Goal: Information Seeking & Learning: Learn about a topic

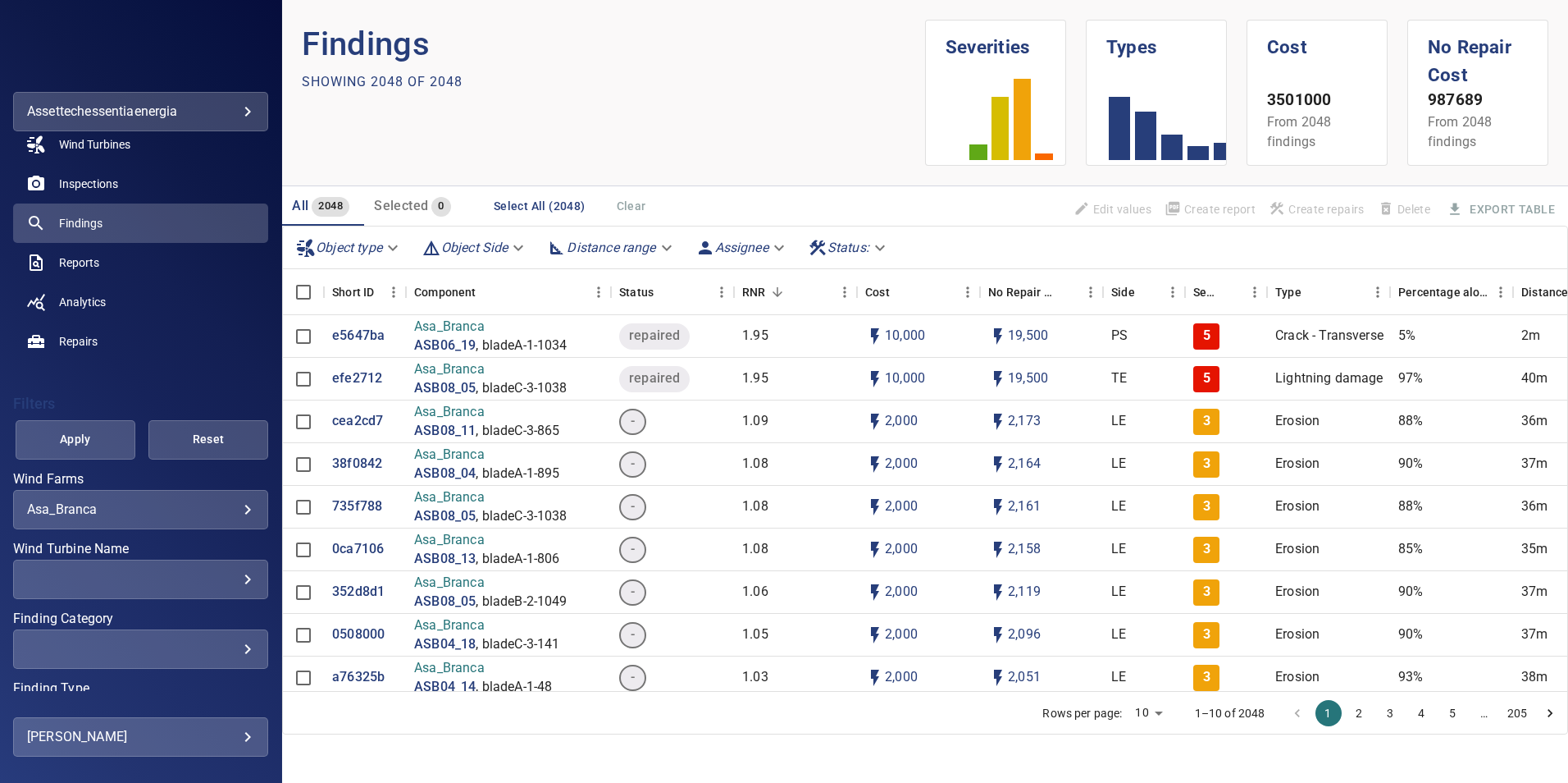
scroll to position [190, 0]
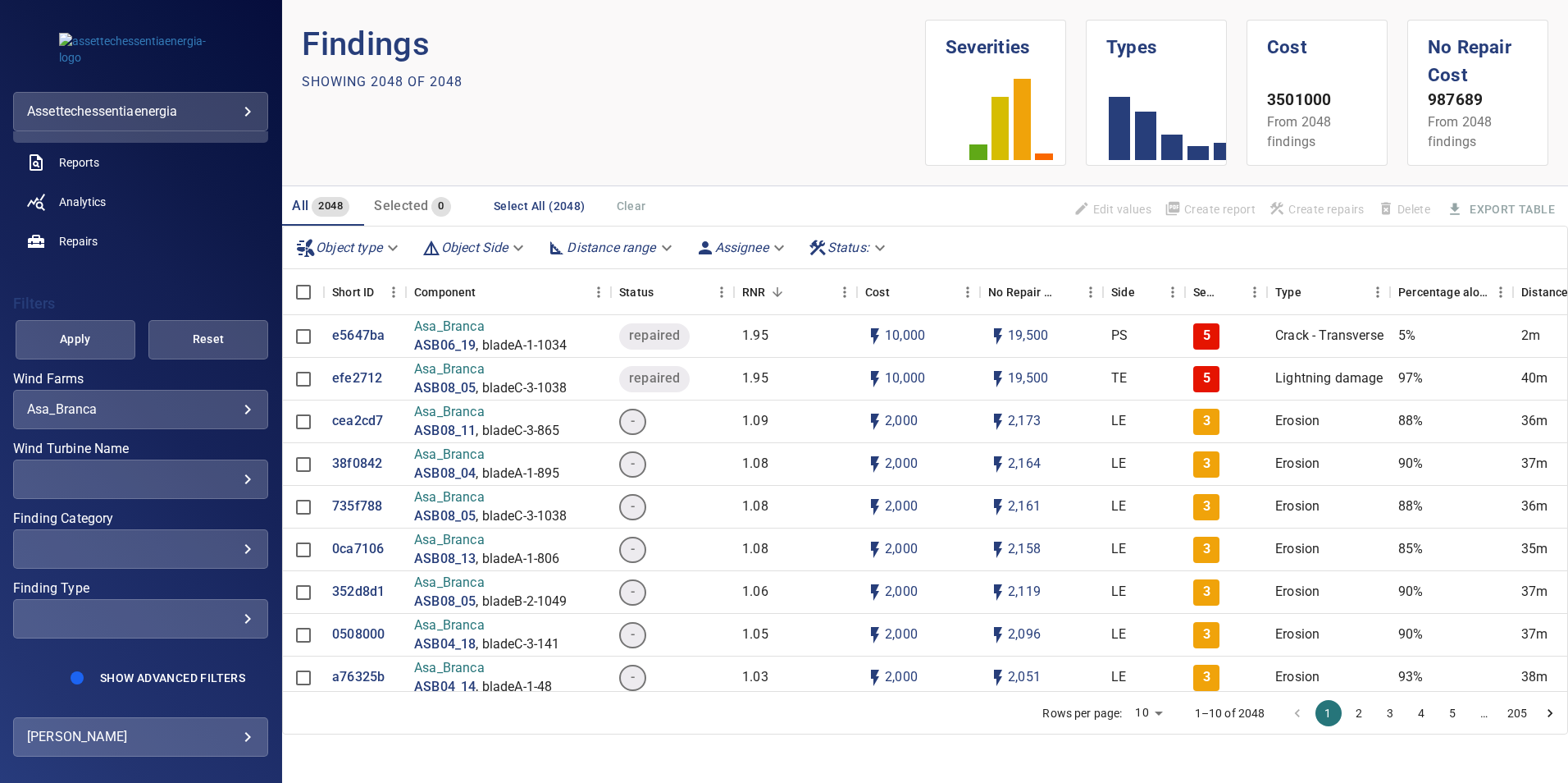
click at [236, 416] on body "**********" at bounding box center [784, 391] width 1568 height 783
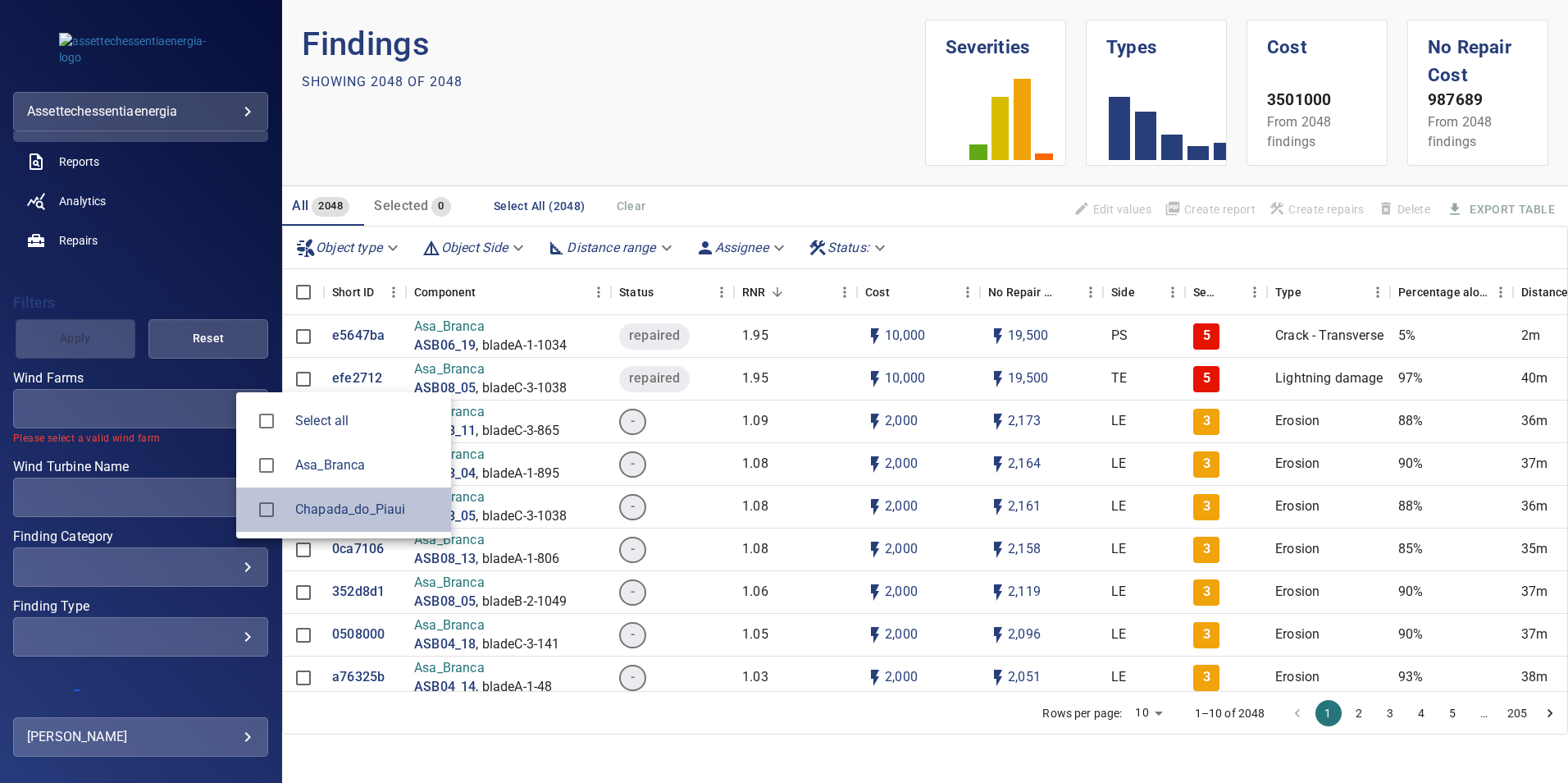
click at [308, 487] on span "Chapada_do_Piaui" at bounding box center [366, 510] width 143 height 20
type input "**********"
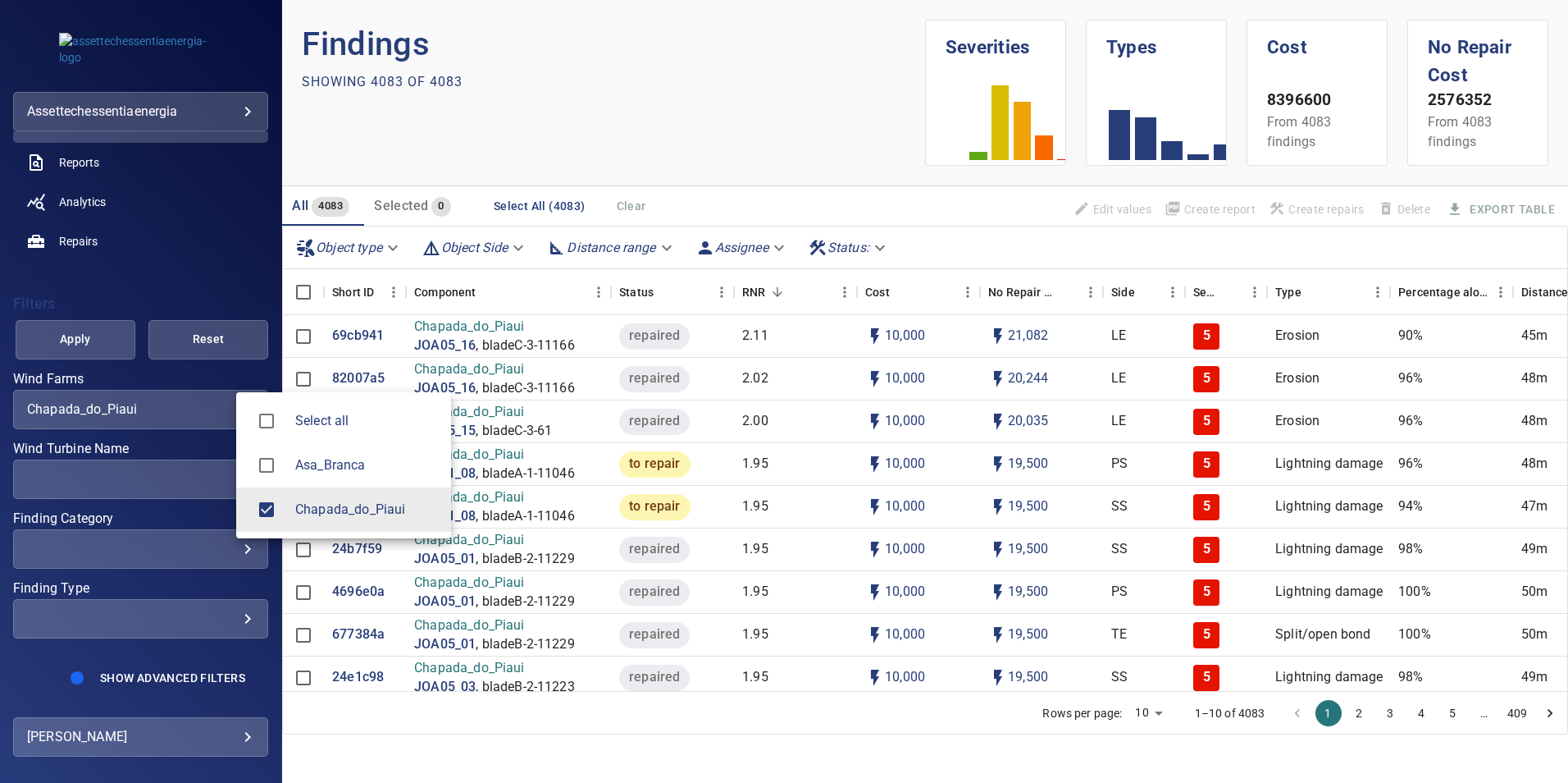
click at [964, 487] on div at bounding box center [784, 391] width 1568 height 783
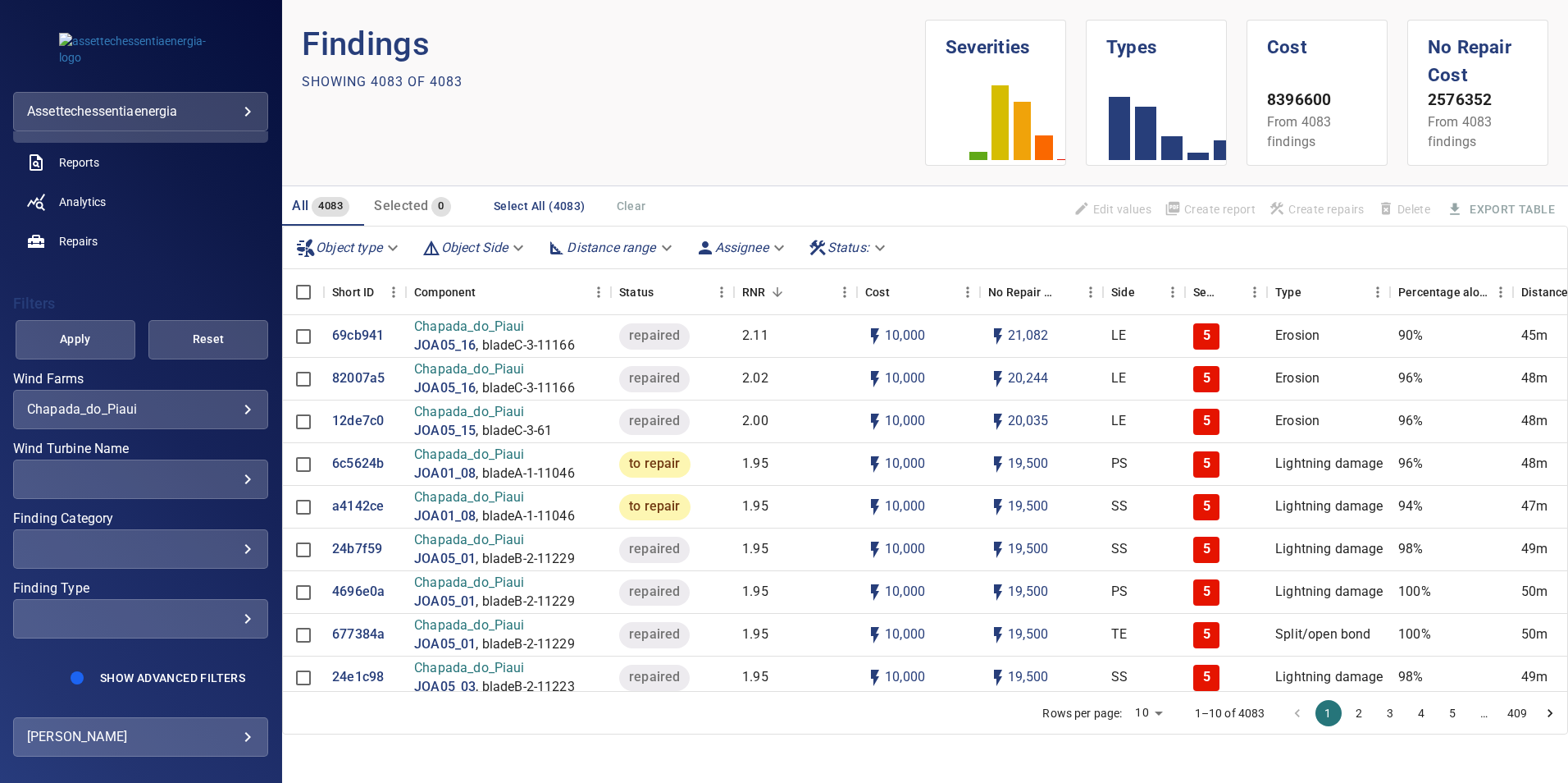
click at [228, 464] on div "​ ​" at bounding box center [140, 478] width 255 height 39
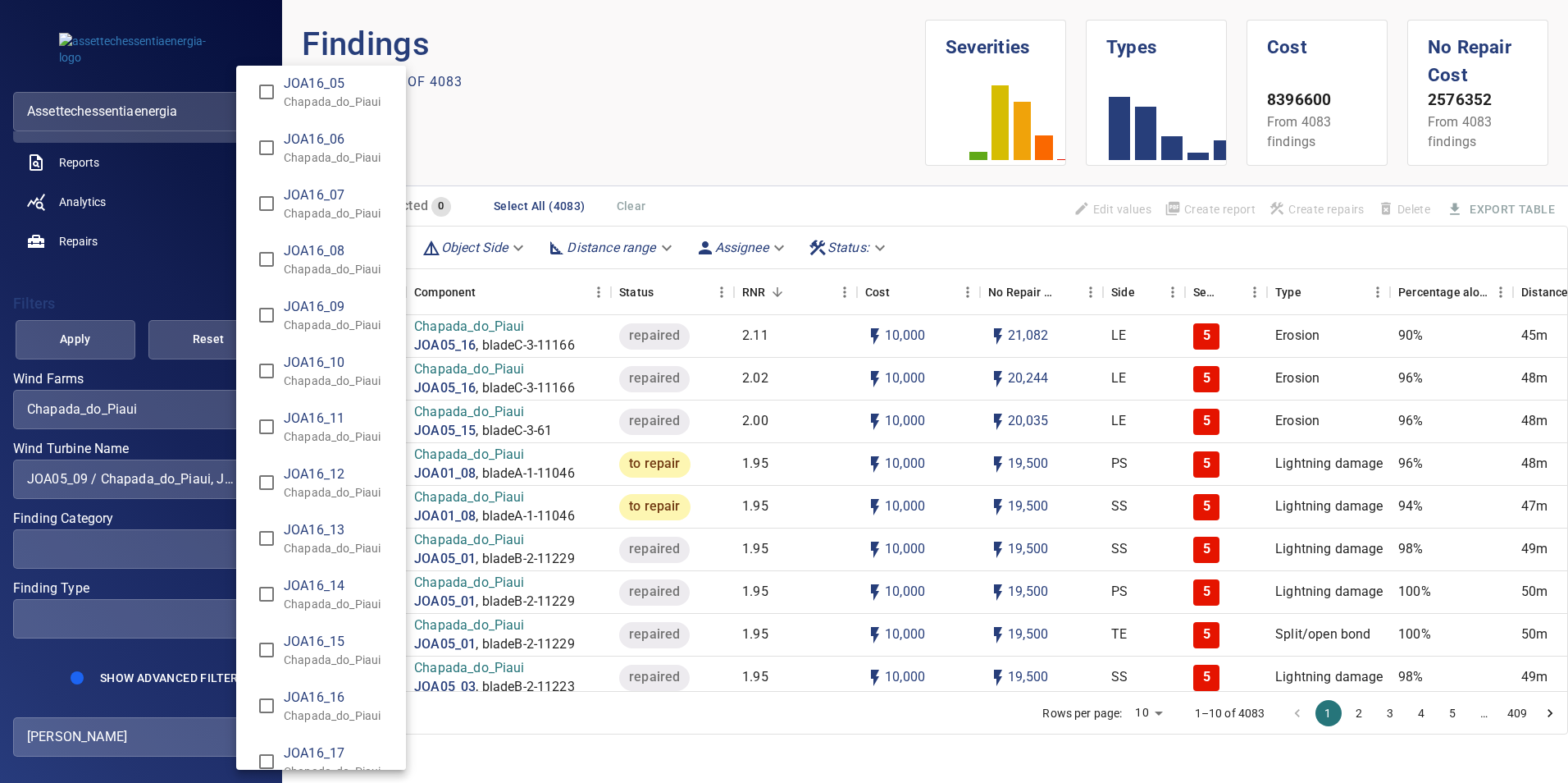
scroll to position [13094, 0]
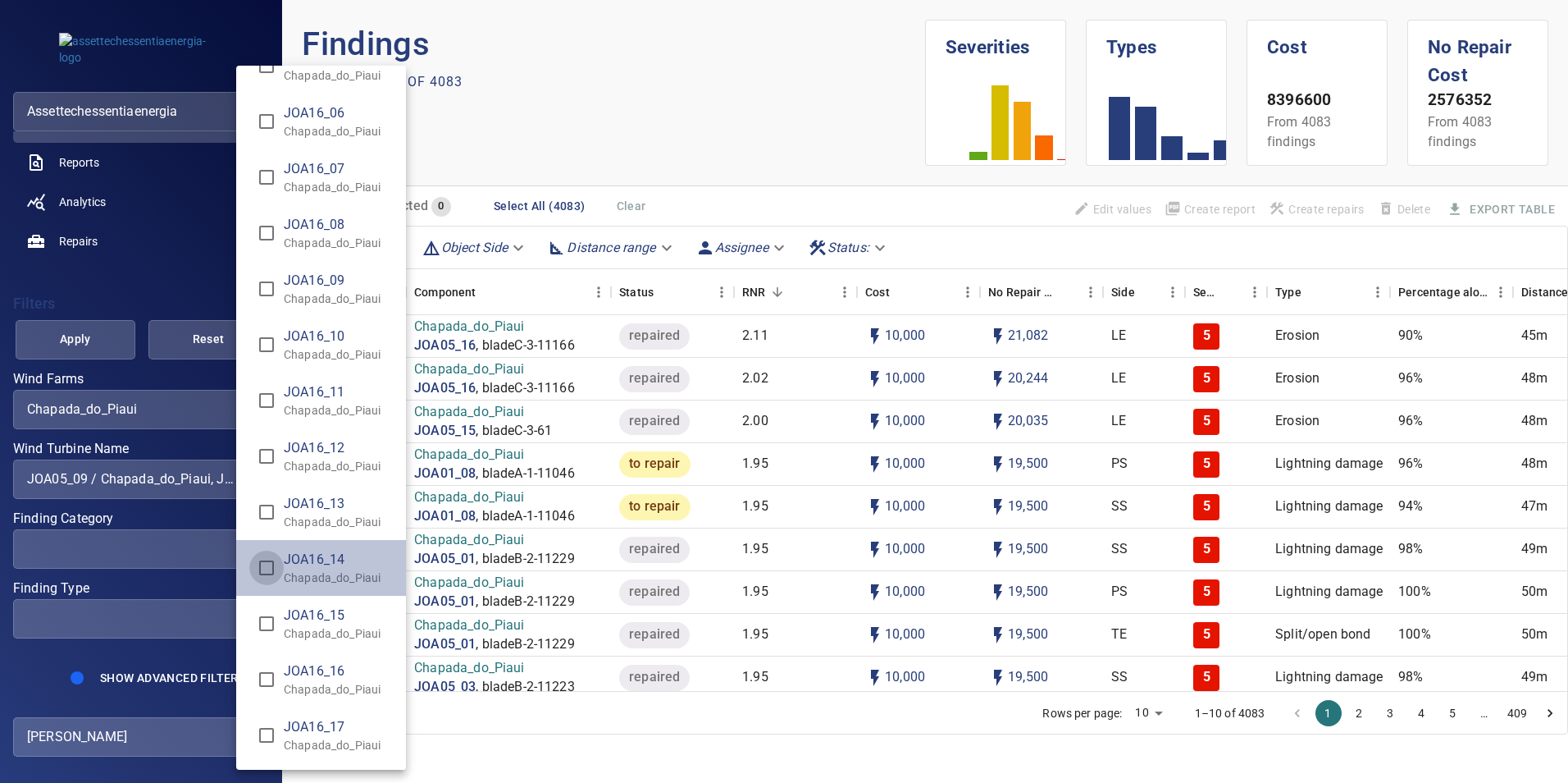
type input "**********"
click at [164, 271] on div "Wind Turbine Name" at bounding box center [784, 391] width 1568 height 783
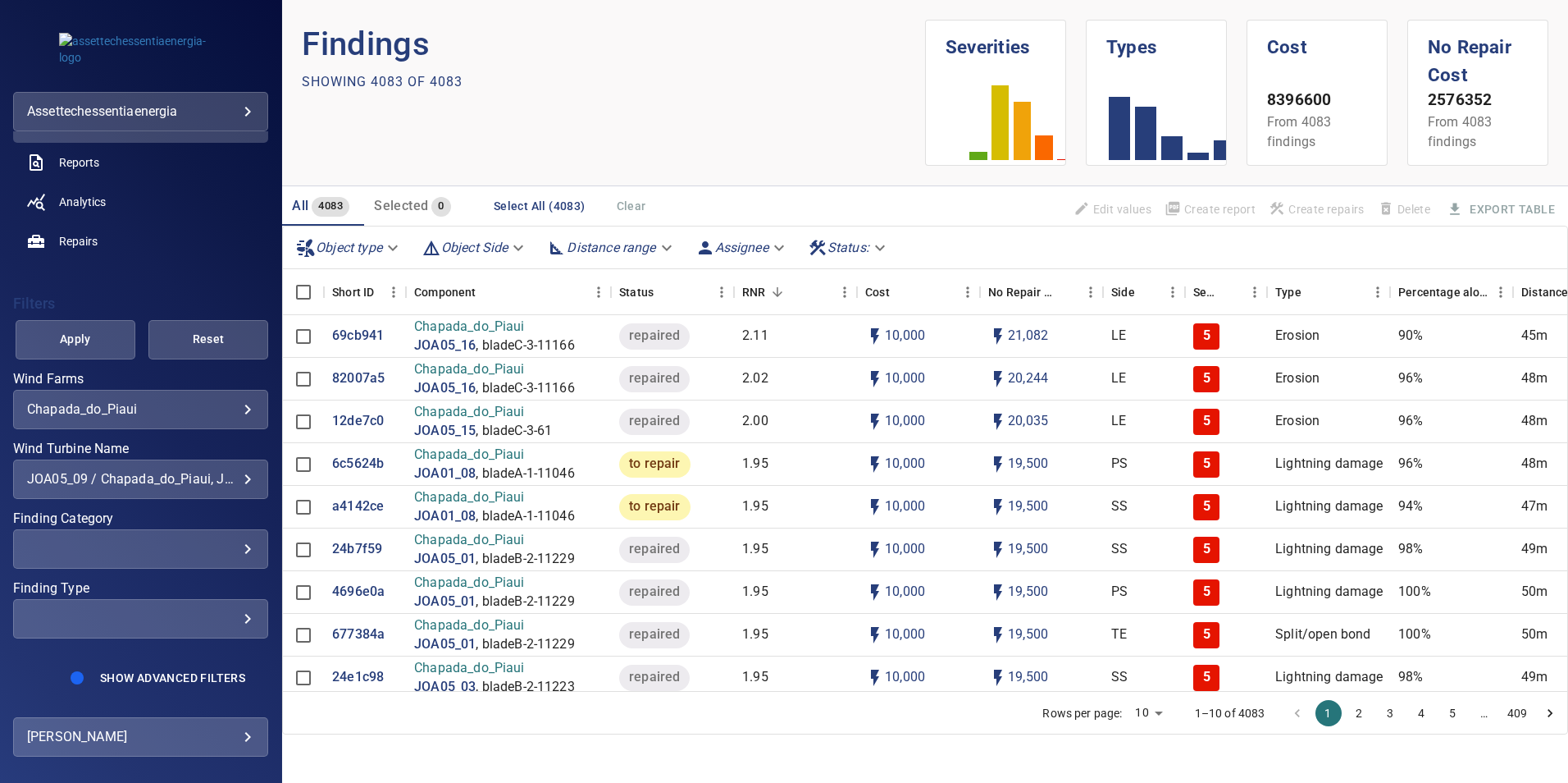
click at [87, 341] on span "Apply" at bounding box center [75, 339] width 79 height 21
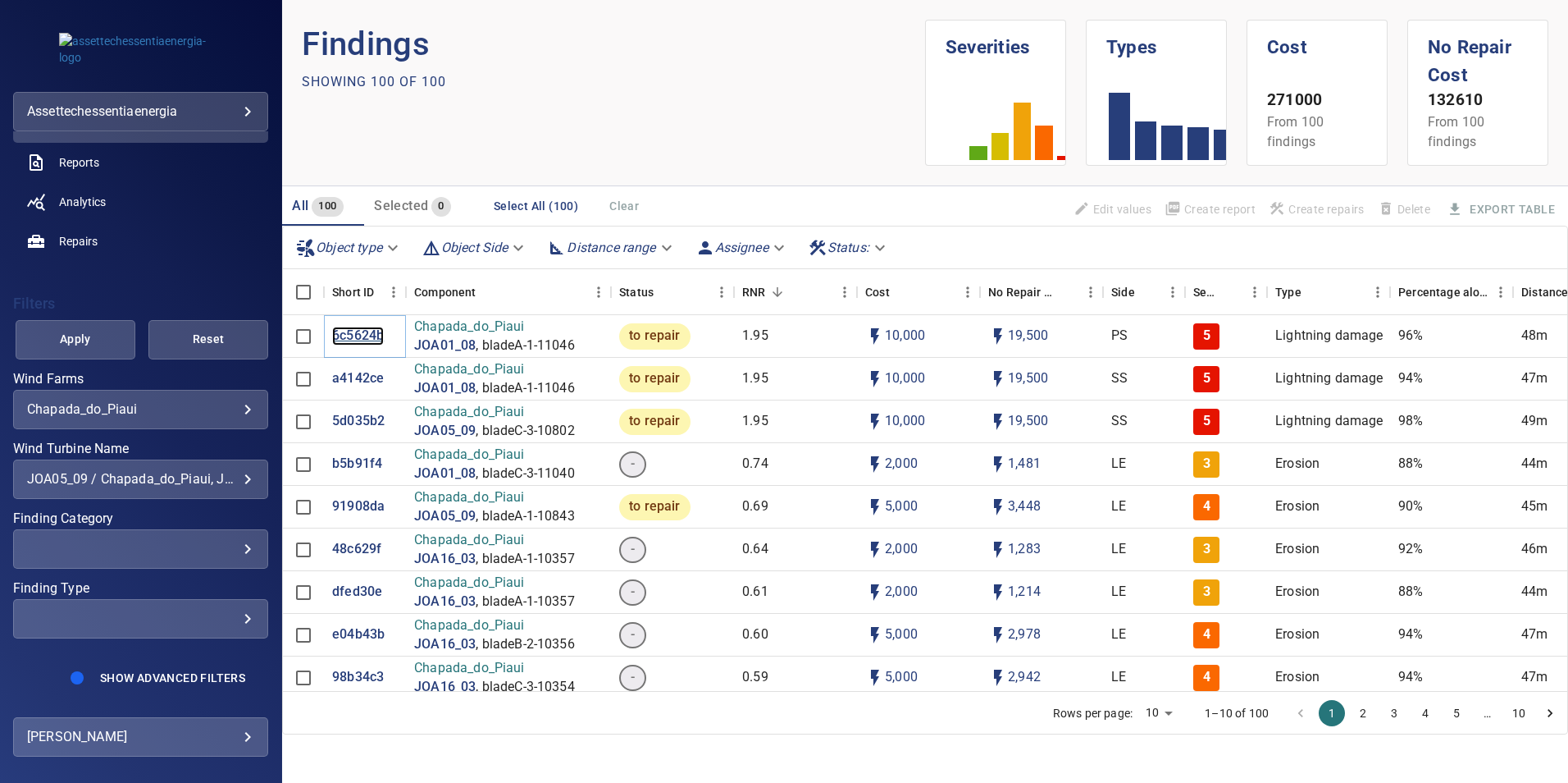
click at [352, 338] on p "6c5624b" at bounding box center [358, 336] width 52 height 19
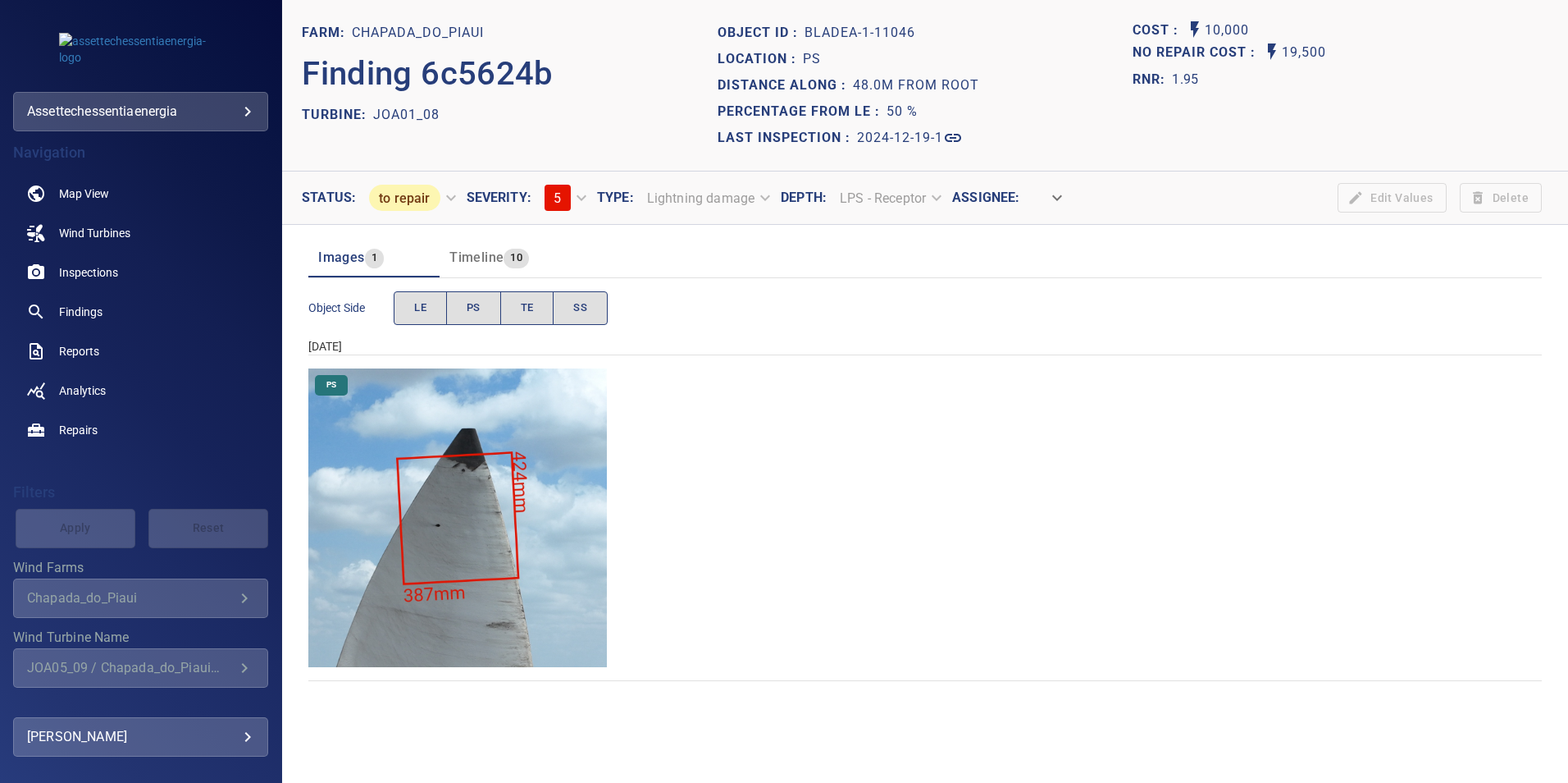
click at [458, 487] on img "Chapada_do_Piaui/JOA01_08/2024-12-19-1/2024-12-19-1/image35wp35.jpg" at bounding box center [458, 517] width 299 height 299
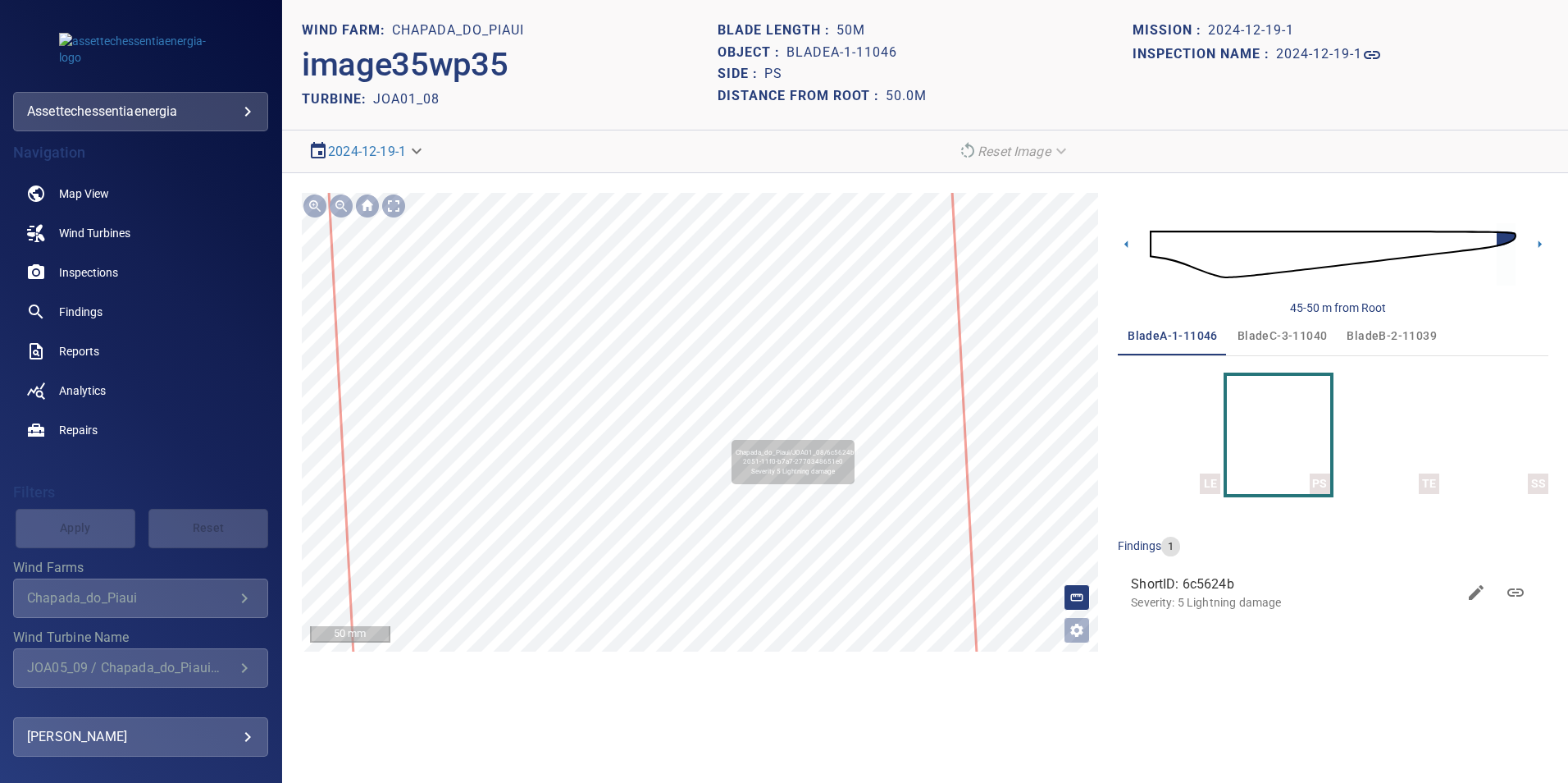
click at [707, 449] on icon at bounding box center [655, 467] width 656 height 711
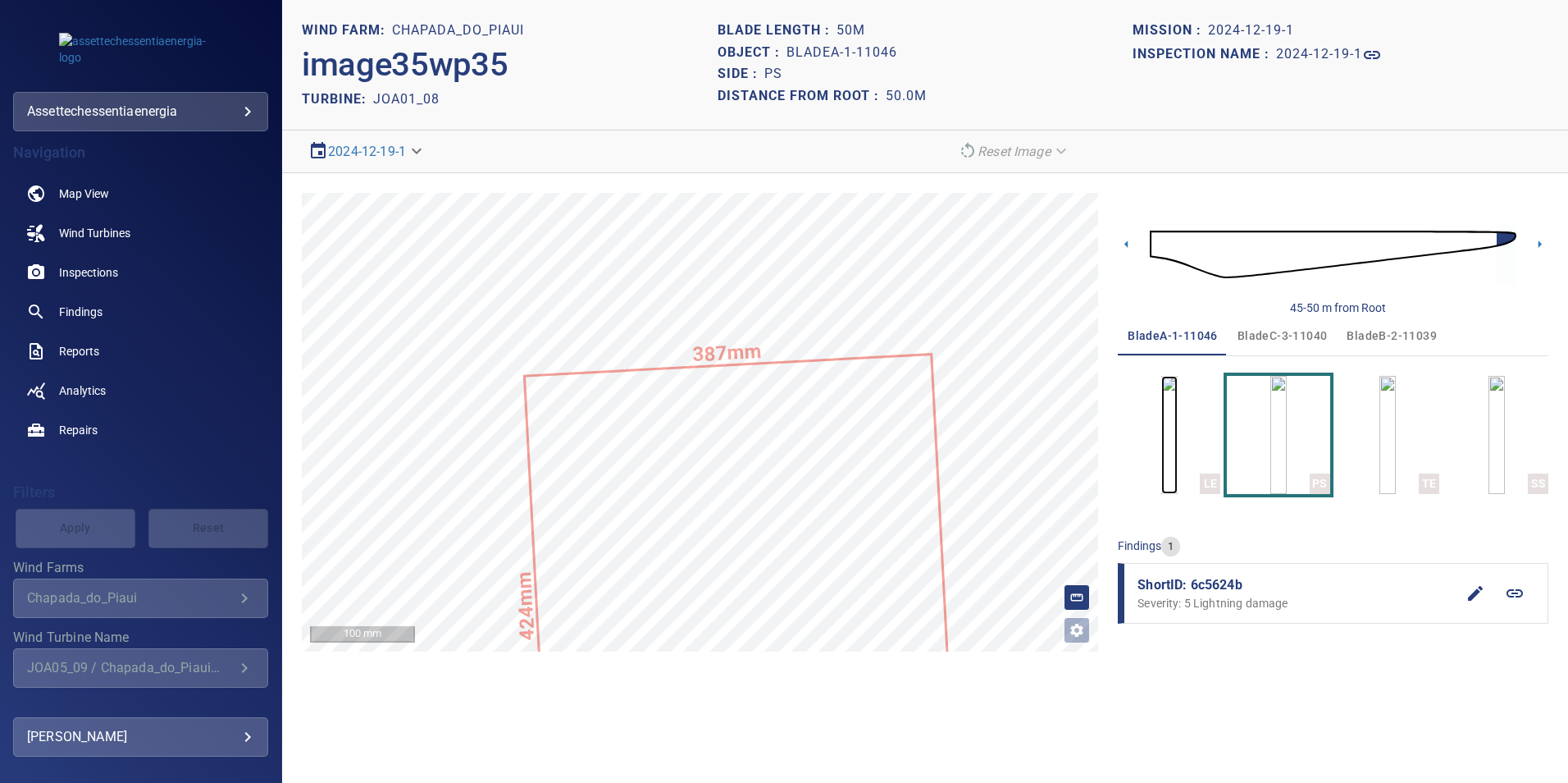
click at [1042, 424] on img "button" at bounding box center [1169, 435] width 16 height 118
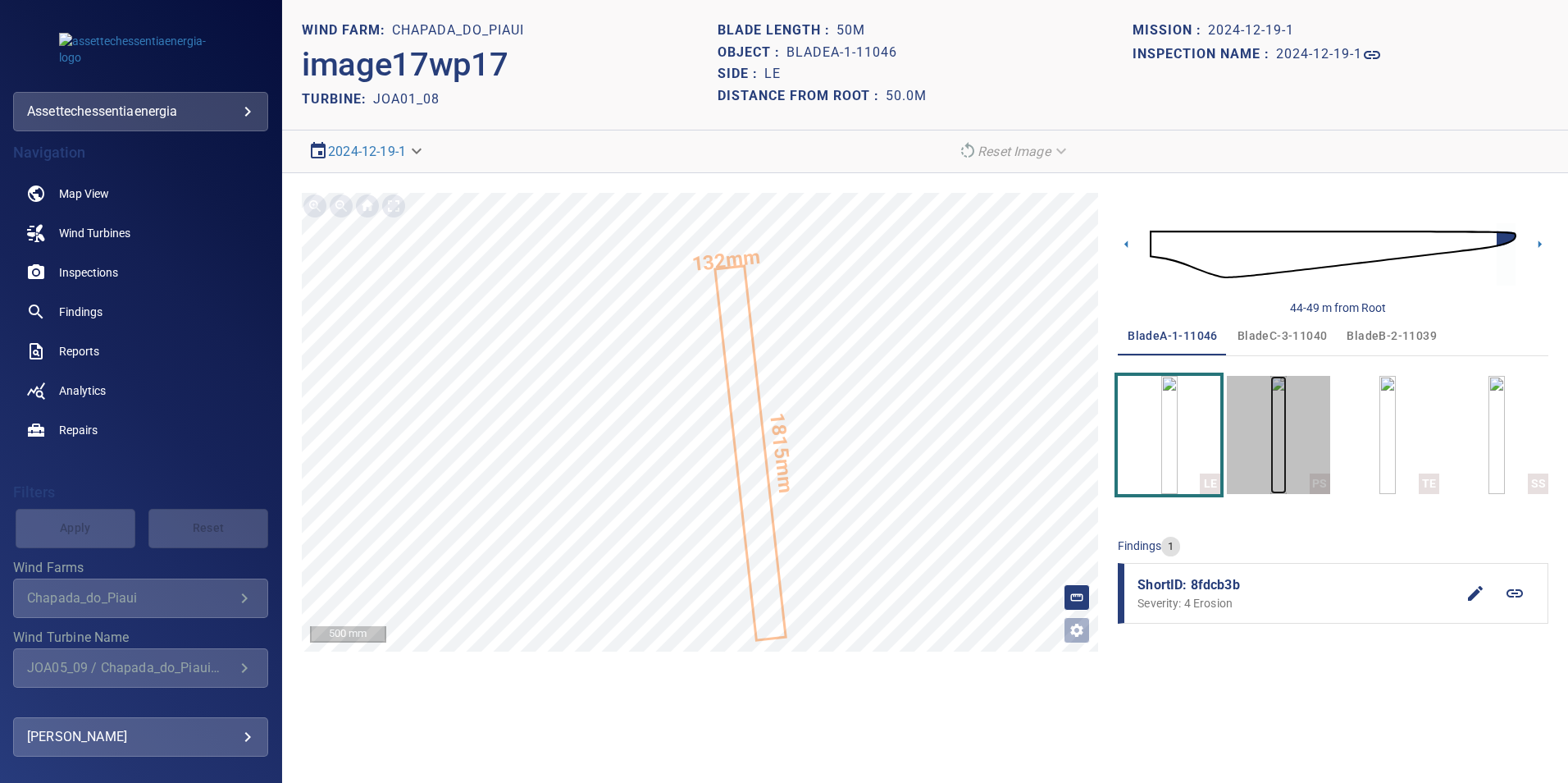
click at [1042, 438] on img "button" at bounding box center [1278, 435] width 16 height 118
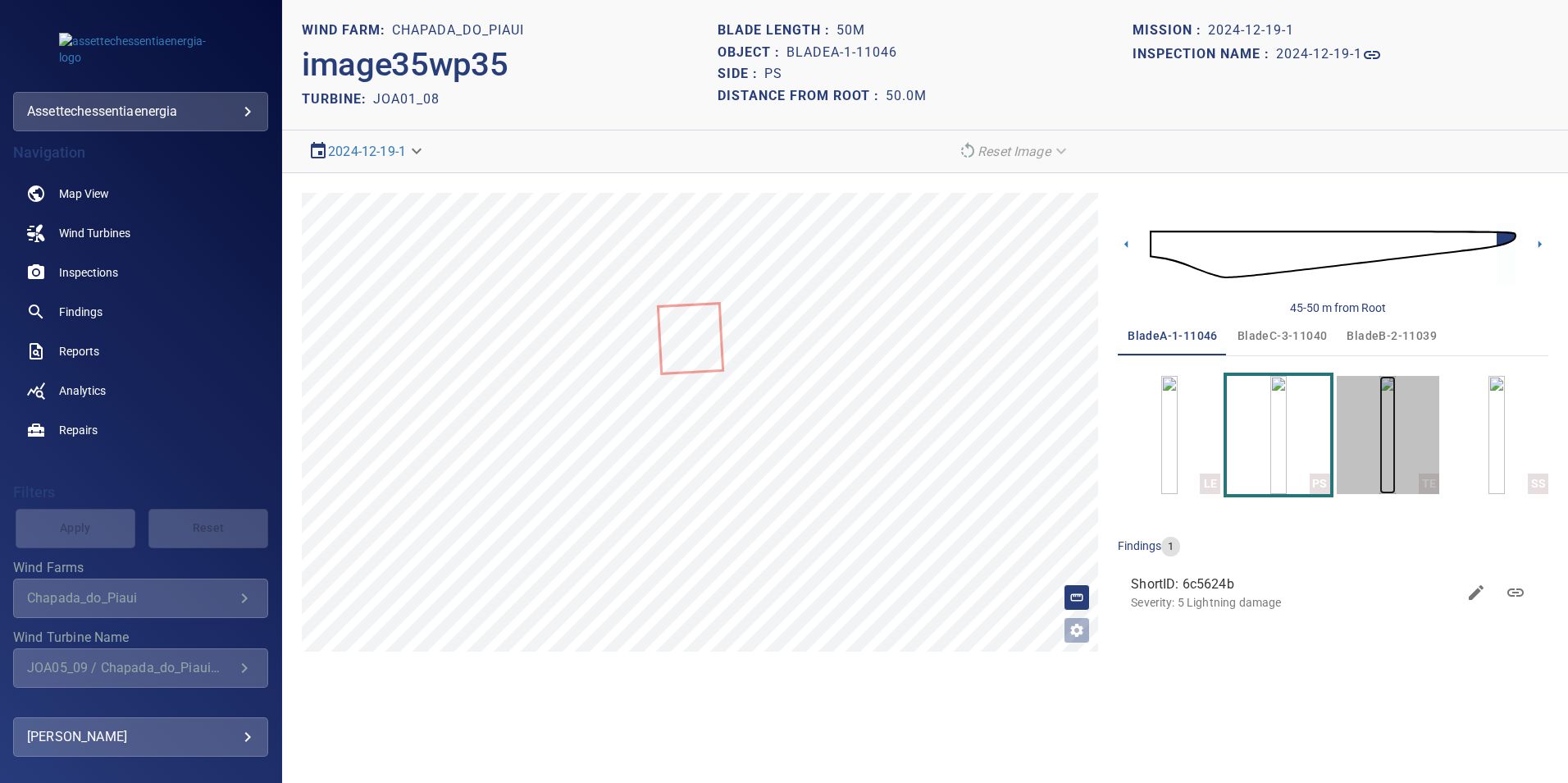
click at [1042, 436] on img "button" at bounding box center [1387, 435] width 16 height 118
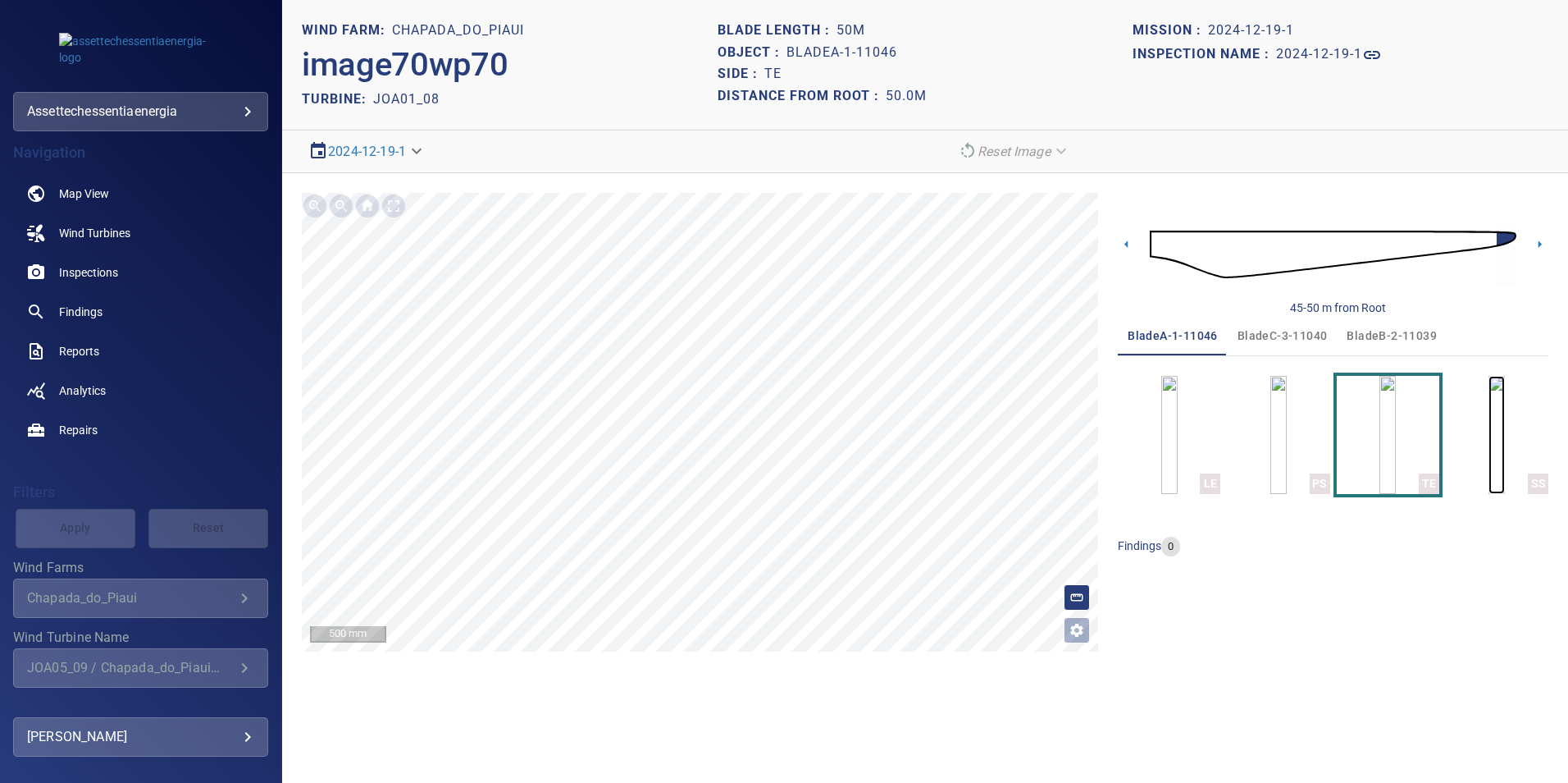
click at [1042, 432] on img "button" at bounding box center [1496, 435] width 16 height 118
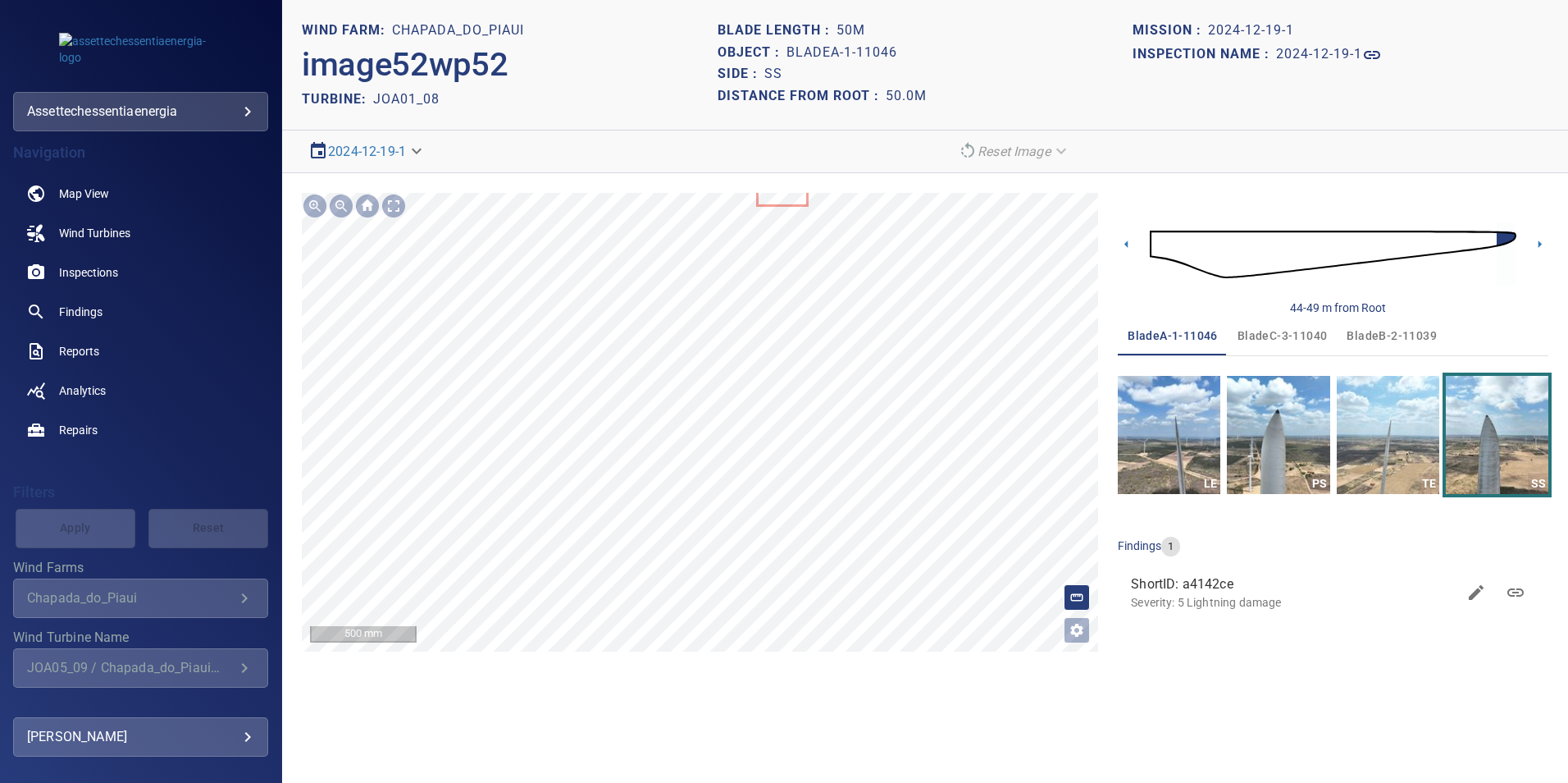
click at [796, 487] on div "**********" at bounding box center [924, 422] width 1286 height 498
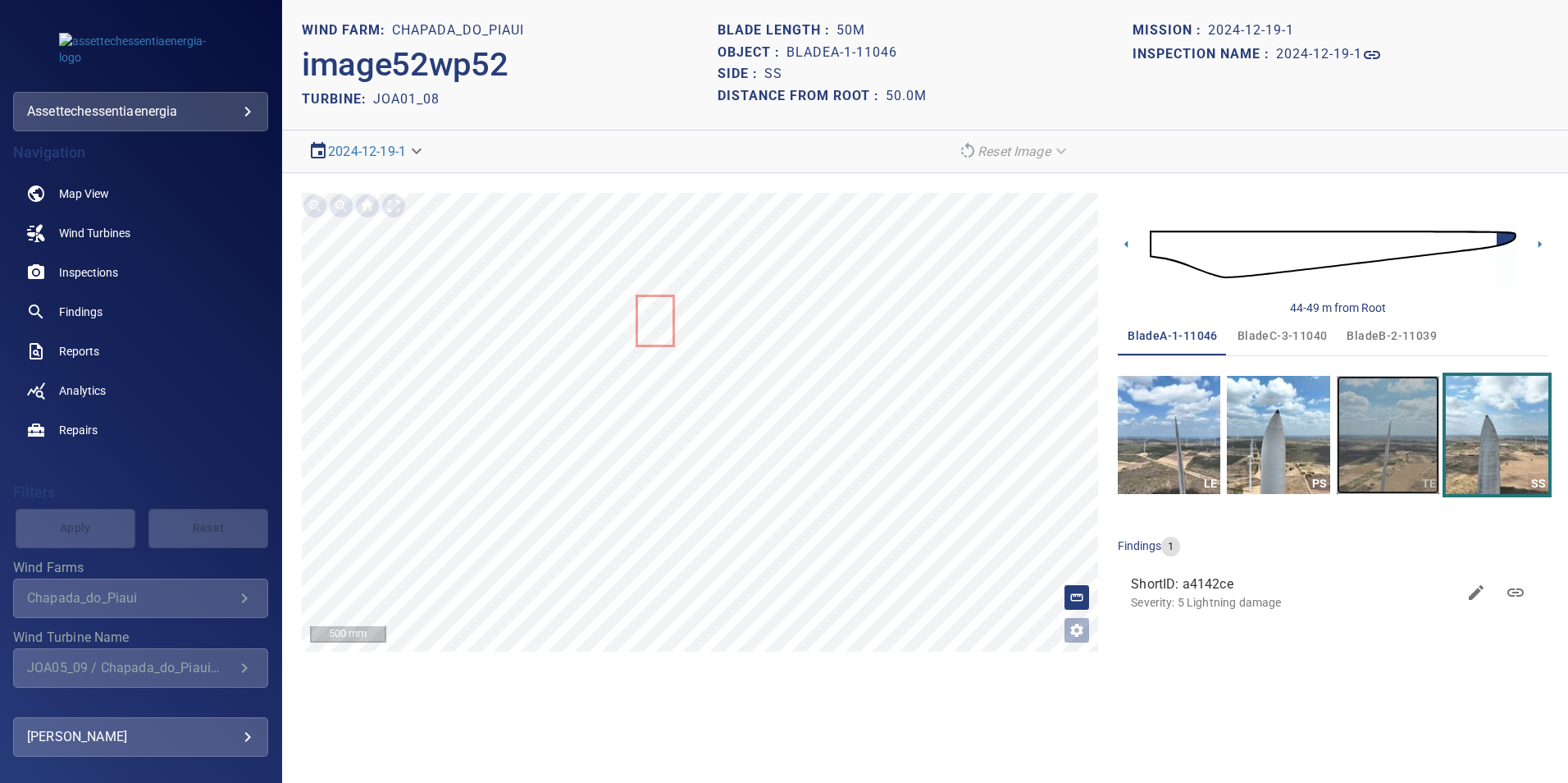
click at [1042, 468] on img "button" at bounding box center [1387, 435] width 103 height 118
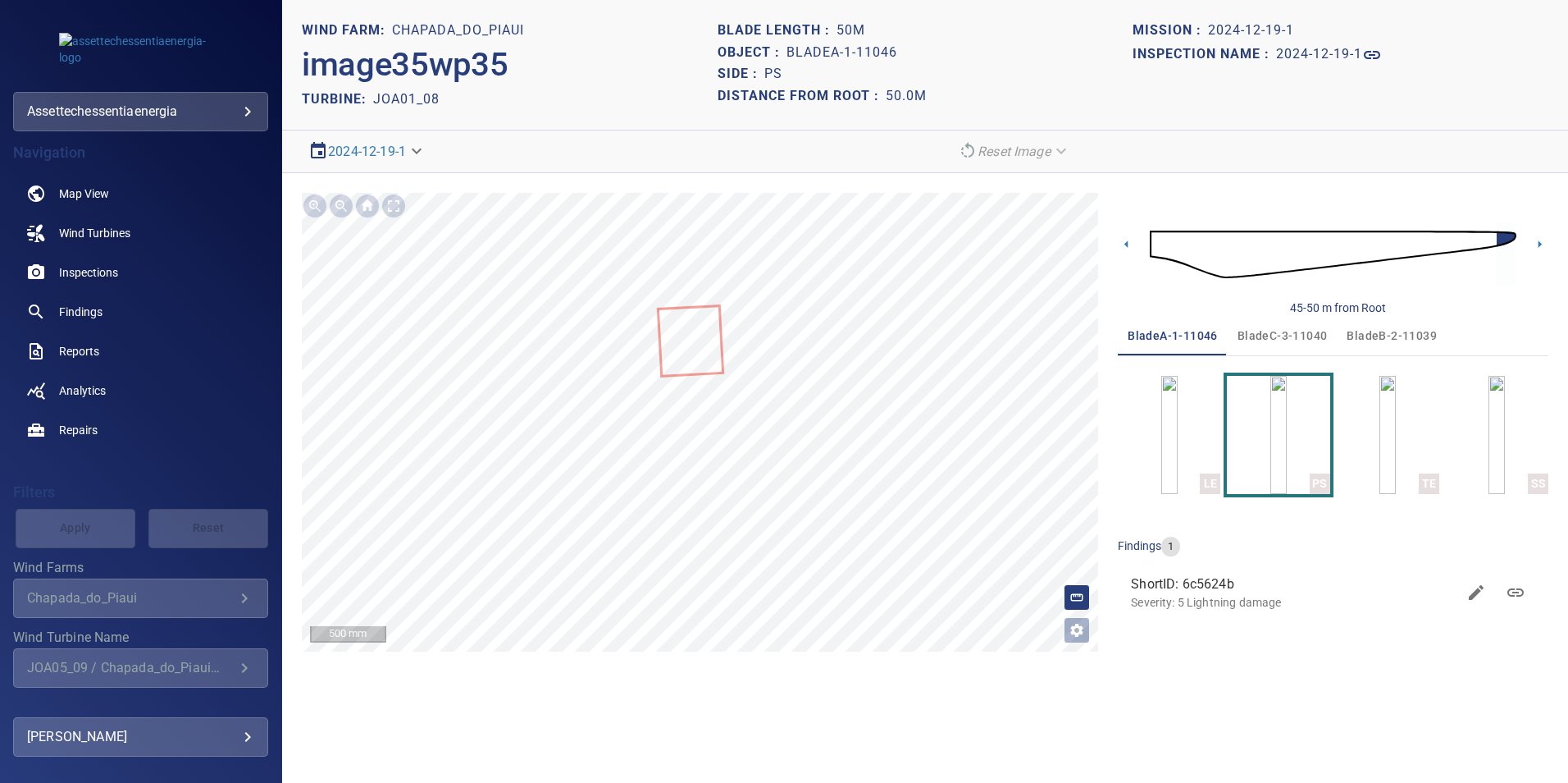
click at [1042, 62] on div "Inspection name : 2024-12-19-1" at bounding box center [1340, 55] width 416 height 26
click at [1042, 440] on img "button" at bounding box center [1278, 435] width 16 height 118
click at [1042, 418] on img "button" at bounding box center [1387, 435] width 16 height 118
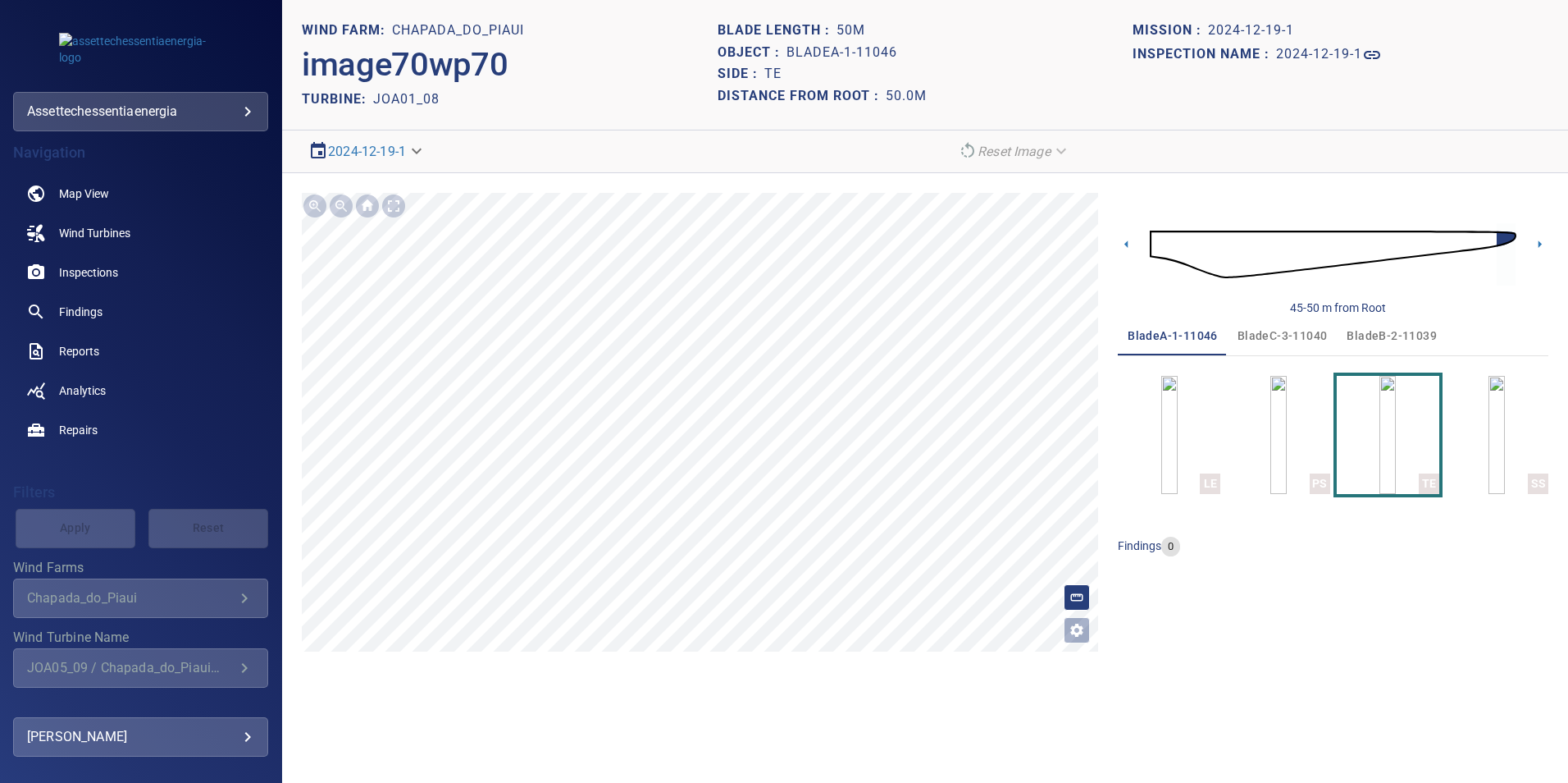
click at [1042, 332] on span "bladeC-3-11040" at bounding box center [1282, 336] width 90 height 21
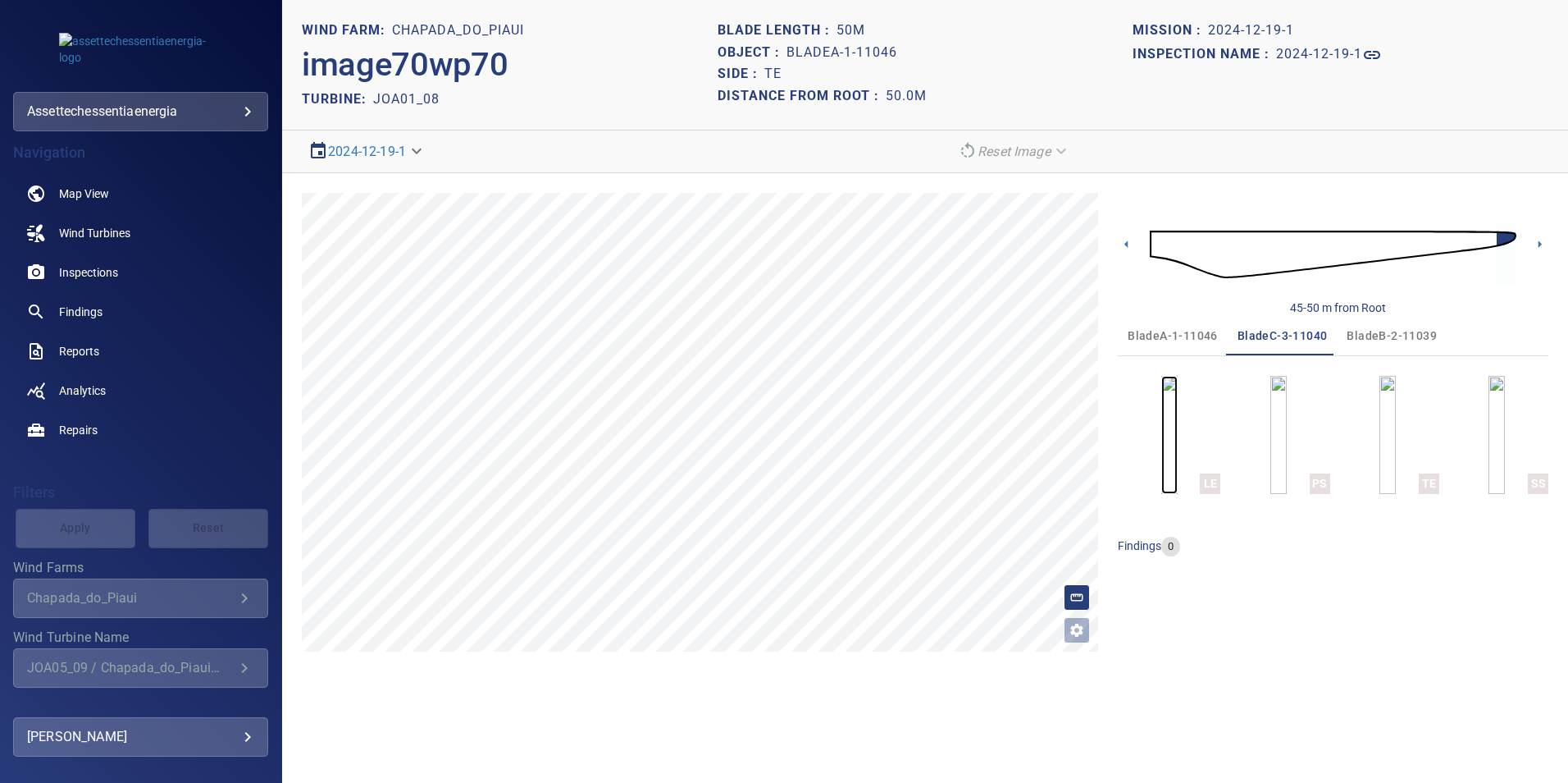
click at [1042, 410] on img "button" at bounding box center [1169, 435] width 16 height 118
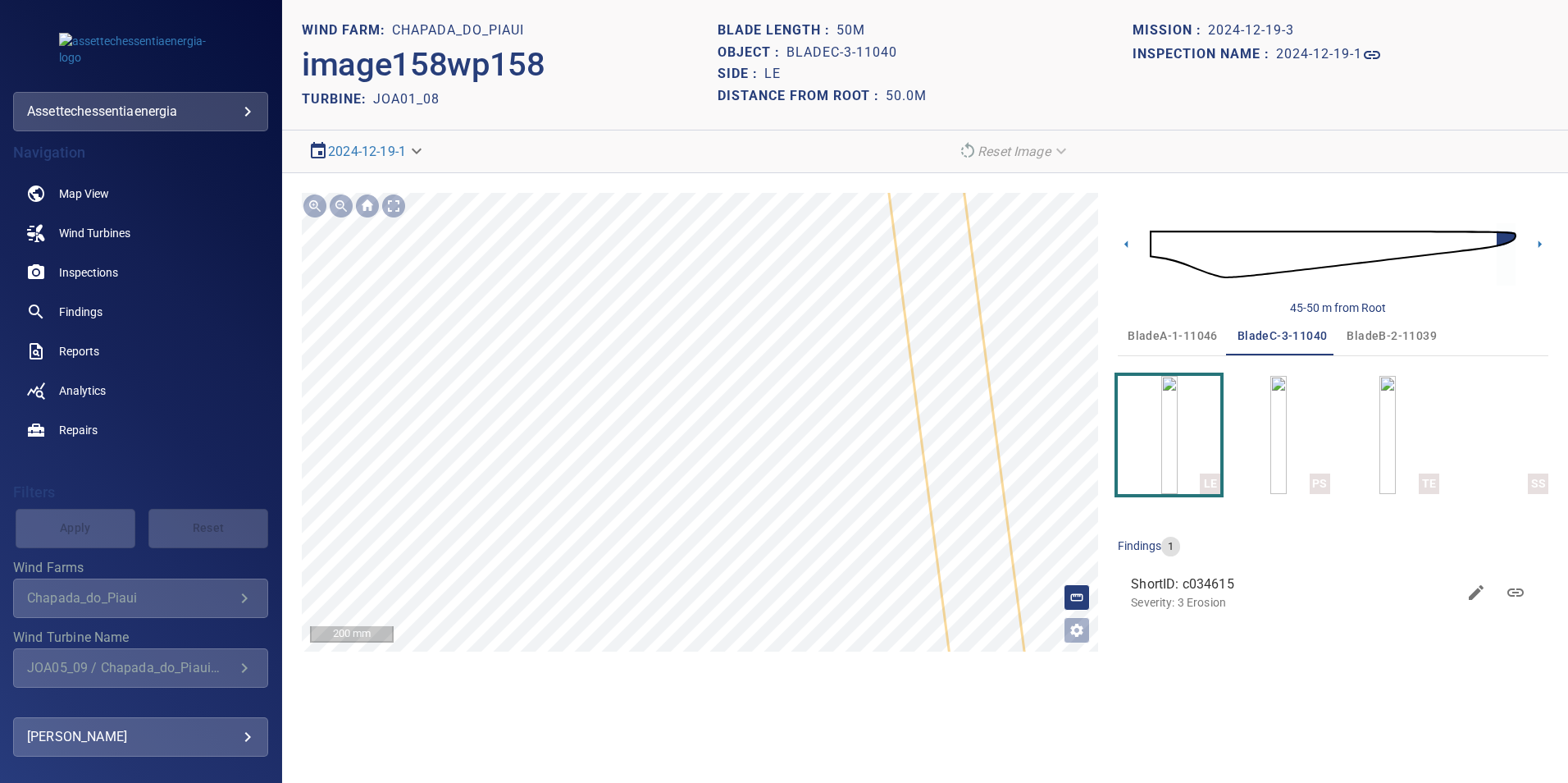
click at [968, 487] on icon at bounding box center [985, 649] width 229 height 1206
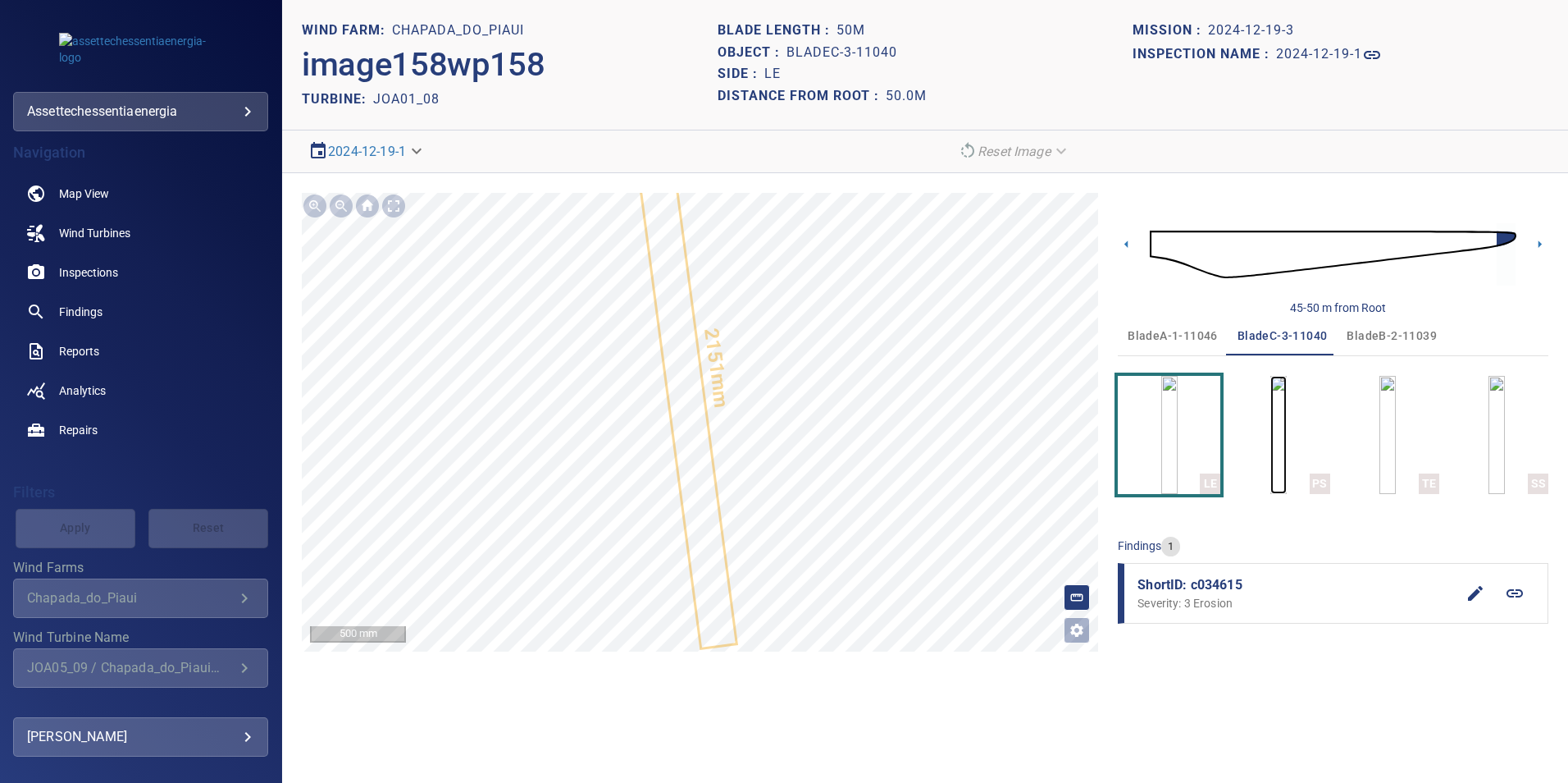
click at [1042, 436] on img "button" at bounding box center [1278, 435] width 16 height 118
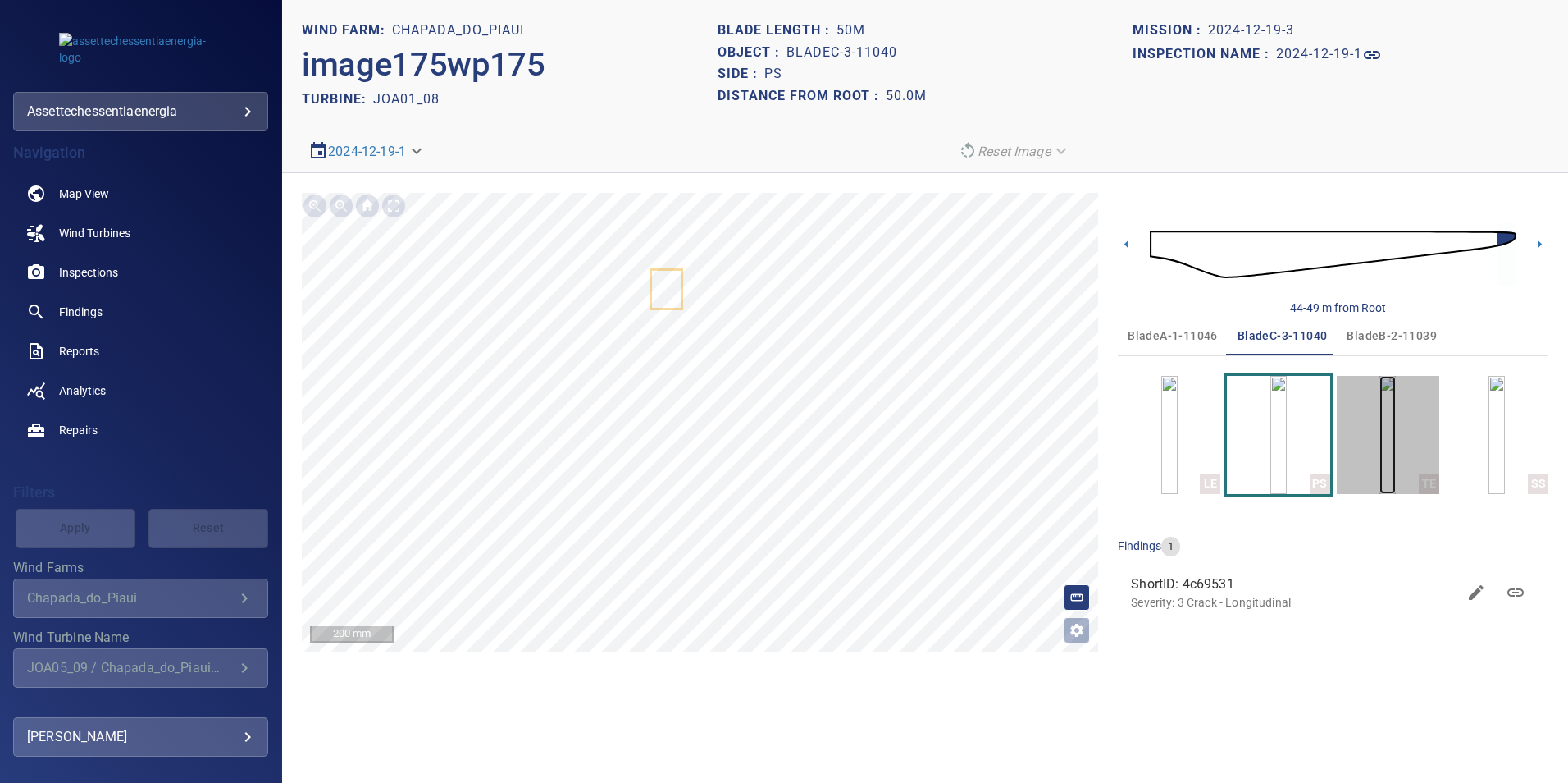
click at [1042, 425] on img "button" at bounding box center [1387, 435] width 16 height 118
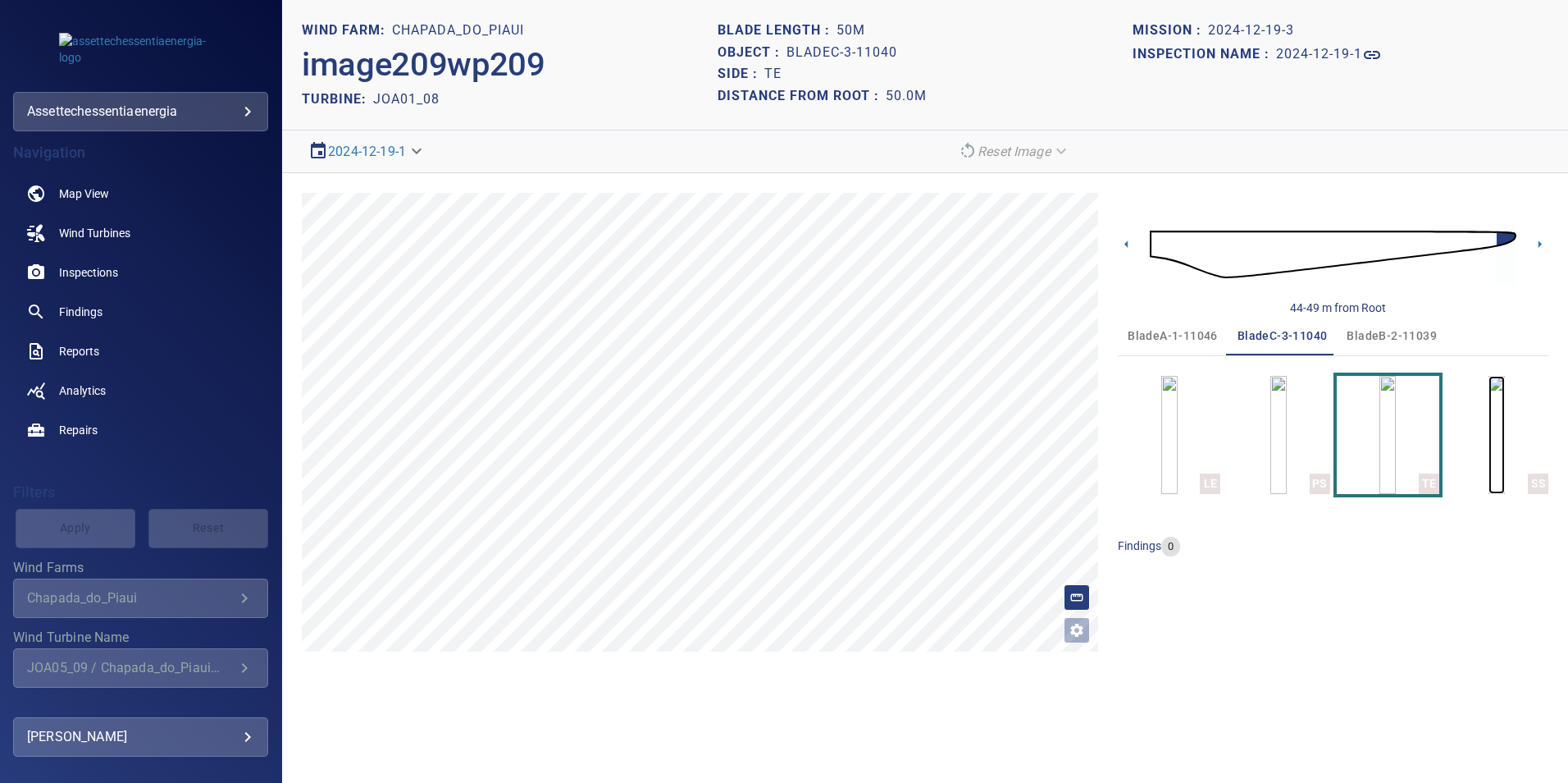
click at [1042, 448] on img "button" at bounding box center [1496, 435] width 16 height 118
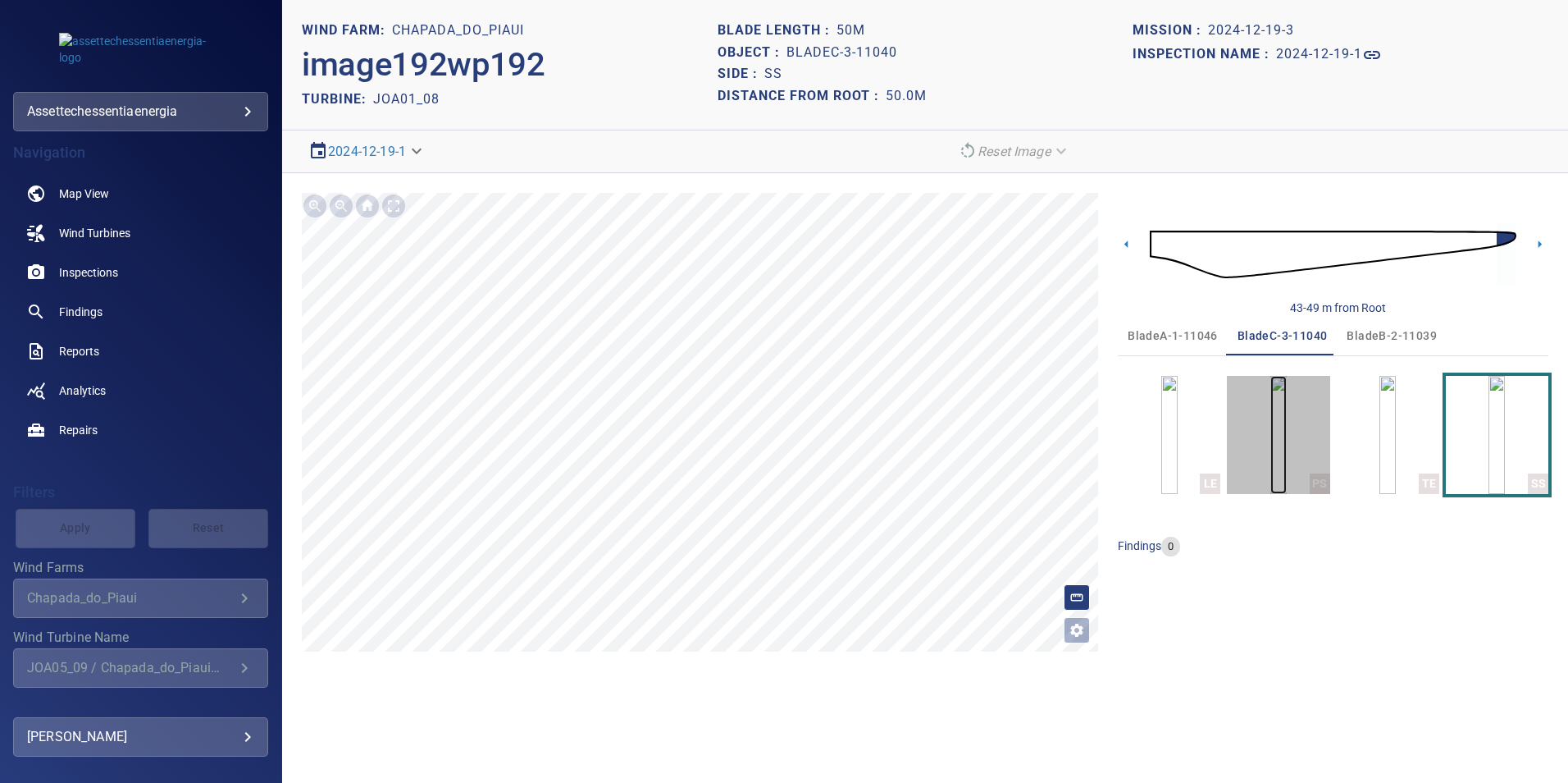
click at [1042, 458] on img "button" at bounding box center [1278, 435] width 16 height 118
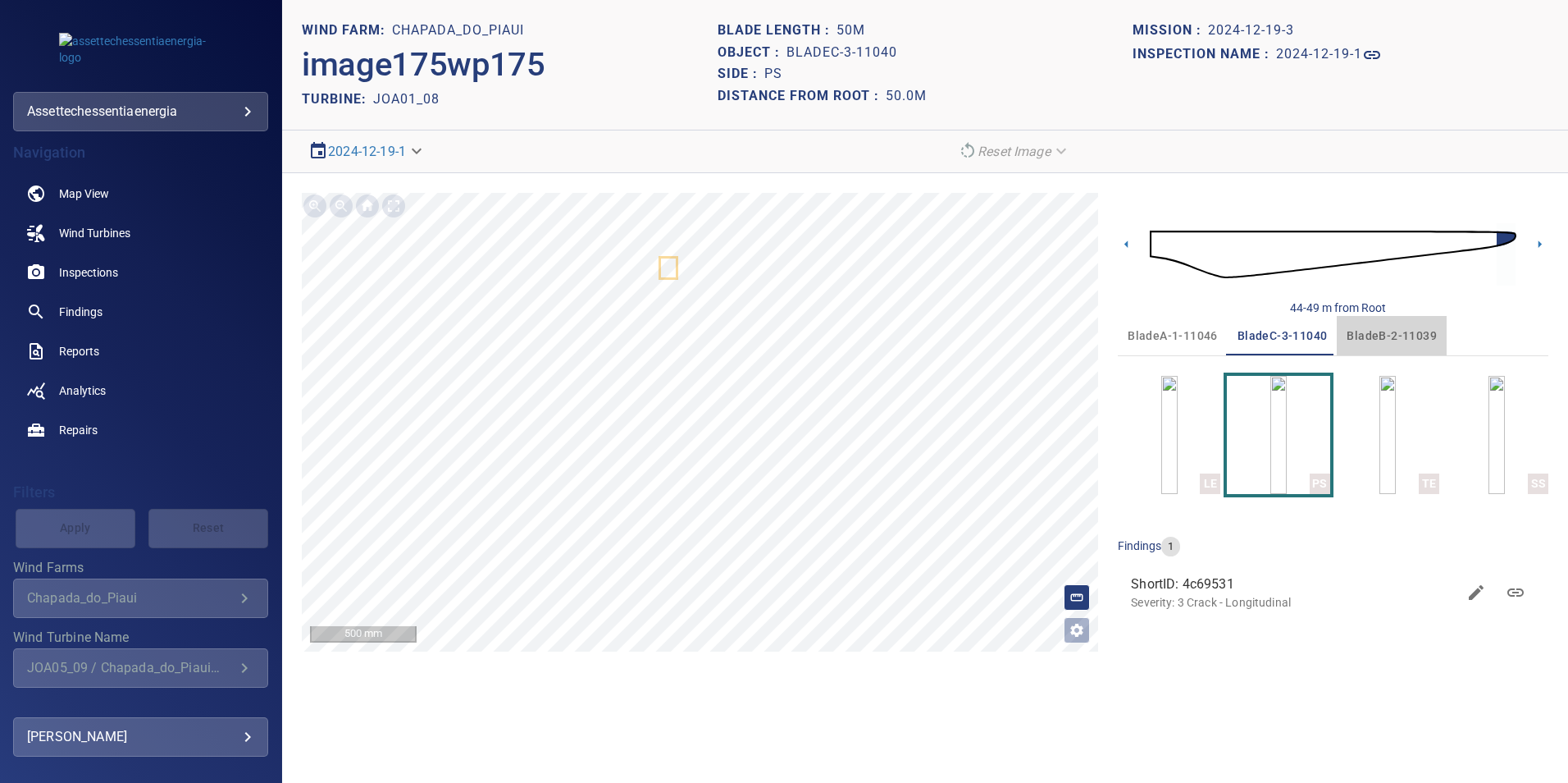
click at [1042, 332] on span "bladeB-2-11039" at bounding box center [1391, 336] width 90 height 21
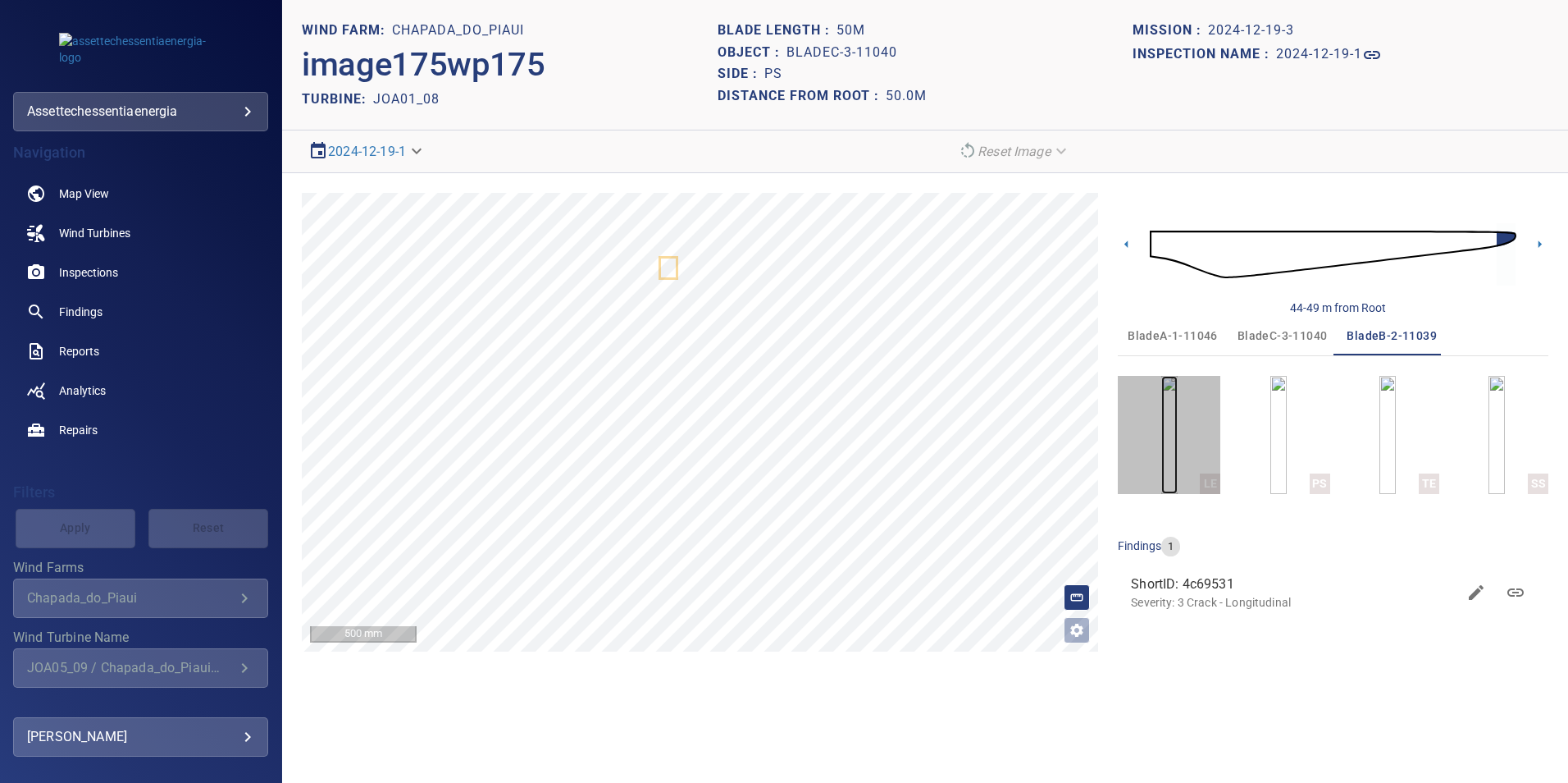
click at [1042, 458] on img "button" at bounding box center [1169, 435] width 16 height 118
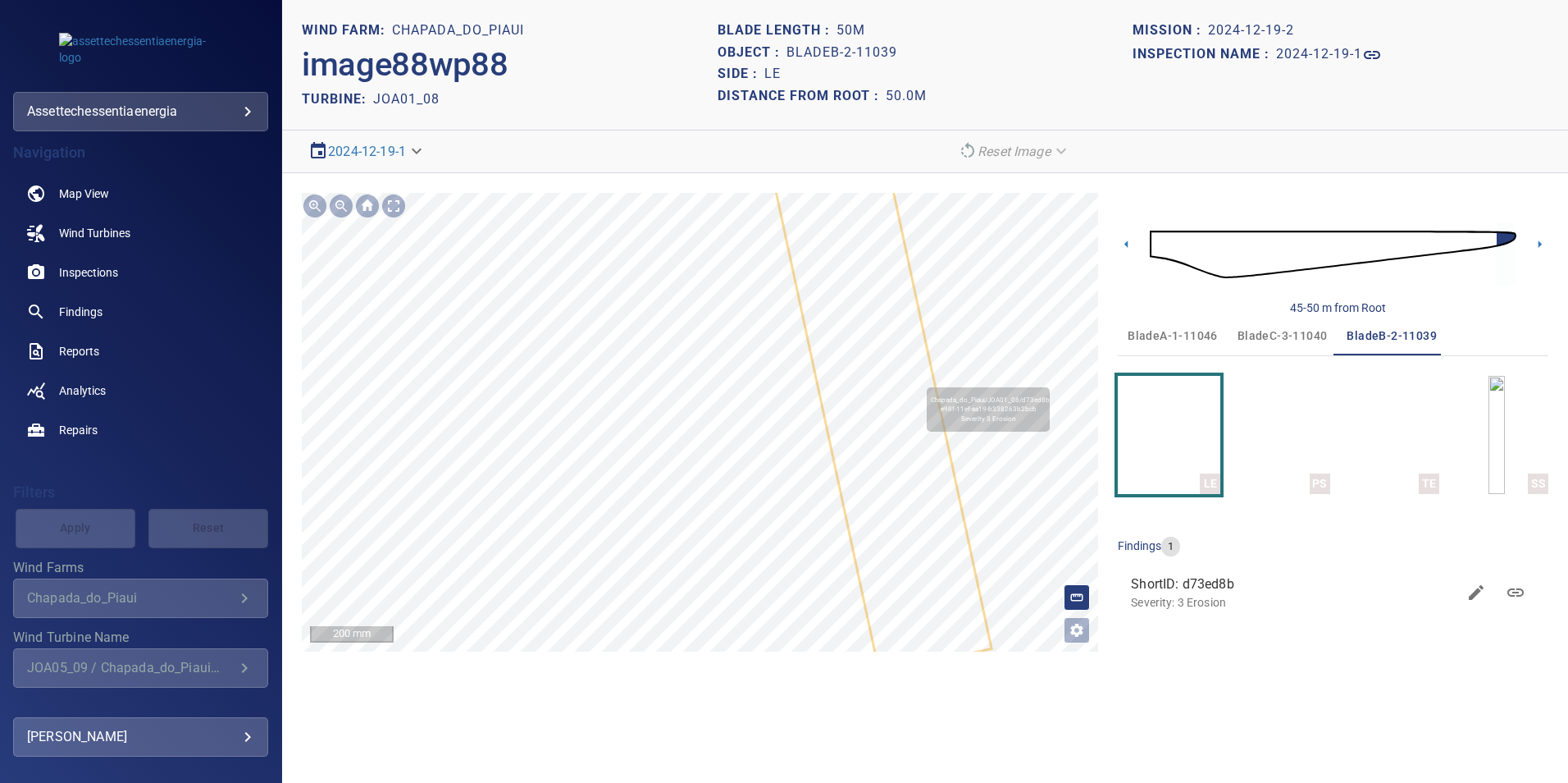
click at [870, 434] on icon at bounding box center [878, 396] width 222 height 549
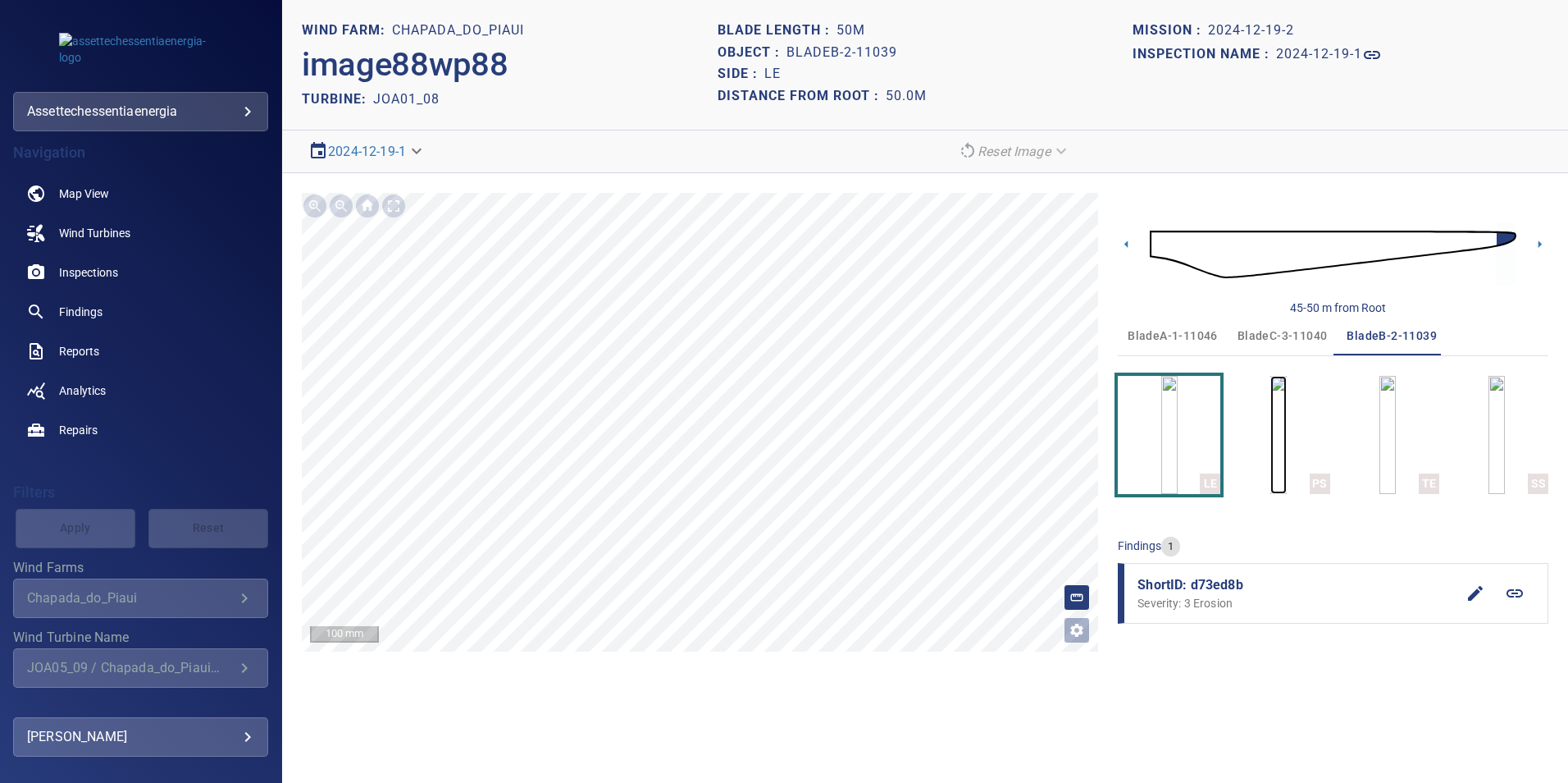
click at [1042, 444] on img "button" at bounding box center [1278, 435] width 16 height 118
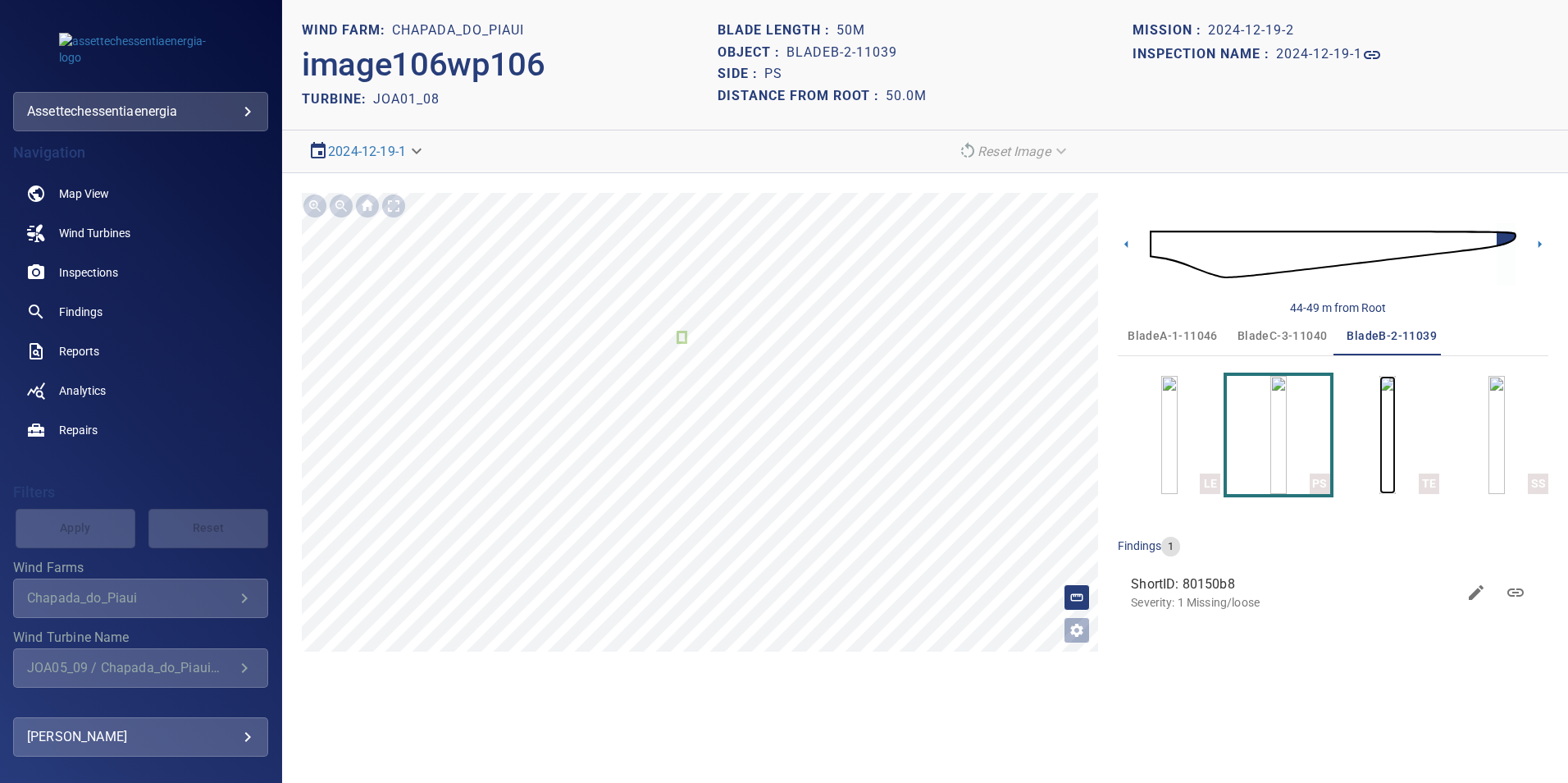
click at [1042, 438] on img "button" at bounding box center [1387, 435] width 16 height 118
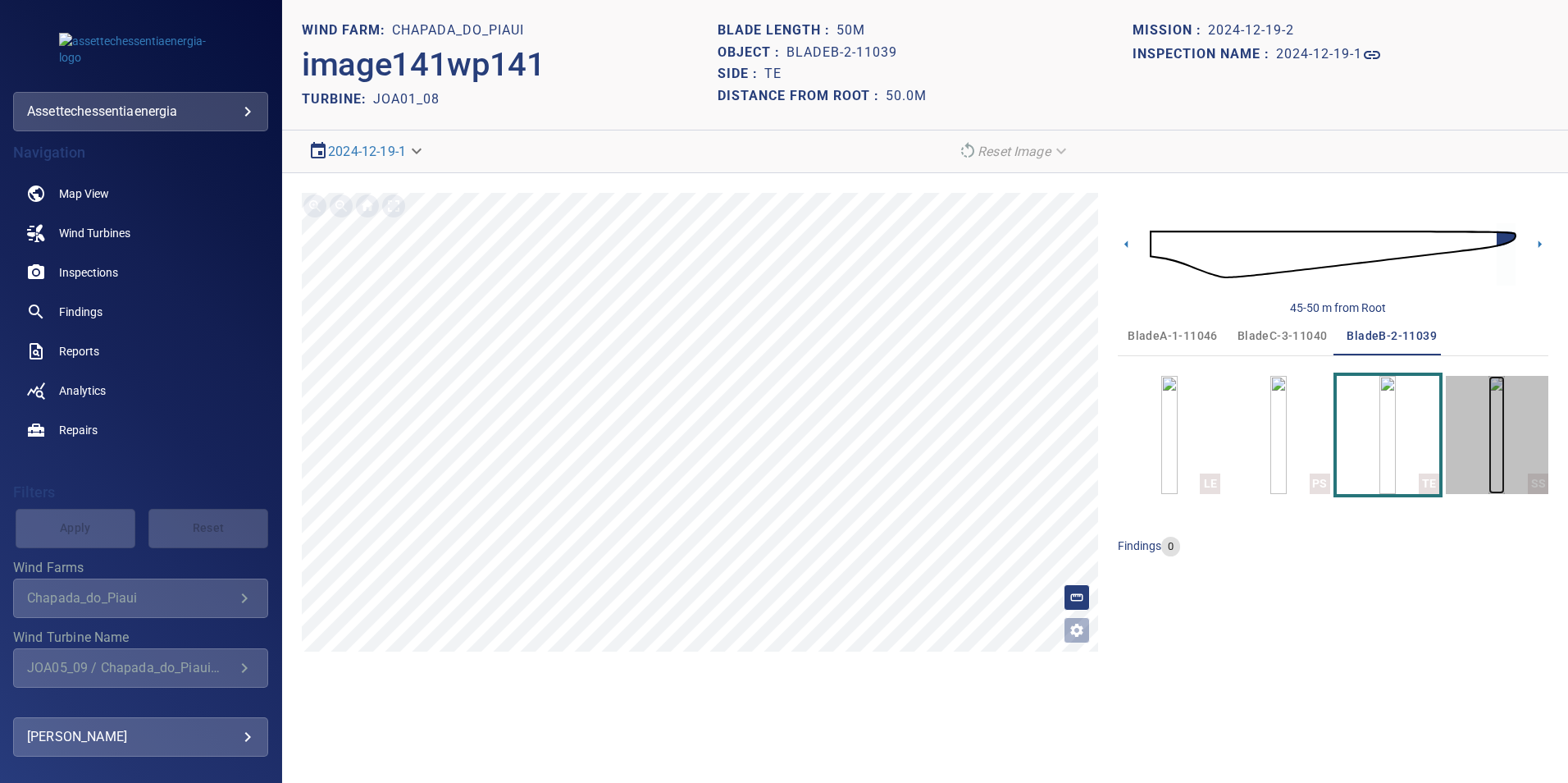
click at [1042, 446] on img "button" at bounding box center [1496, 435] width 16 height 118
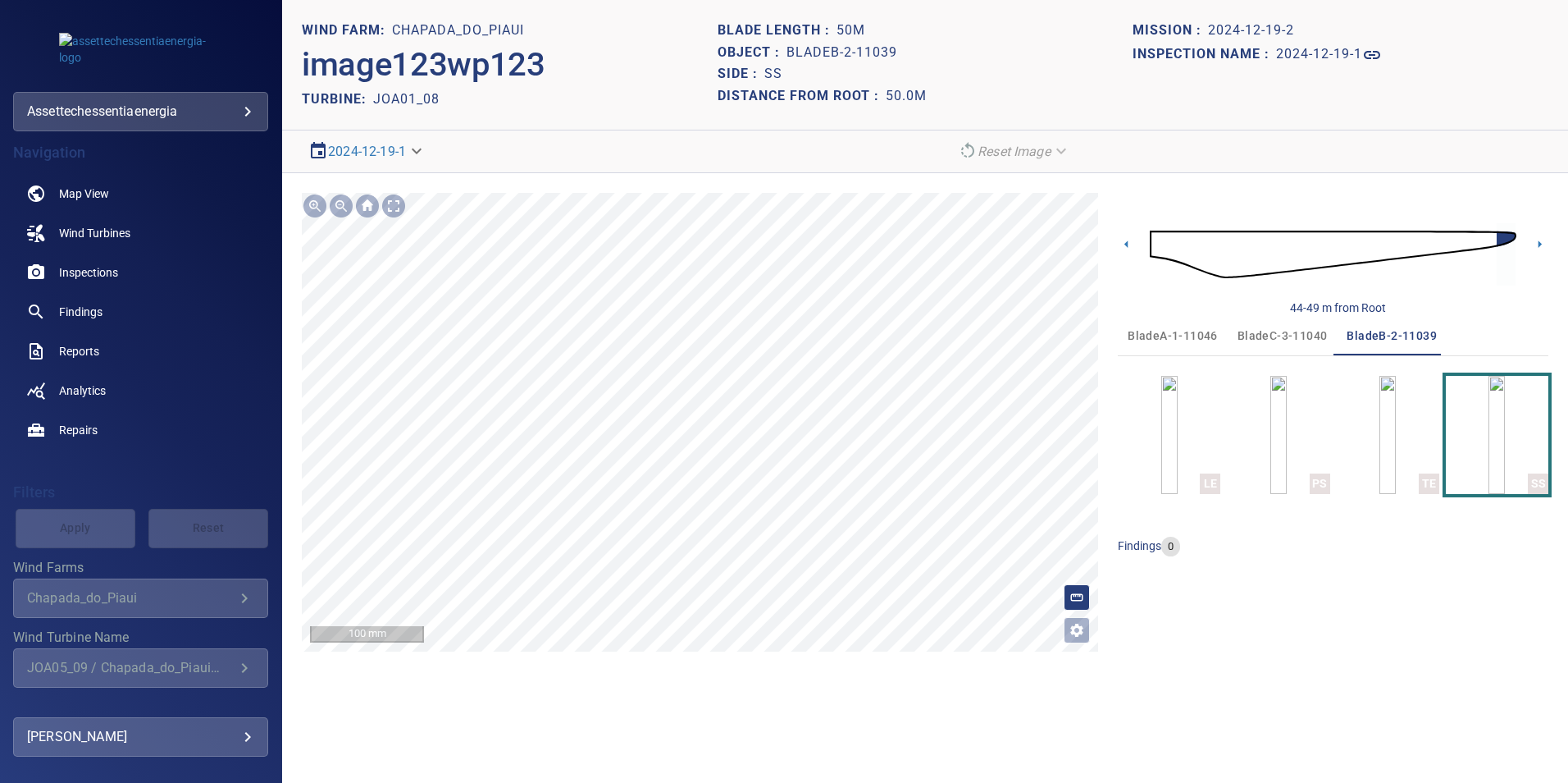
click at [797, 487] on section "**********" at bounding box center [924, 391] width 1286 height 783
click at [85, 487] on div "Chapada_do_Piaui" at bounding box center [131, 598] width 208 height 16
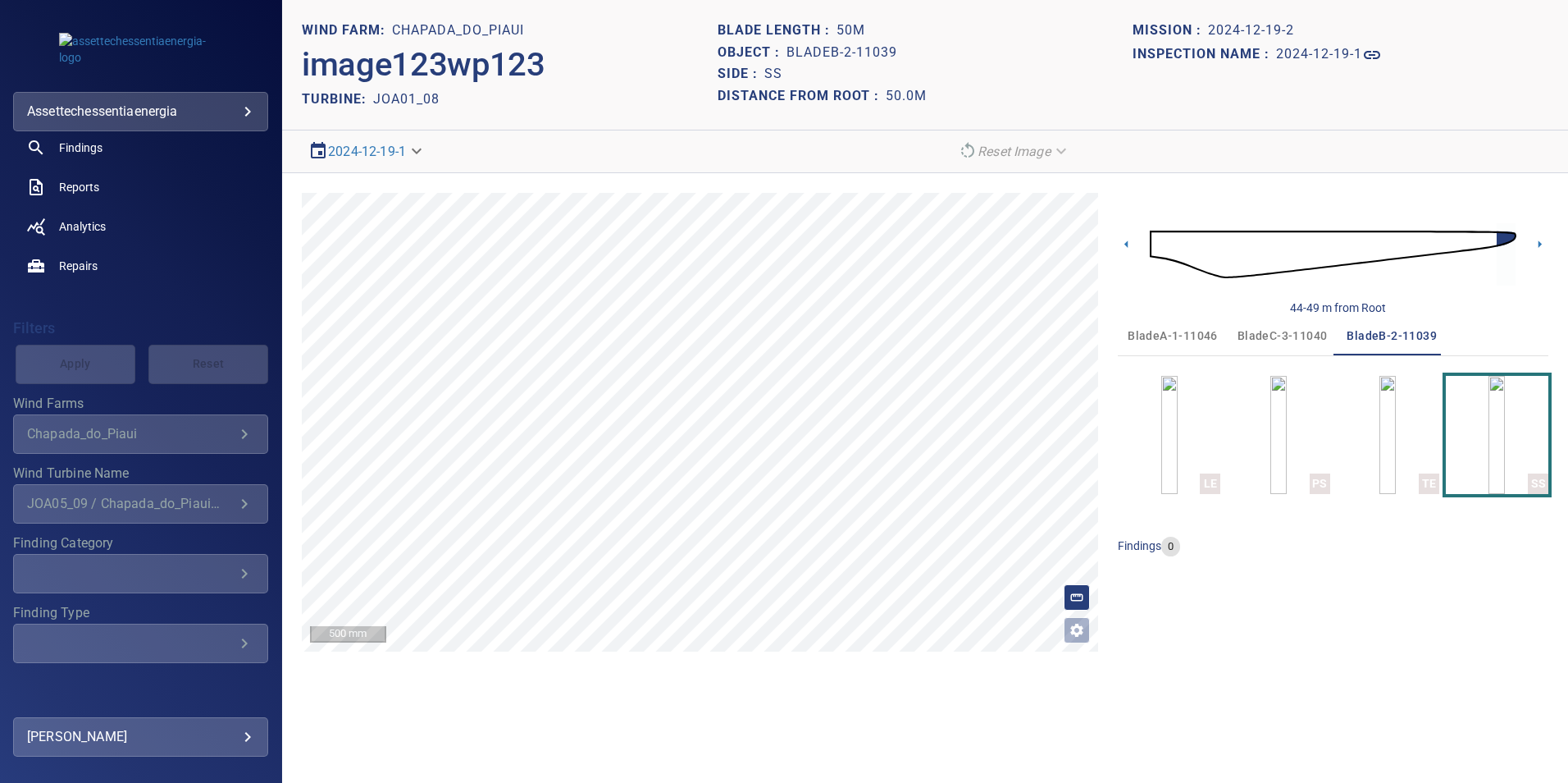
scroll to position [190, 0]
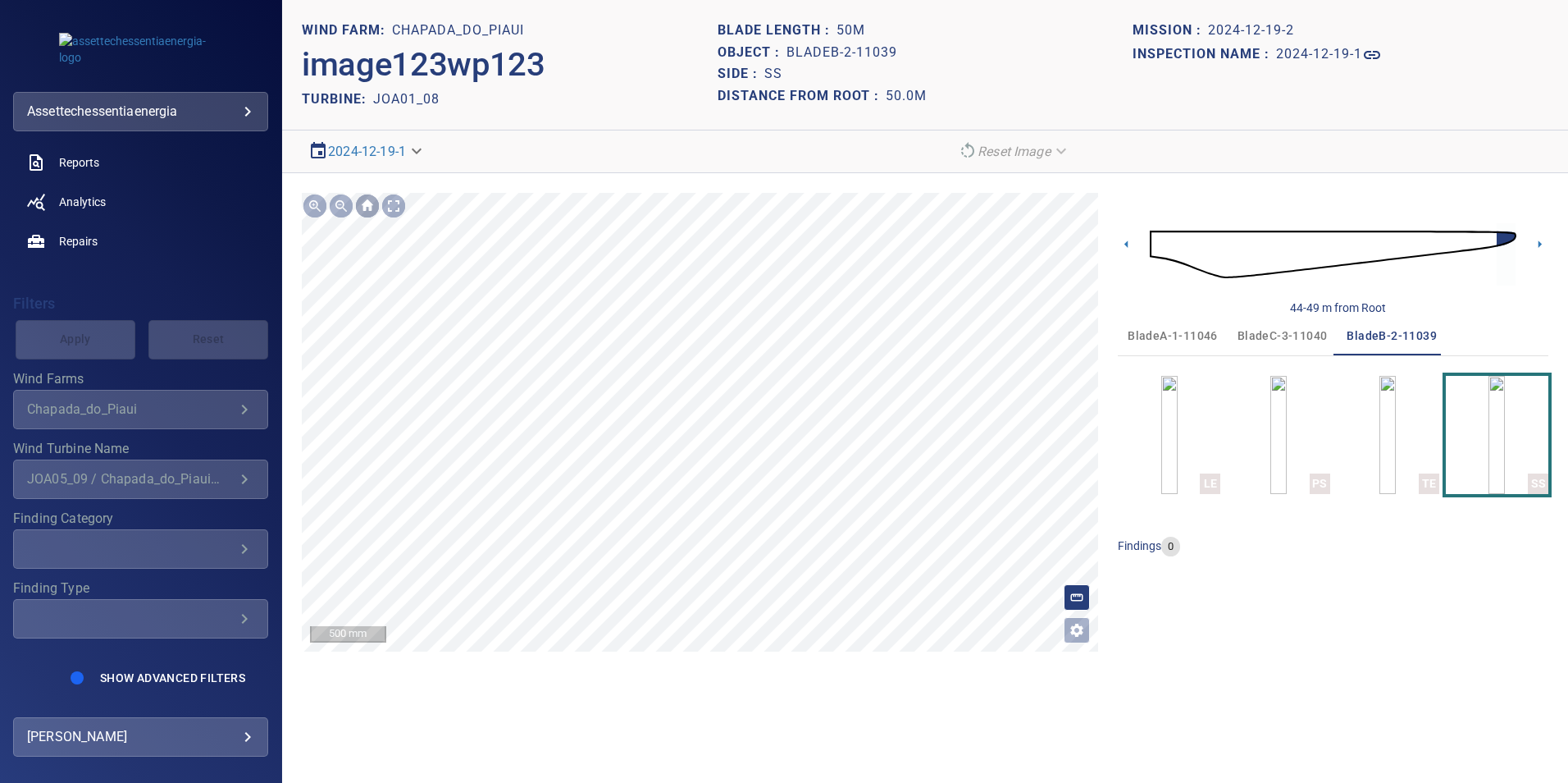
click at [367, 208] on div at bounding box center [367, 206] width 26 height 26
click at [368, 203] on div at bounding box center [367, 206] width 26 height 26
click at [1042, 450] on img "button" at bounding box center [1169, 435] width 16 height 118
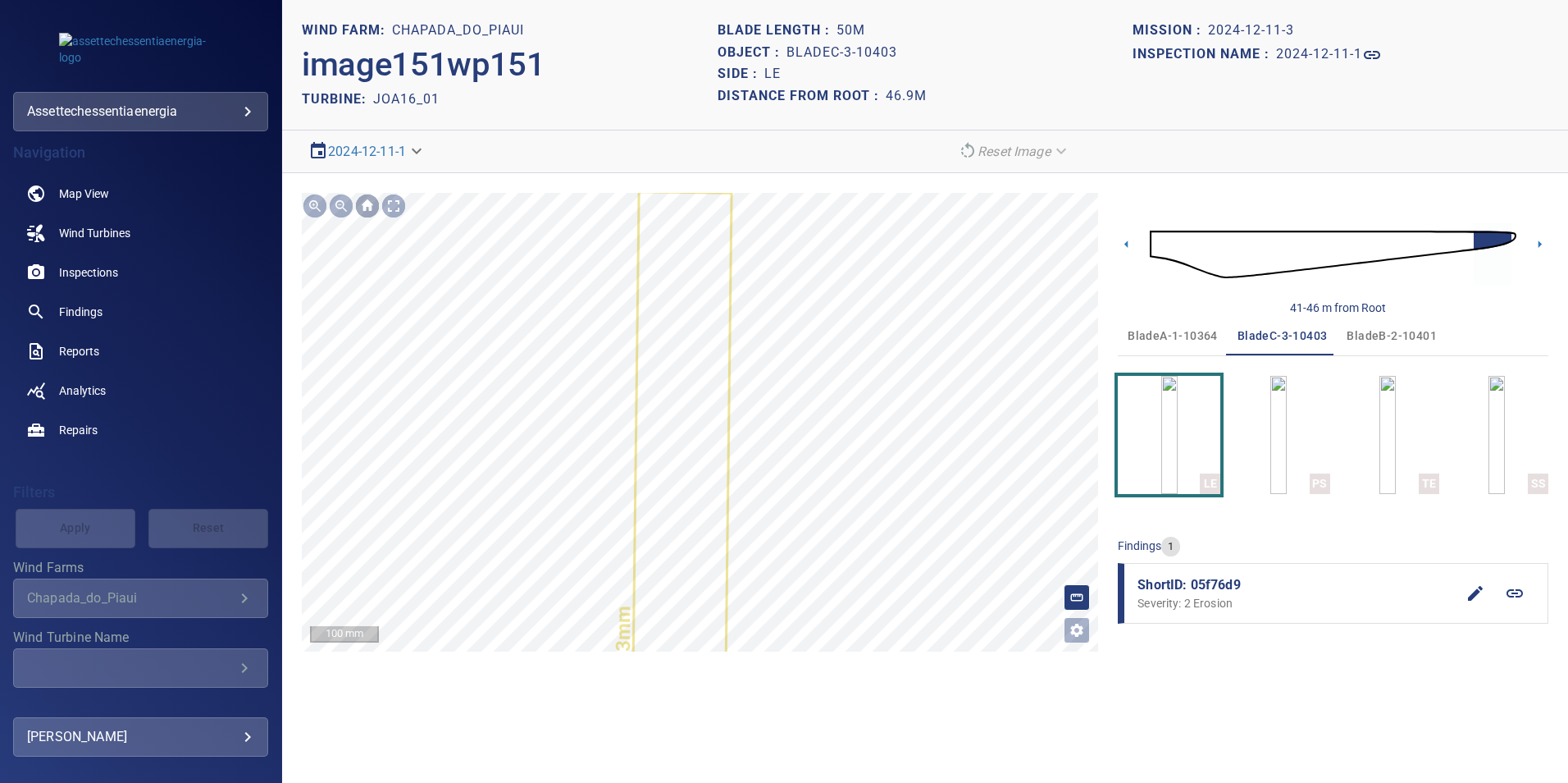
click at [363, 202] on div at bounding box center [367, 206] width 26 height 26
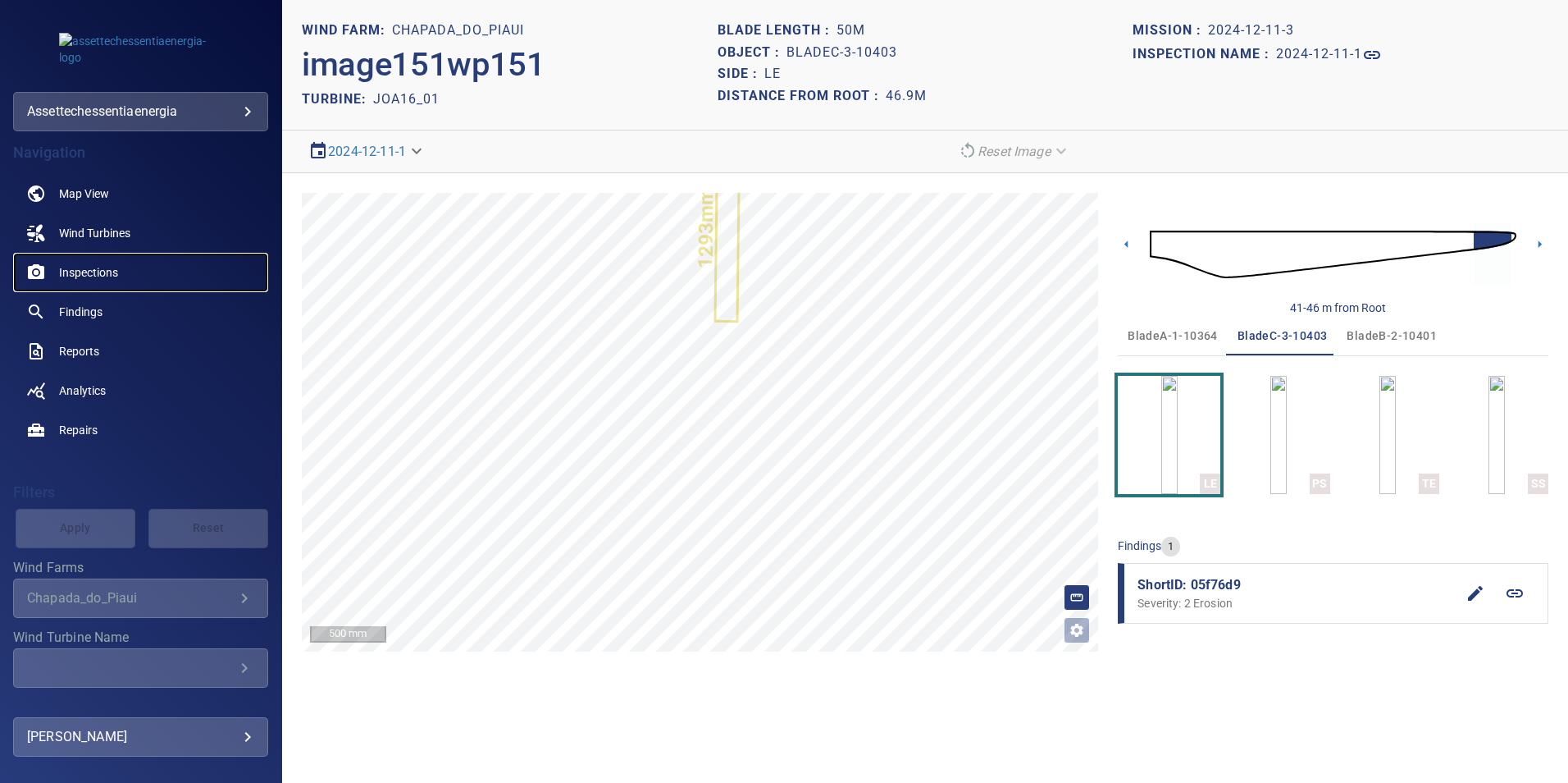
click at [89, 274] on span "Inspections" at bounding box center [88, 272] width 59 height 16
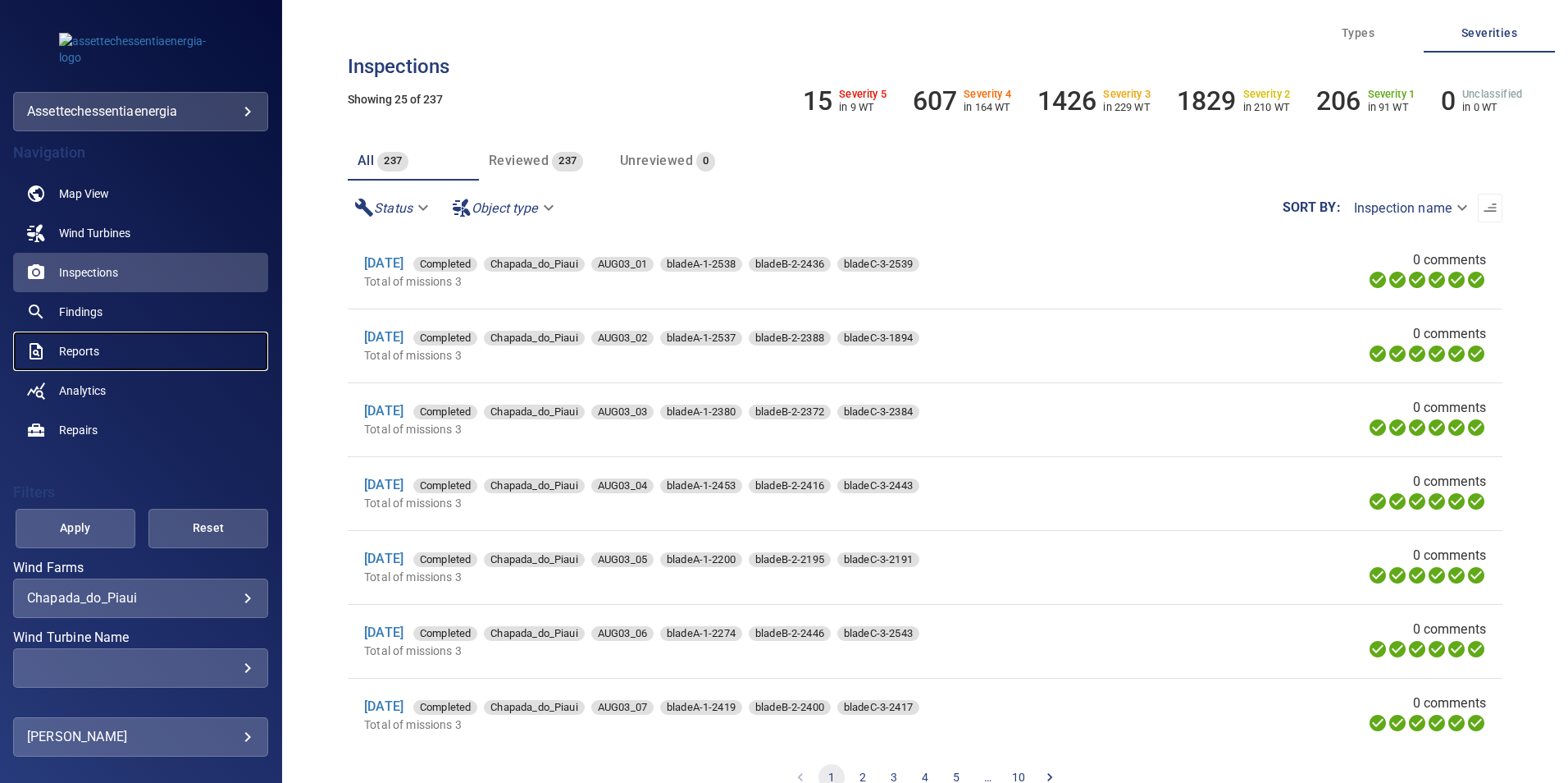
click at [89, 350] on span "Reports" at bounding box center [79, 351] width 40 height 16
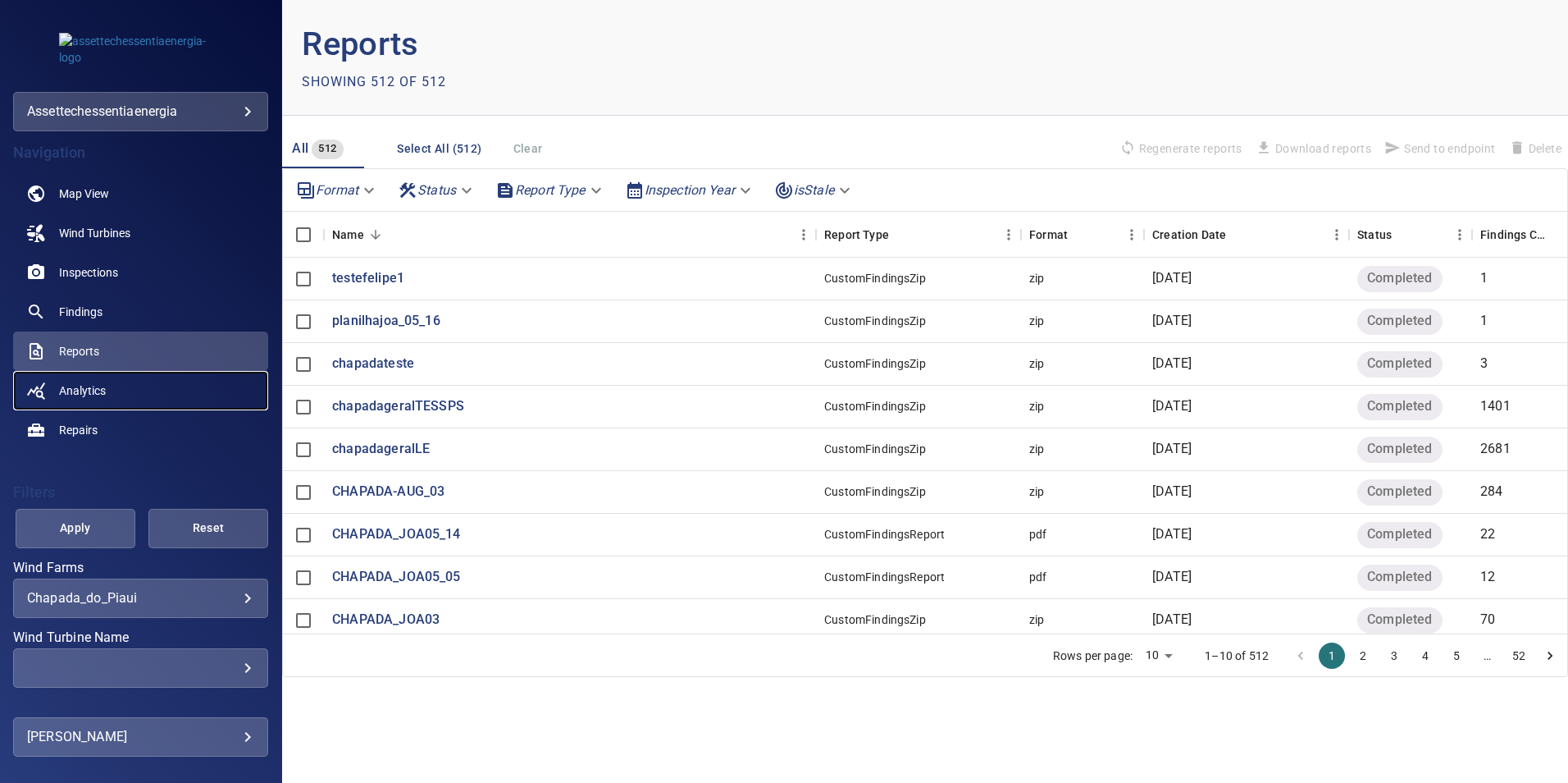
click at [82, 390] on span "Analytics" at bounding box center [82, 390] width 47 height 16
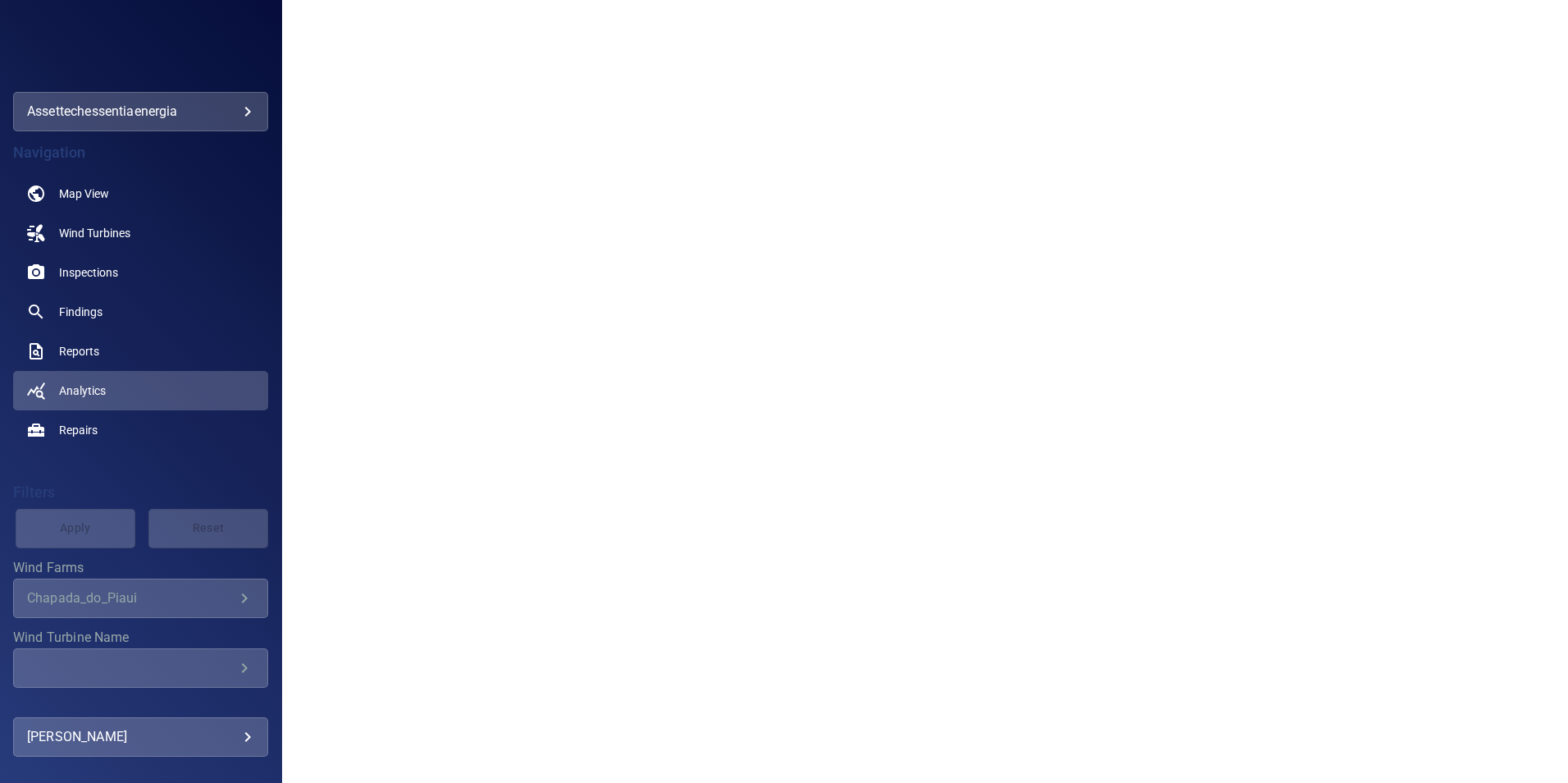
scroll to position [328, 0]
click at [62, 357] on span "Reports" at bounding box center [79, 351] width 40 height 16
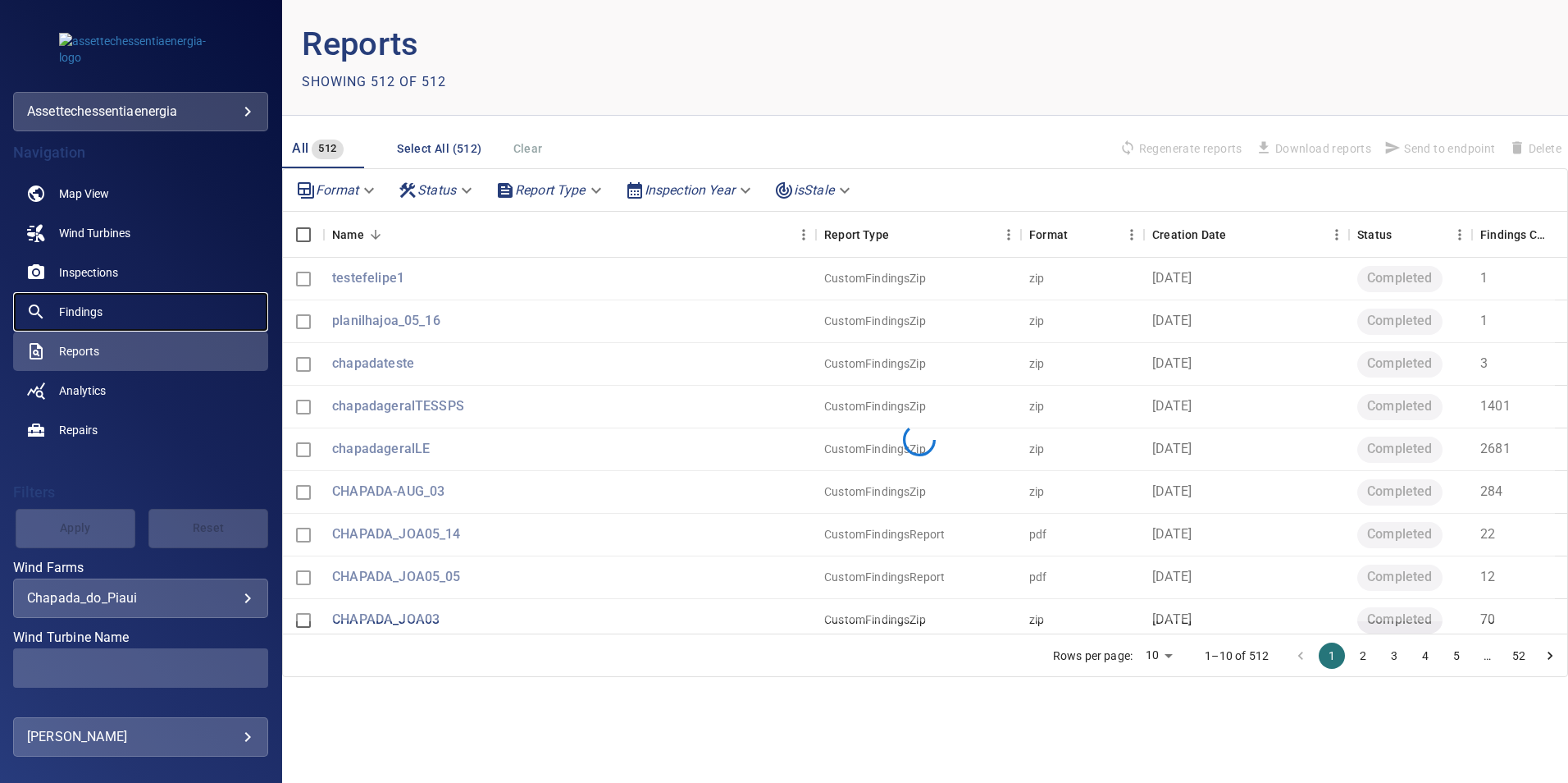
click at [83, 324] on link "Findings" at bounding box center [140, 311] width 255 height 39
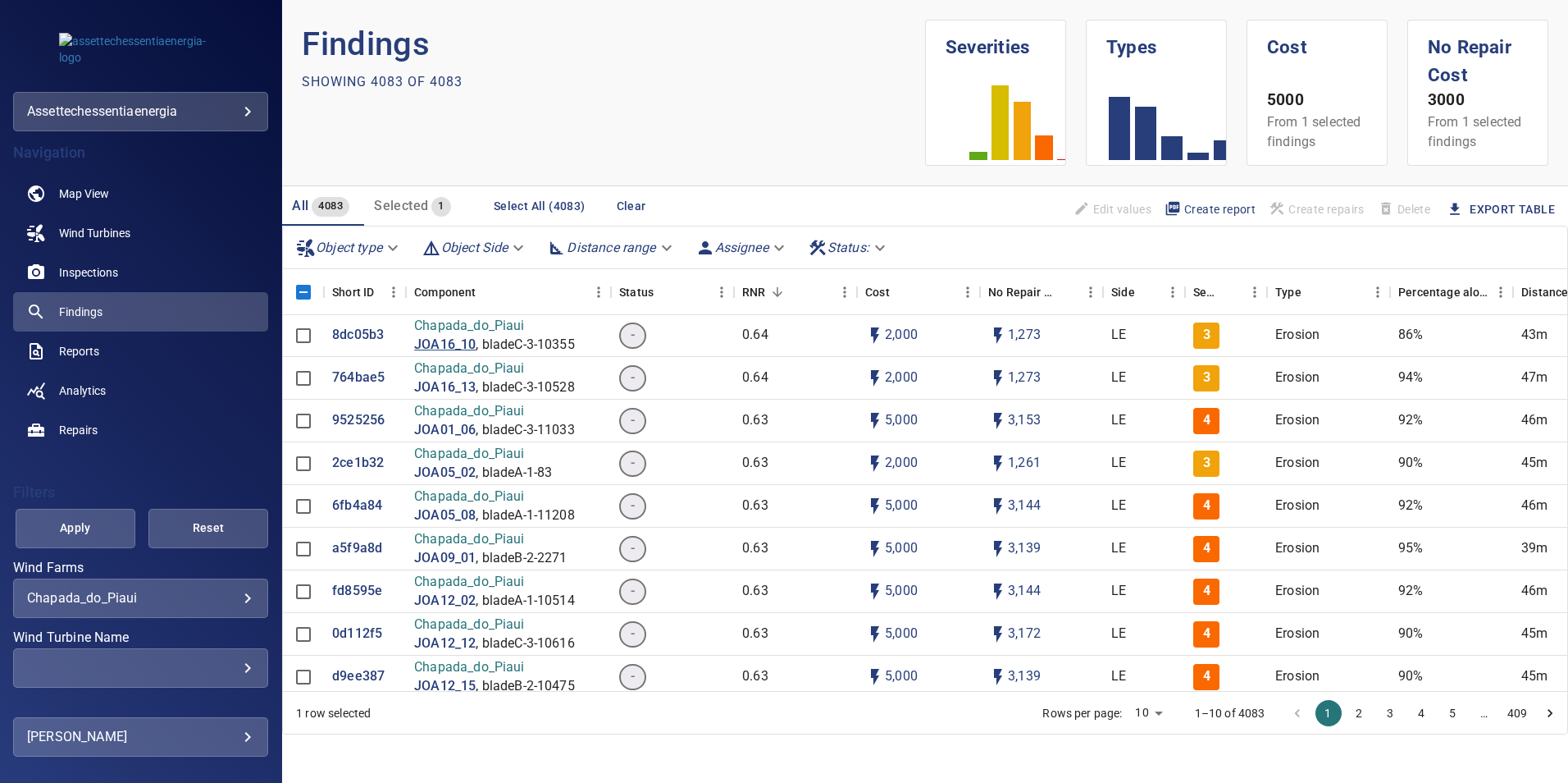
scroll to position [4103, 0]
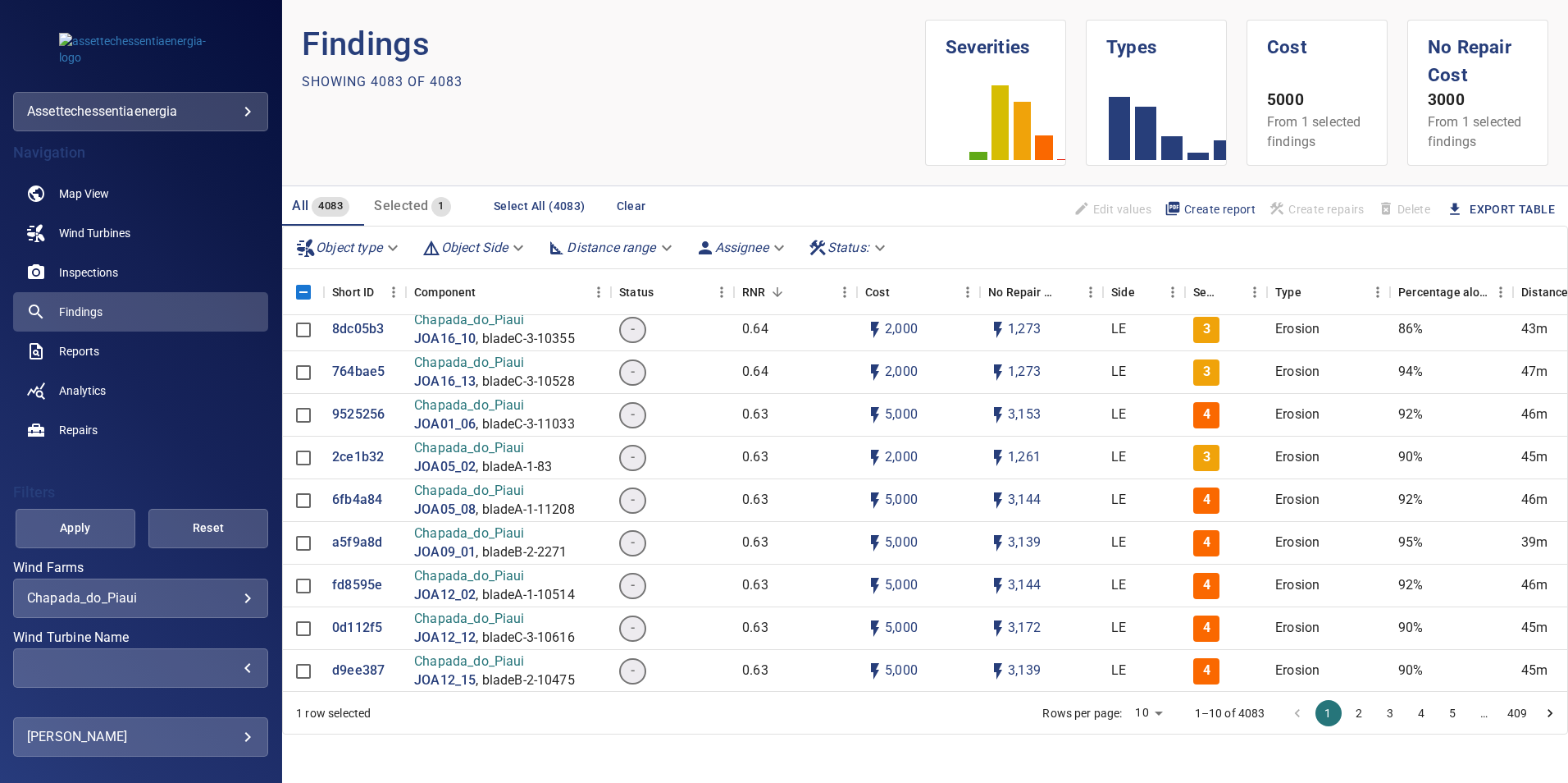
click at [234, 487] on div "​" at bounding box center [140, 668] width 227 height 16
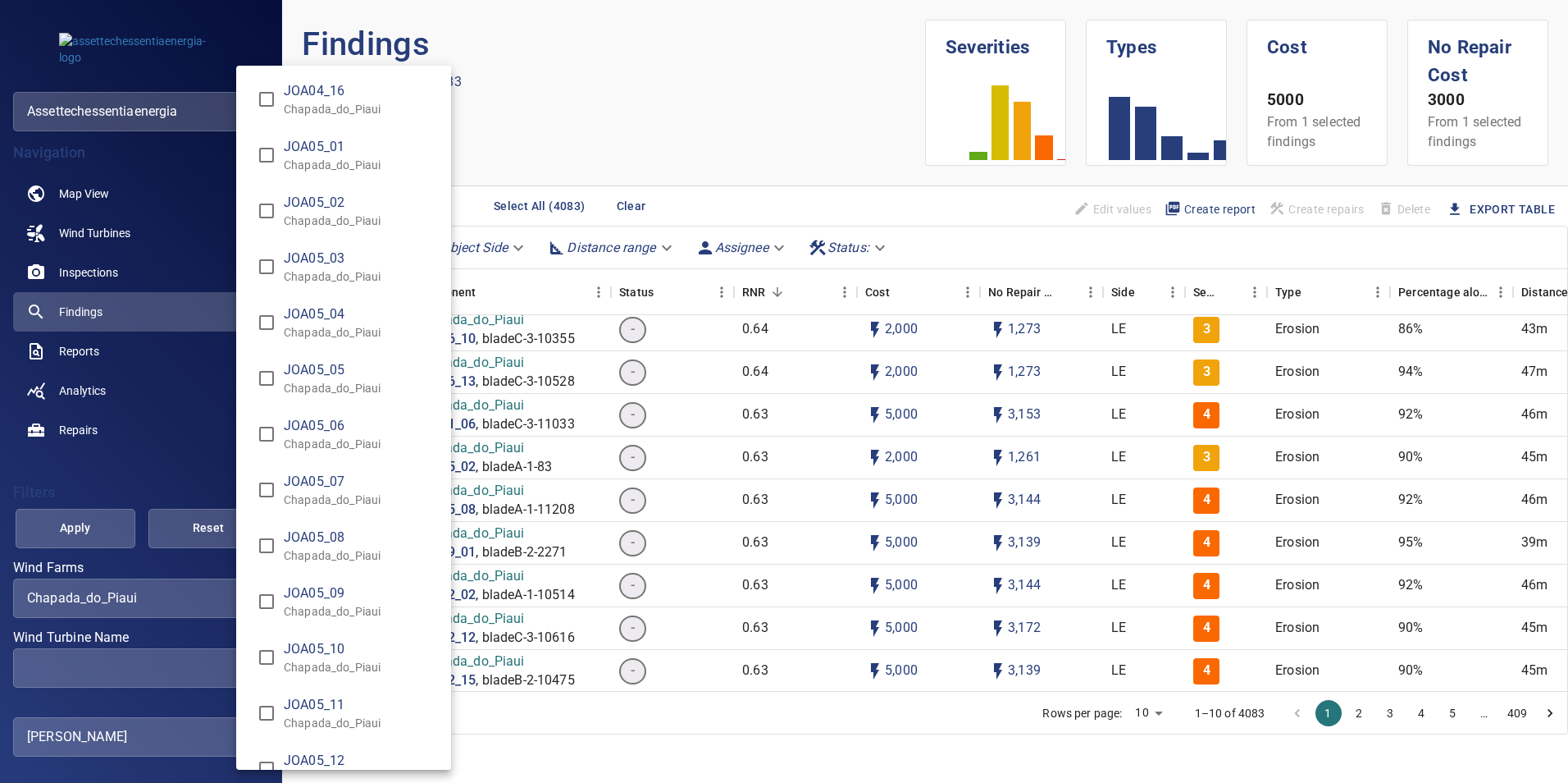
scroll to position [5415, 0]
type input "**********"
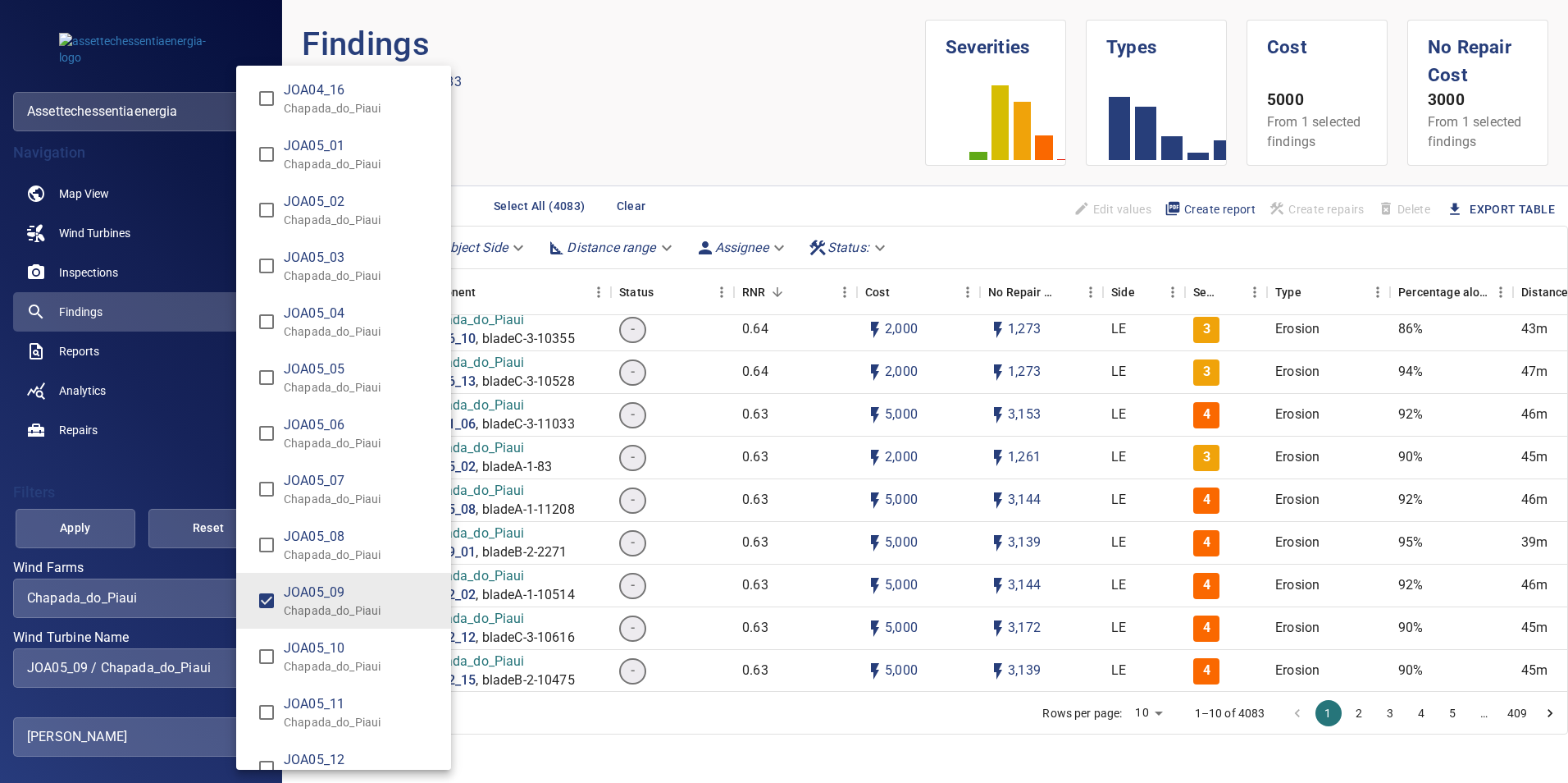
click at [103, 487] on div "Wind Turbine Name" at bounding box center [784, 391] width 1568 height 783
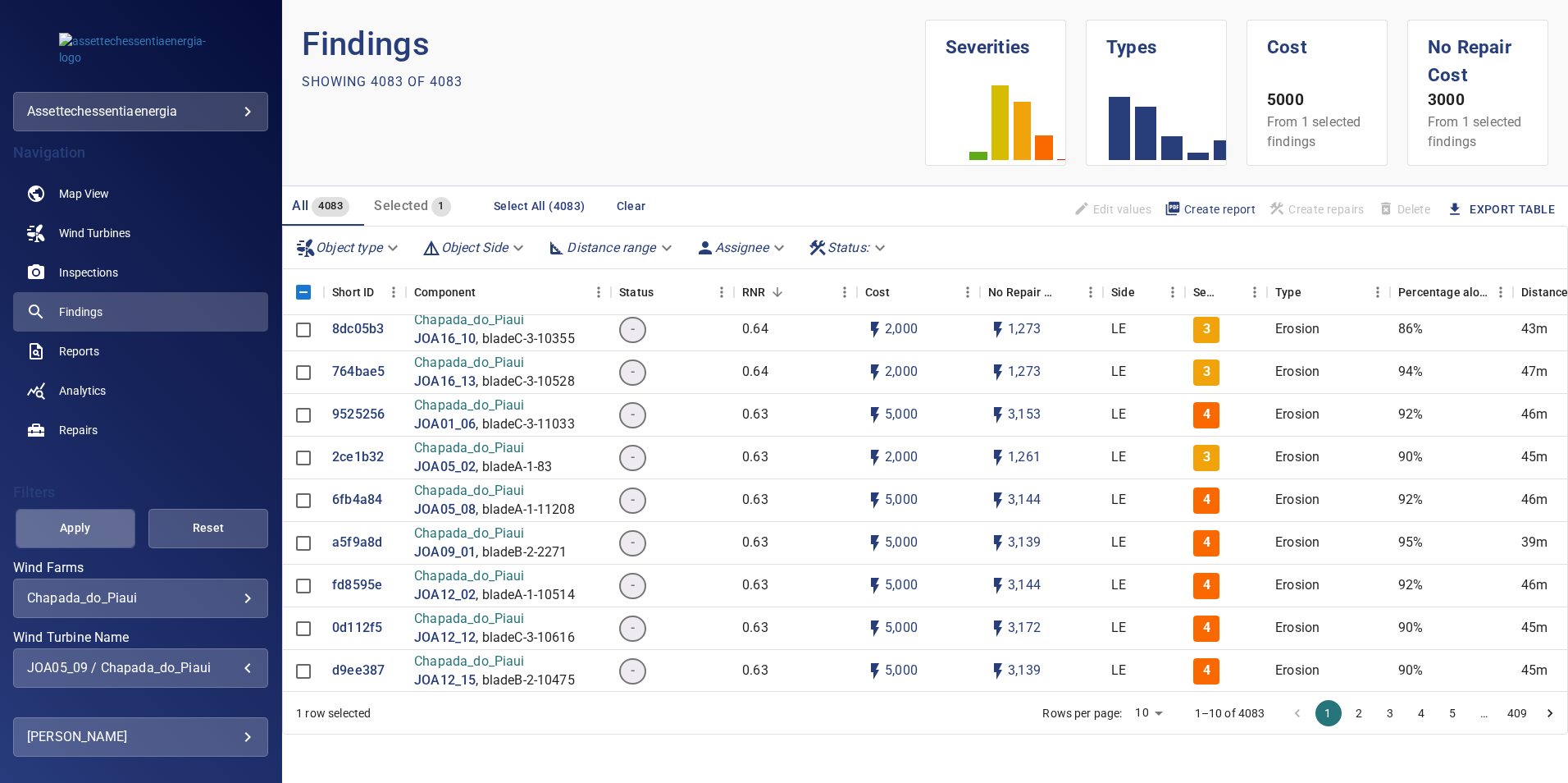
click at [82, 487] on span "Apply" at bounding box center [75, 528] width 79 height 21
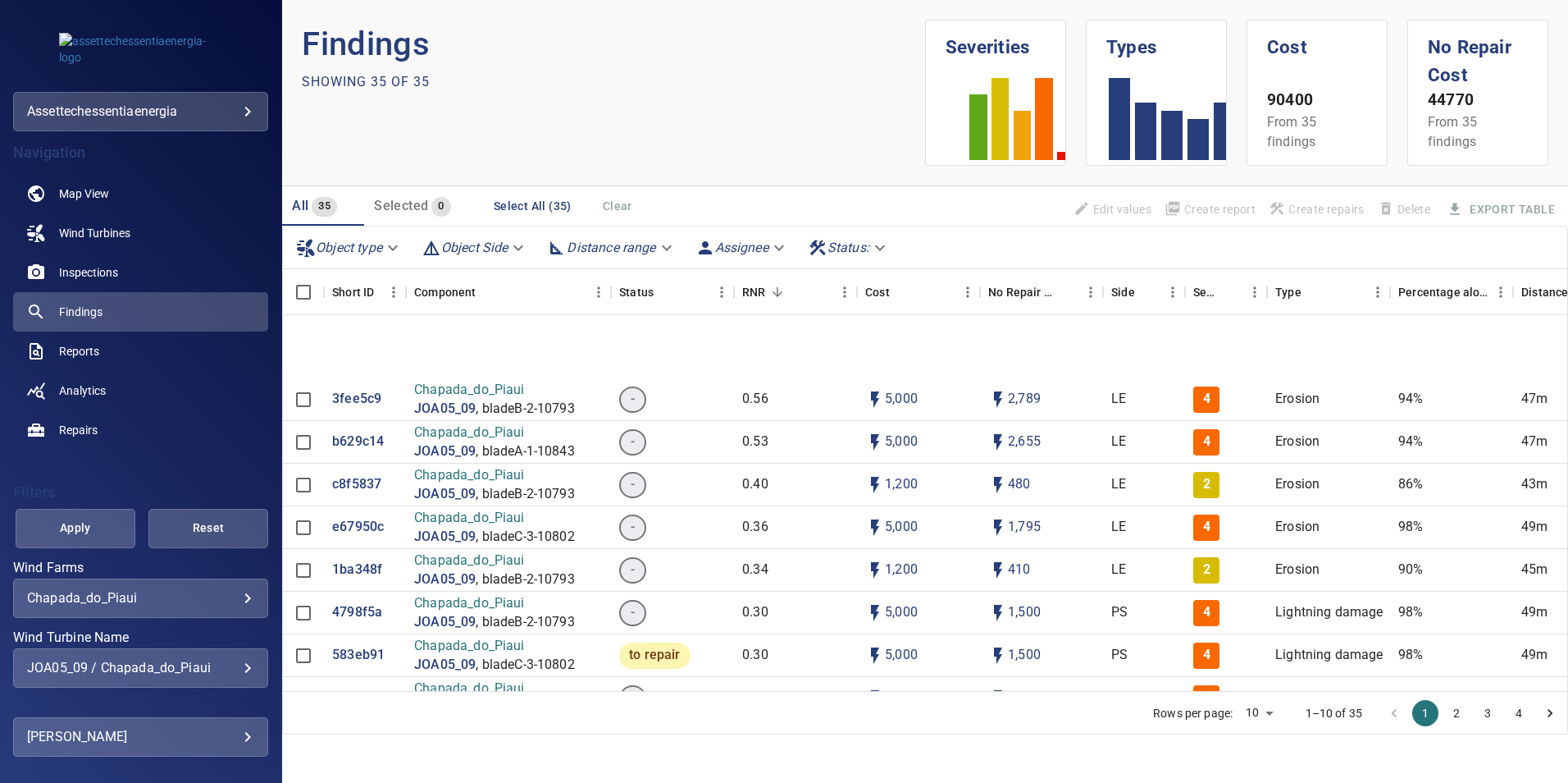
scroll to position [0, 0]
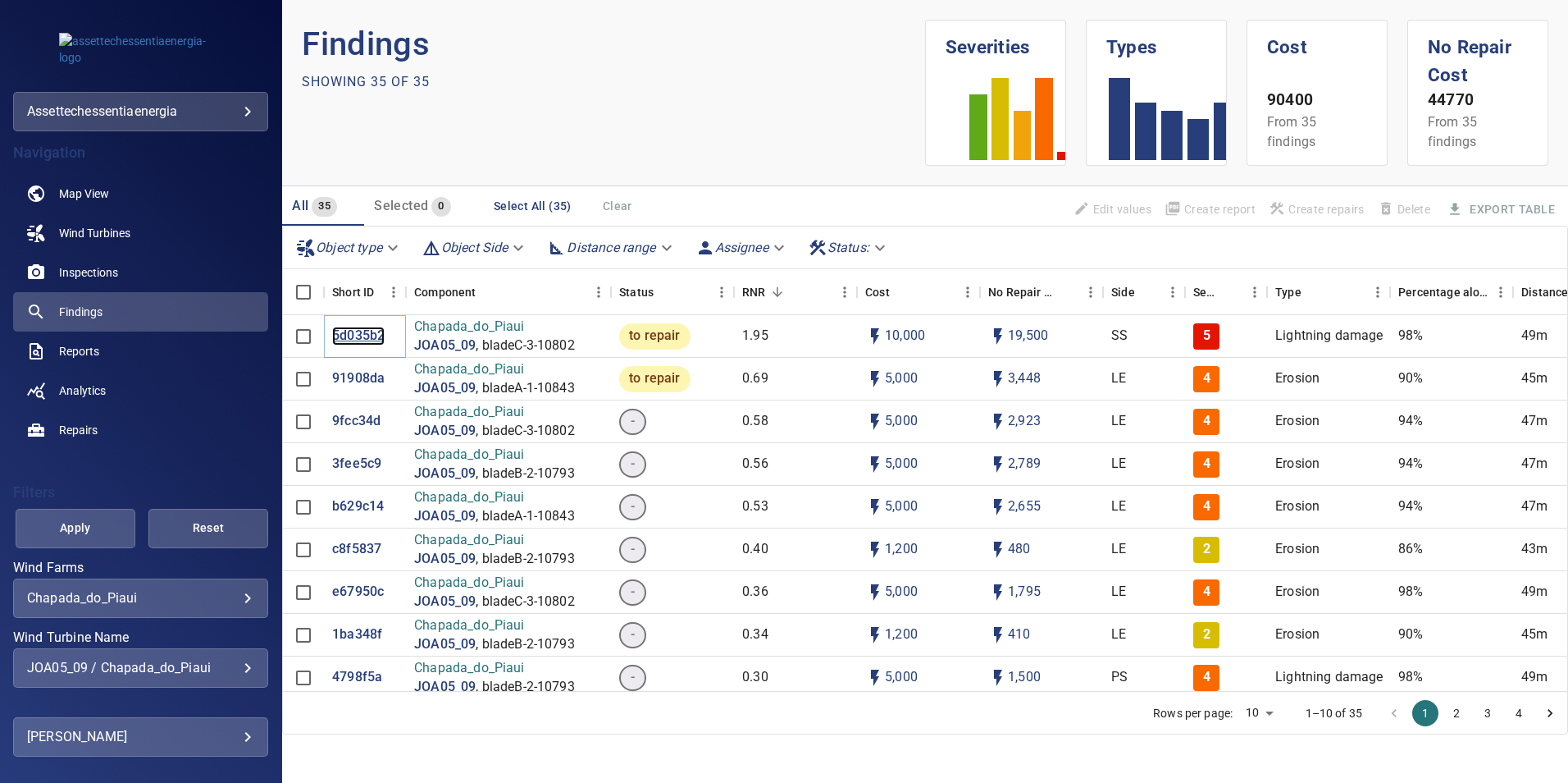
click at [358, 338] on p "5d035b2" at bounding box center [358, 336] width 53 height 19
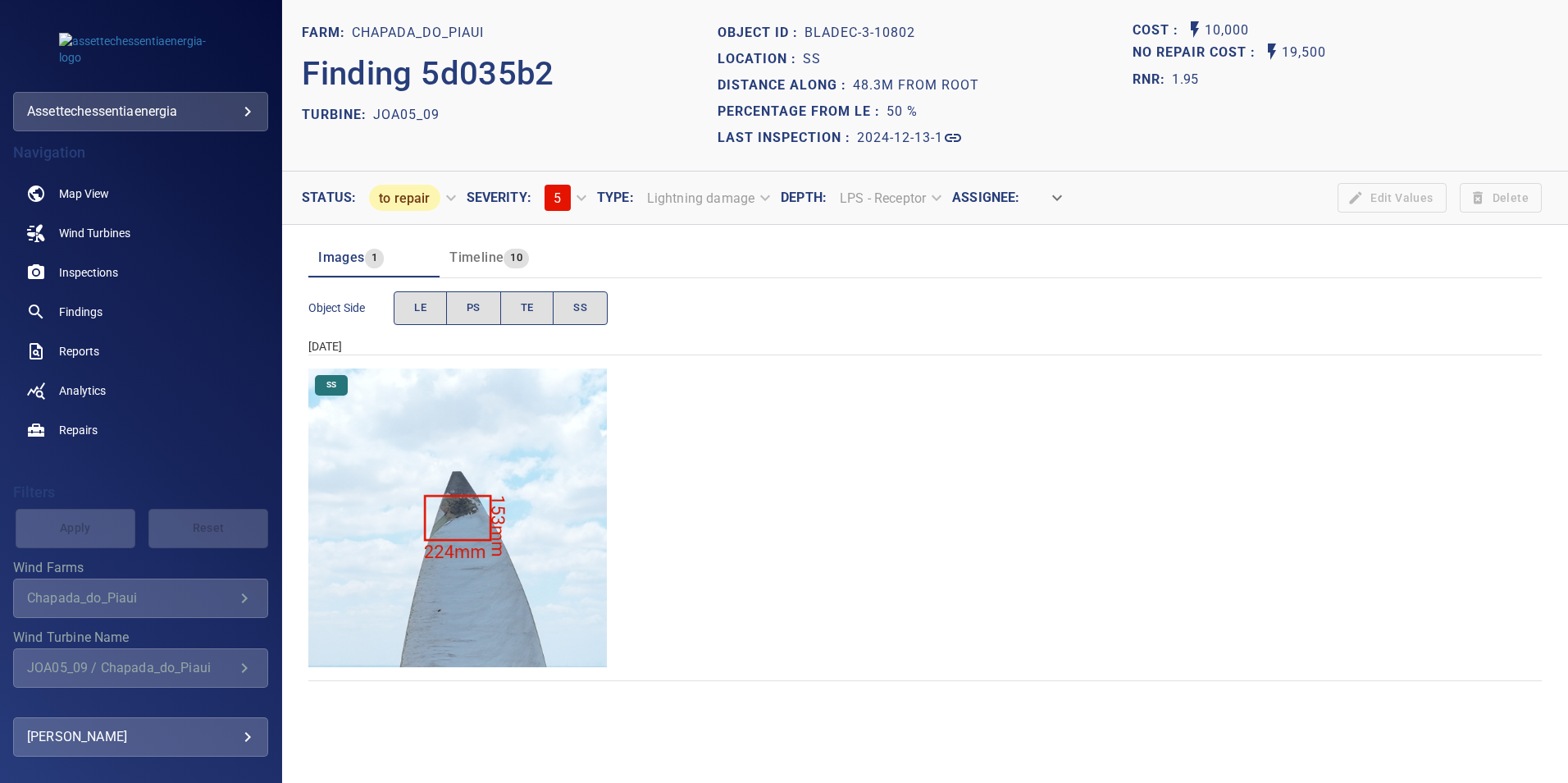
click at [539, 462] on img "Chapada_do_Piaui/JOA05_09/2024-12-13-1/2024-12-13-3/image201wp201.jpg" at bounding box center [458, 517] width 299 height 299
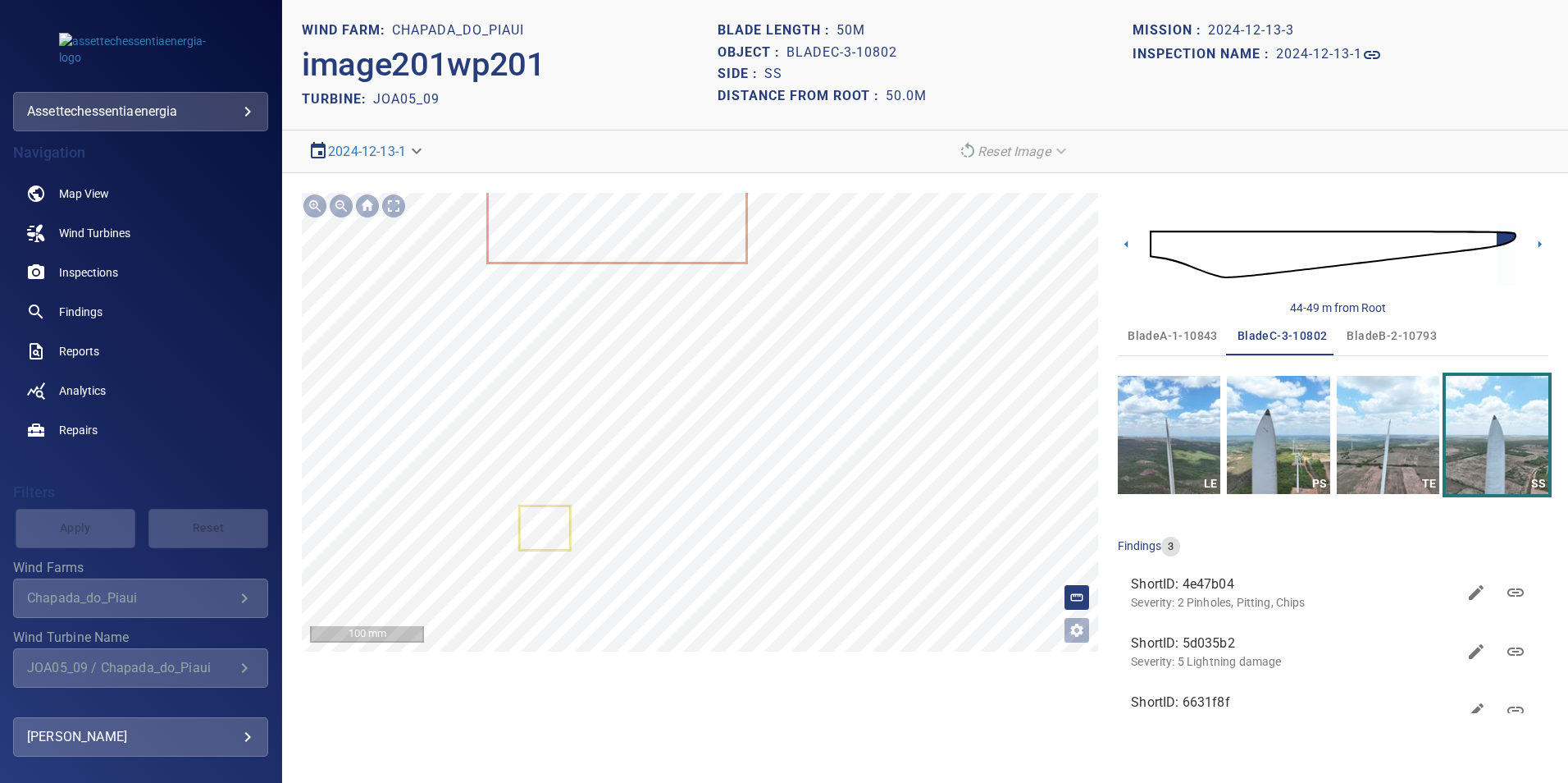
click at [720, 487] on div "**********" at bounding box center [700, 453] width 796 height 520
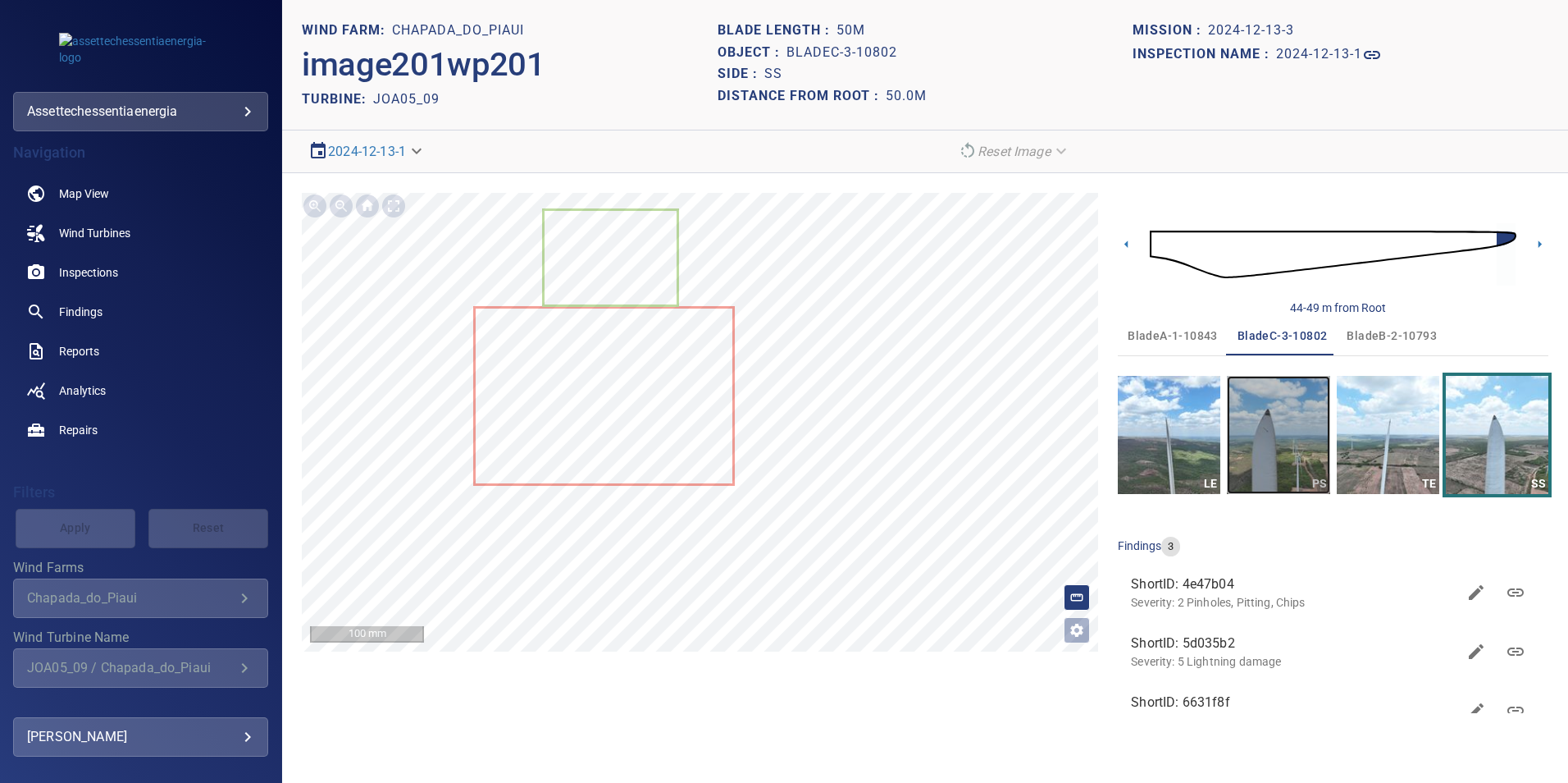
click at [1042, 451] on img "button" at bounding box center [1277, 435] width 103 height 118
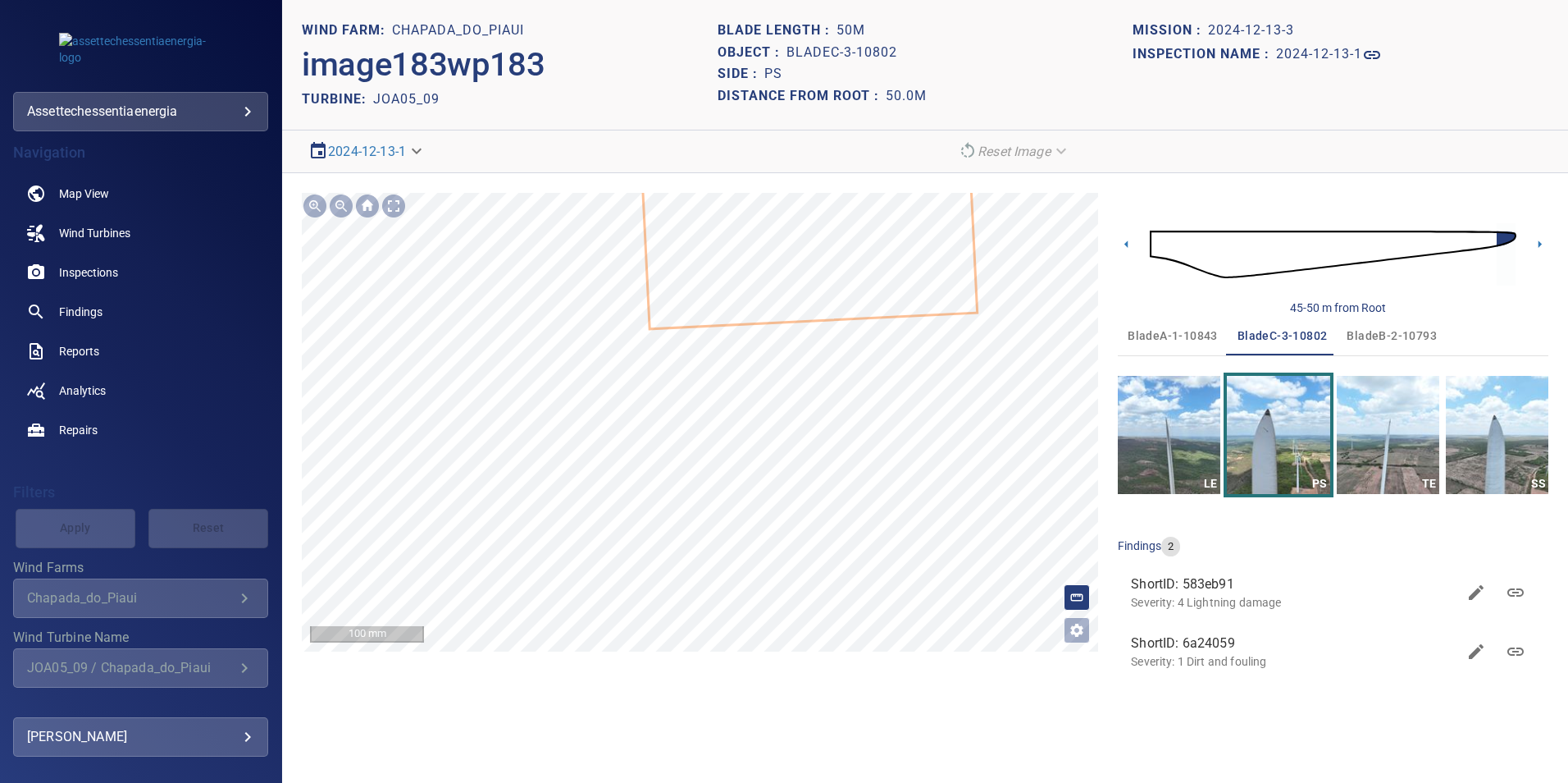
click at [902, 359] on div "Chapada_do_Piaui/JOA05_09/583eb910-c453-11ef-b81e-e9f2c2402018 Severity 4 Light…" at bounding box center [700, 422] width 796 height 459
click at [782, 386] on div "Chapada_do_Piaui/JOA05_09/583eb910-c453-11ef-b81e-e9f2c2402018 Severity 4 Light…" at bounding box center [700, 422] width 796 height 459
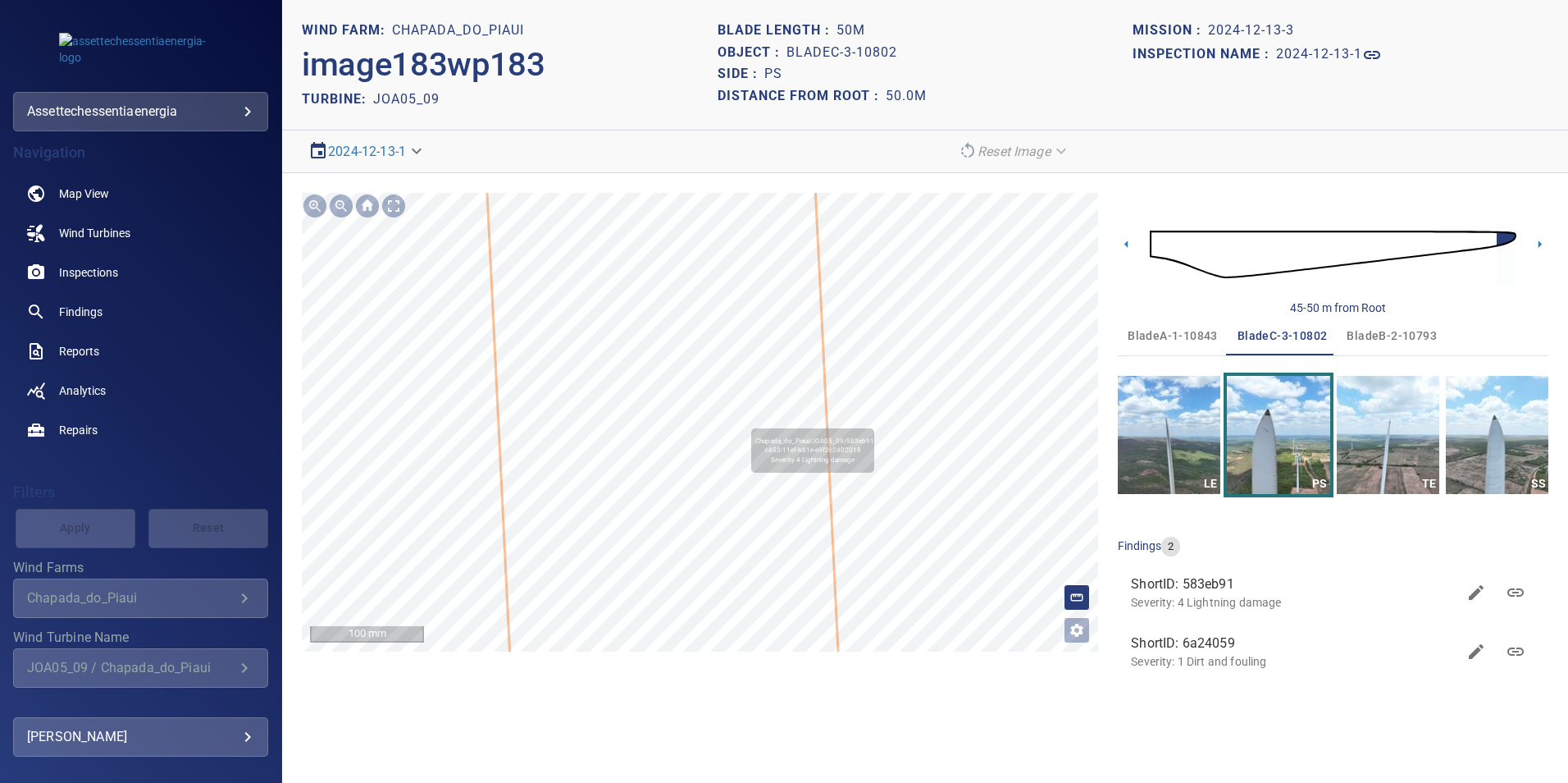
click at [727, 428] on icon at bounding box center [656, 297] width 363 height 761
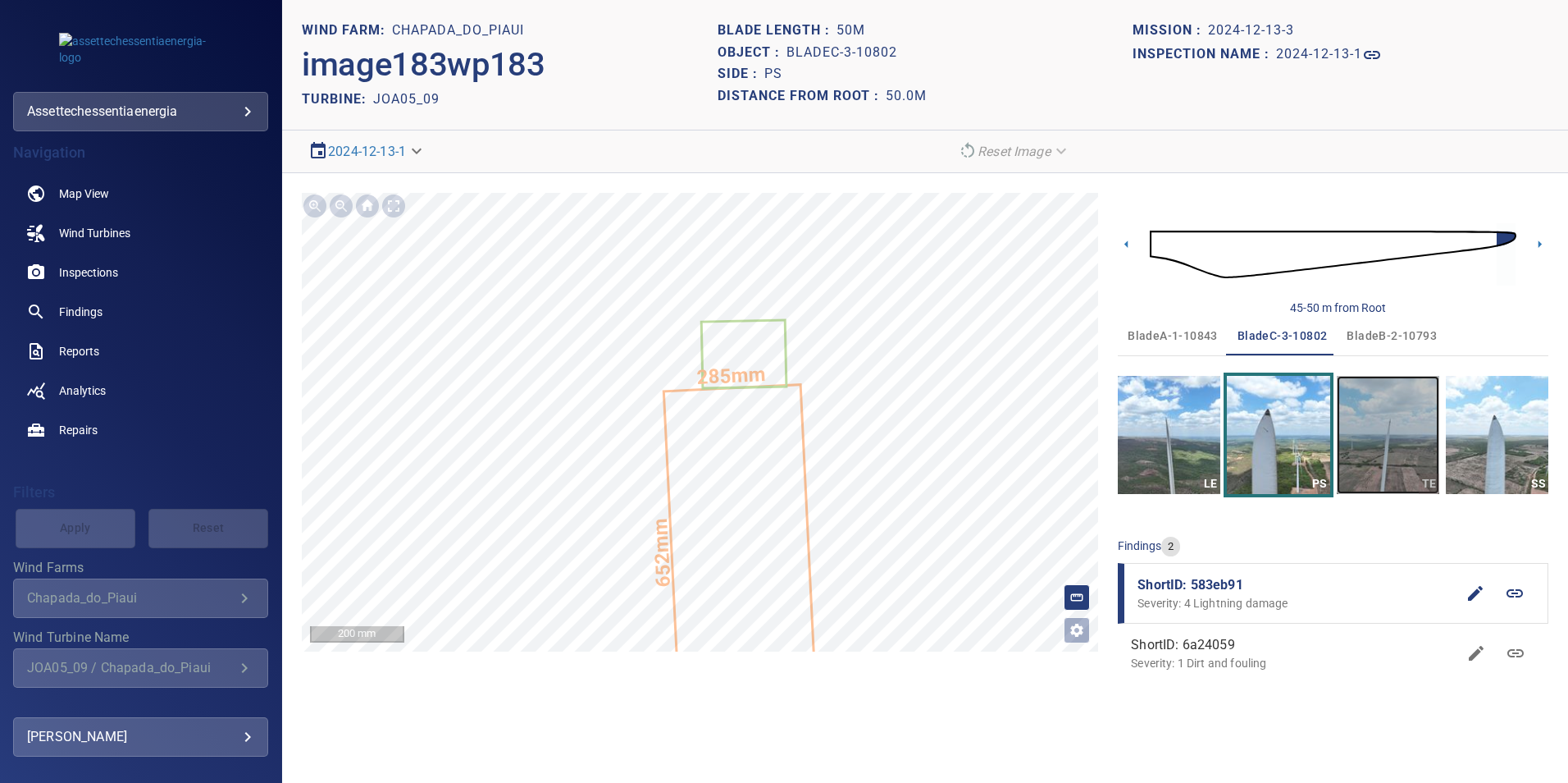
click at [1042, 437] on img "button" at bounding box center [1387, 435] width 103 height 118
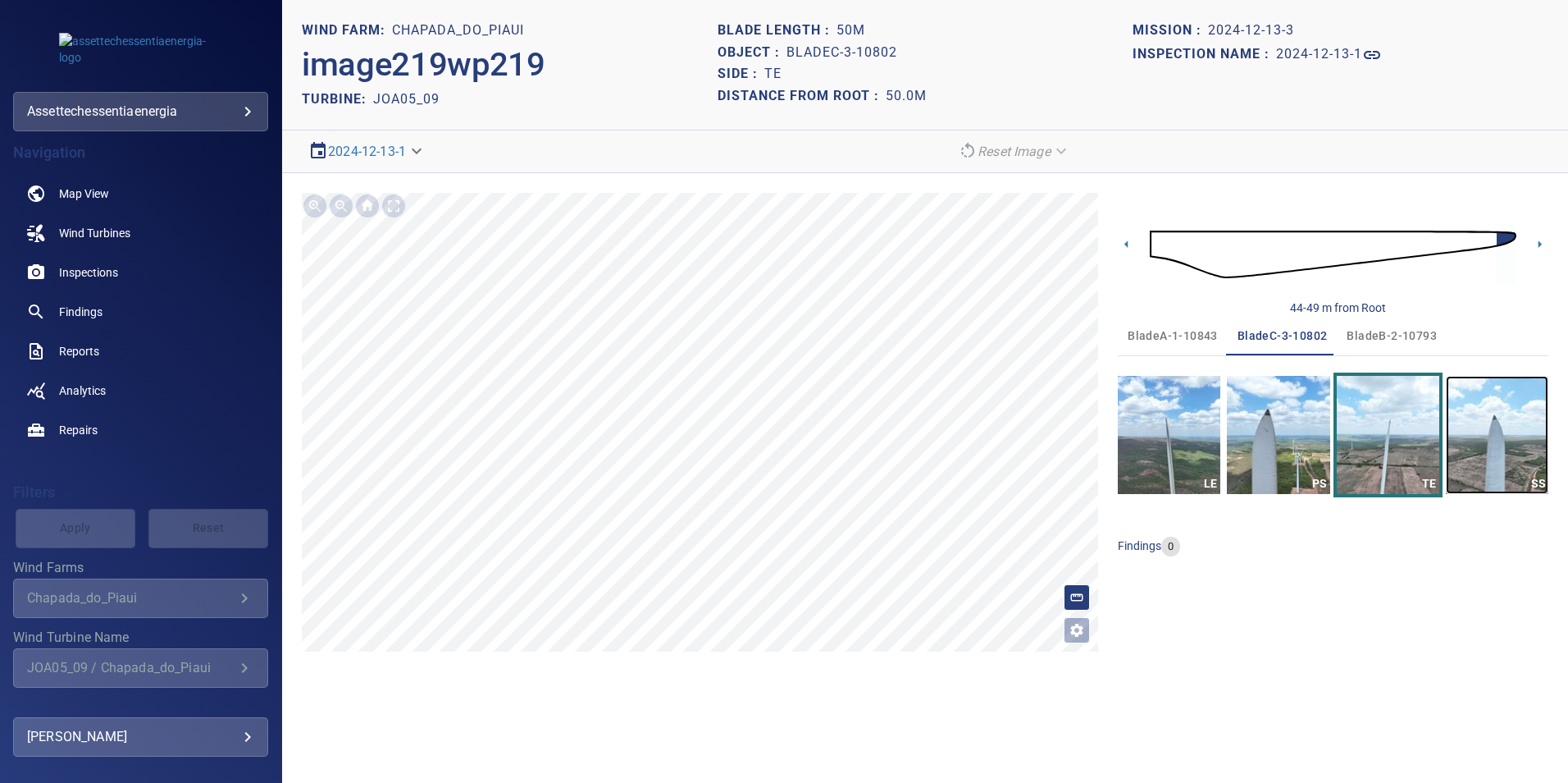
click at [1042, 443] on img "button" at bounding box center [1497, 435] width 103 height 118
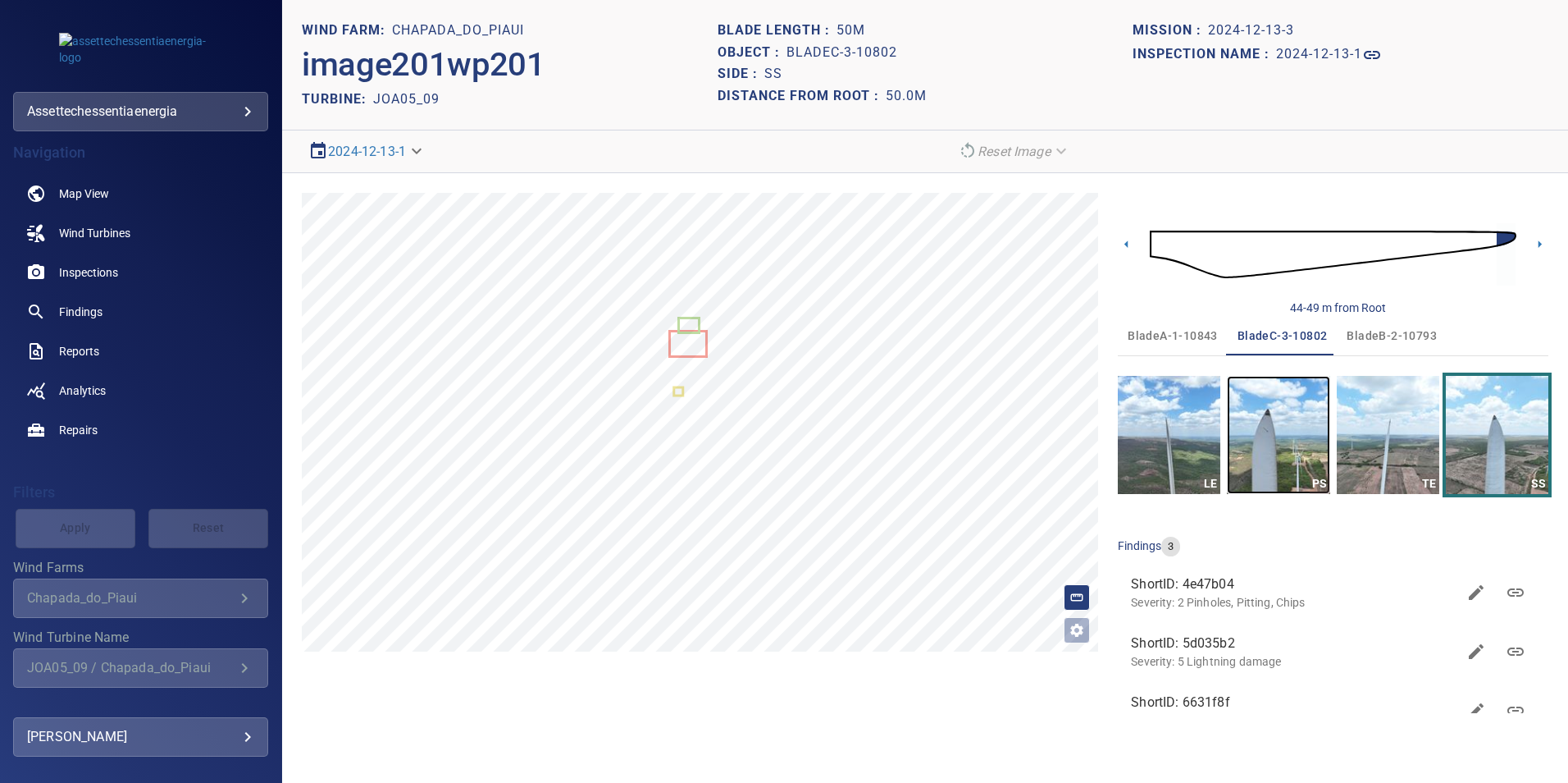
click at [1042, 437] on img "button" at bounding box center [1277, 435] width 103 height 118
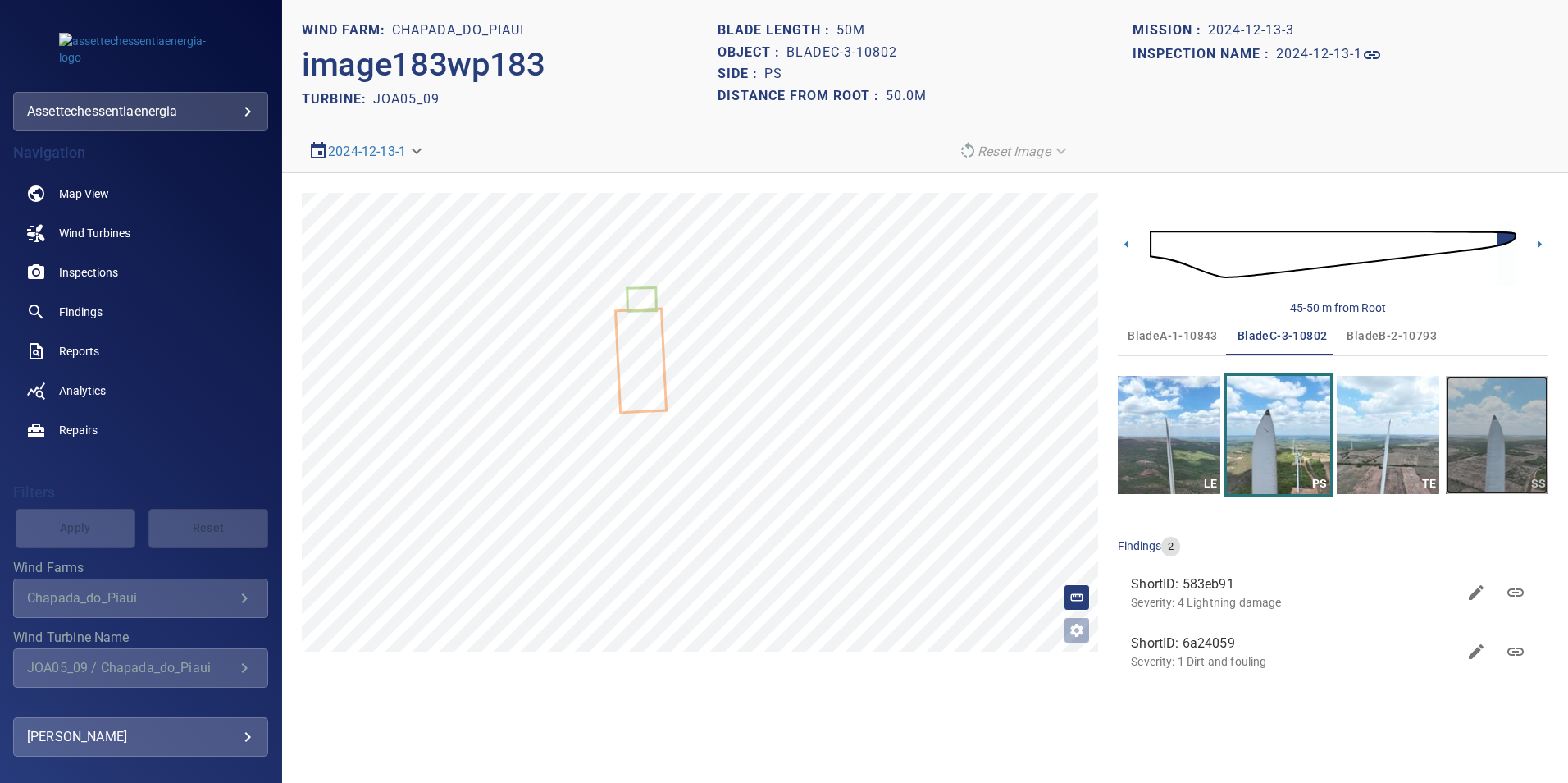
click at [1042, 433] on img "button" at bounding box center [1497, 435] width 103 height 118
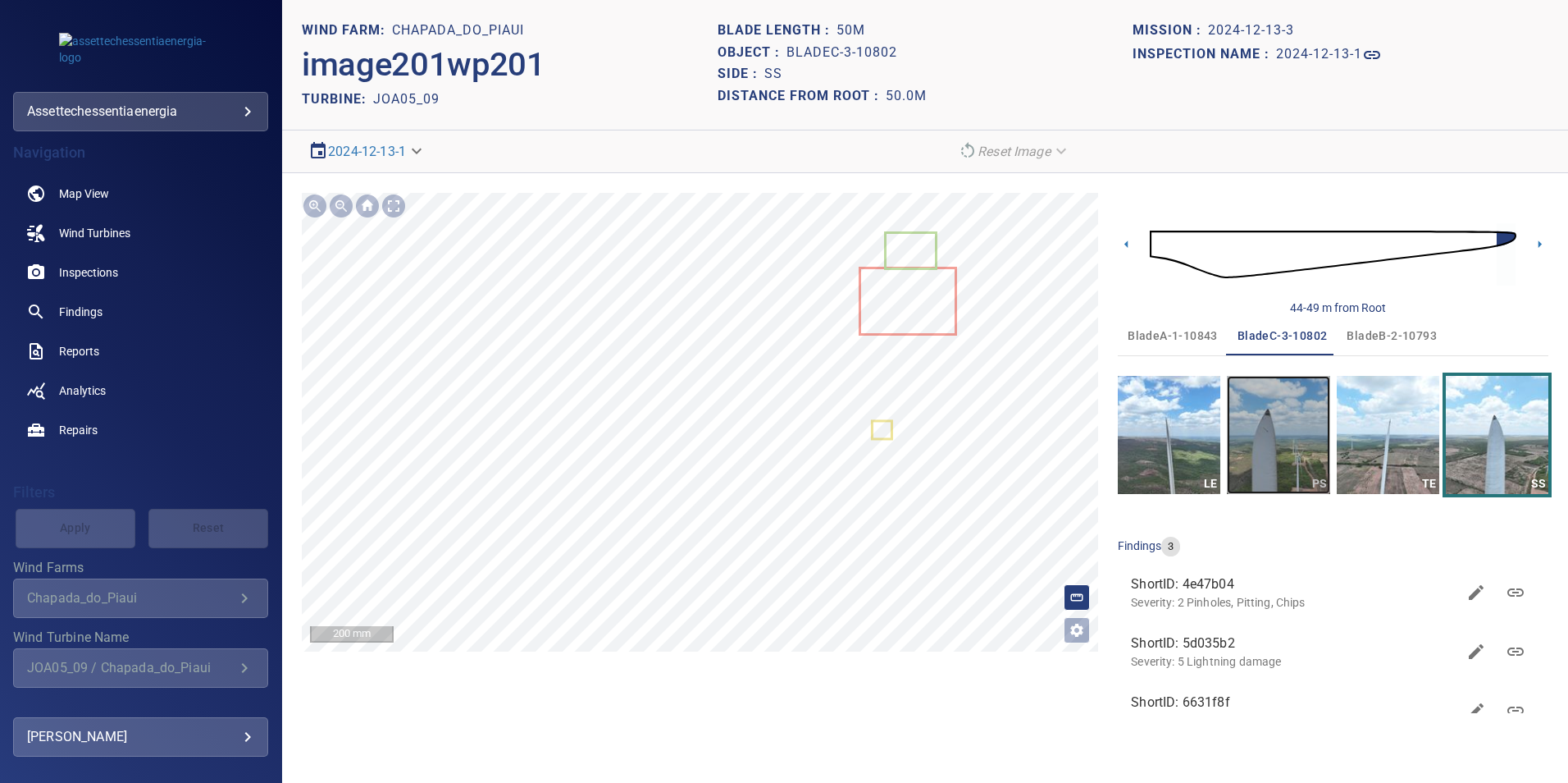
click at [1042, 415] on img "button" at bounding box center [1277, 435] width 103 height 118
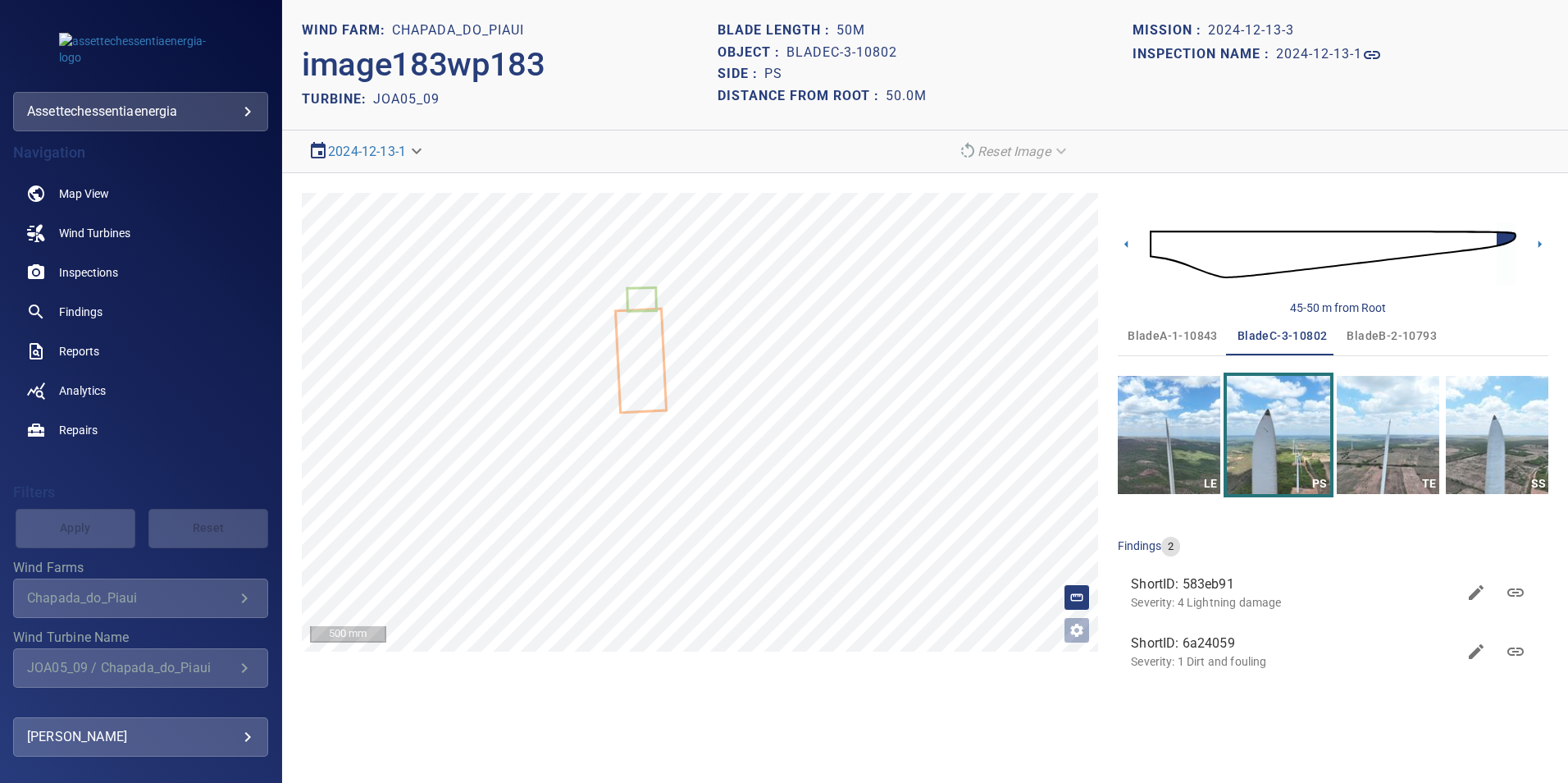
click at [1042, 336] on span "bladeA-1-10843" at bounding box center [1172, 336] width 90 height 21
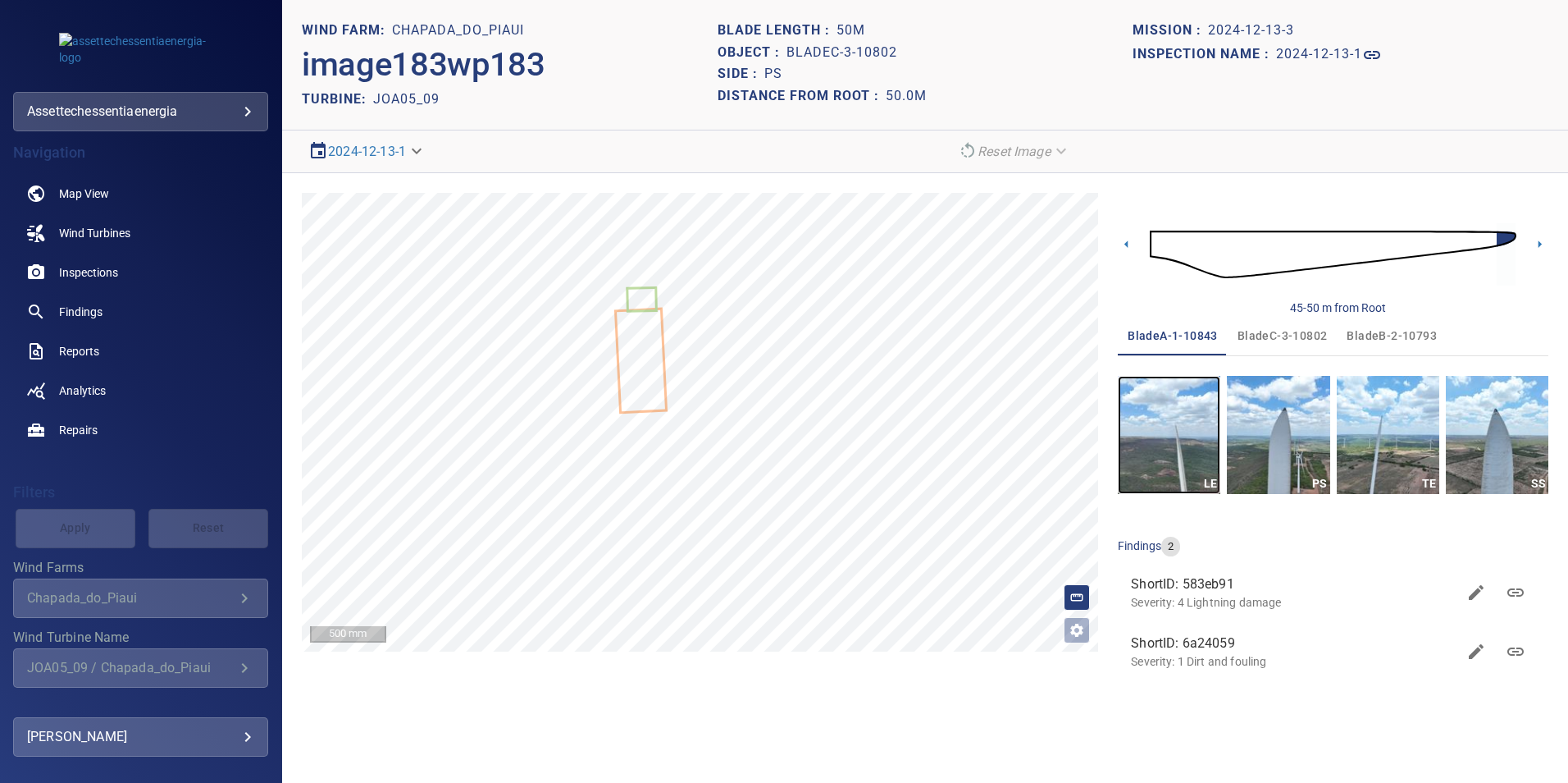
click at [1042, 440] on img "button" at bounding box center [1168, 435] width 103 height 118
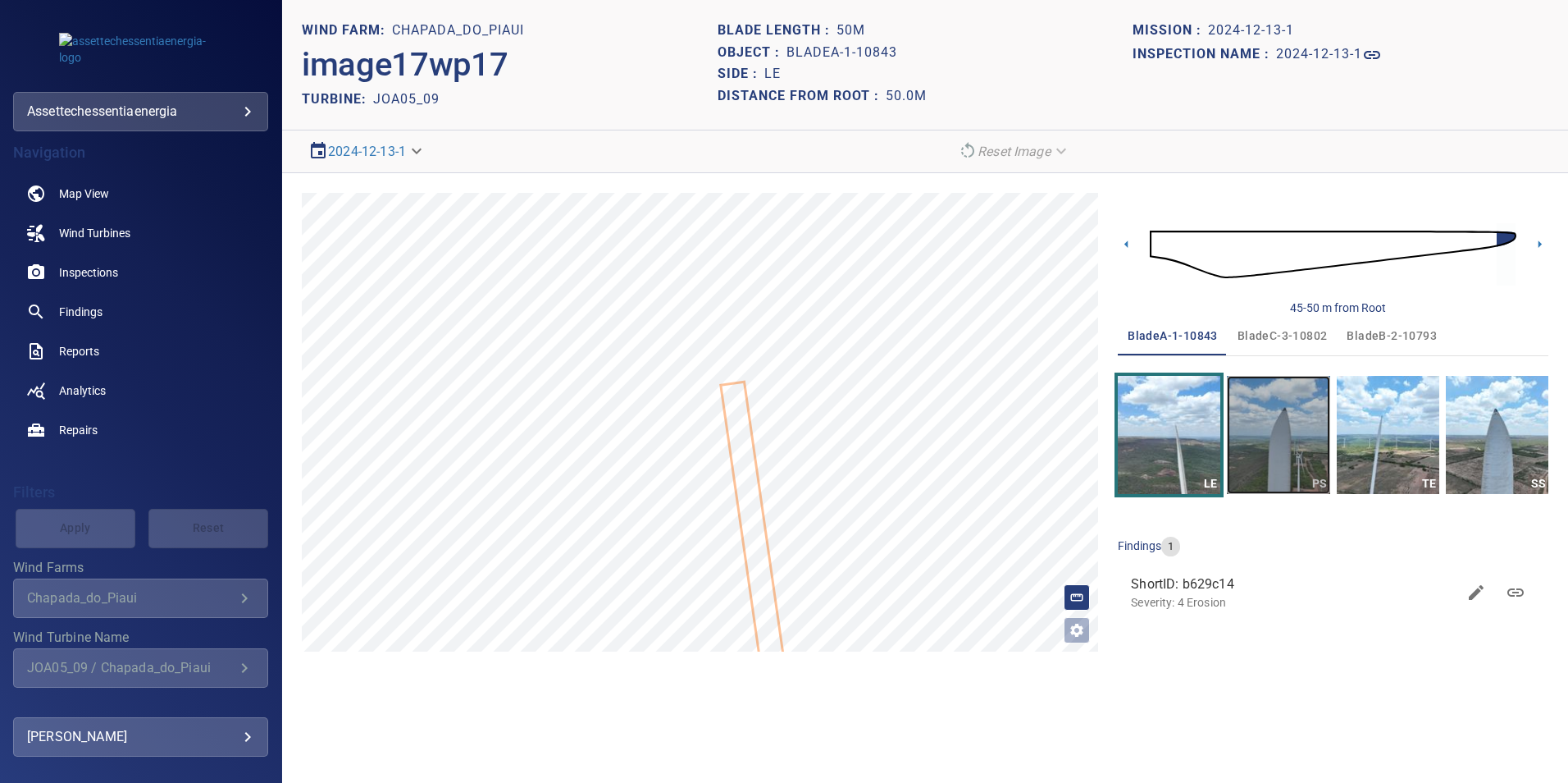
click at [1042, 446] on img "button" at bounding box center [1277, 435] width 103 height 118
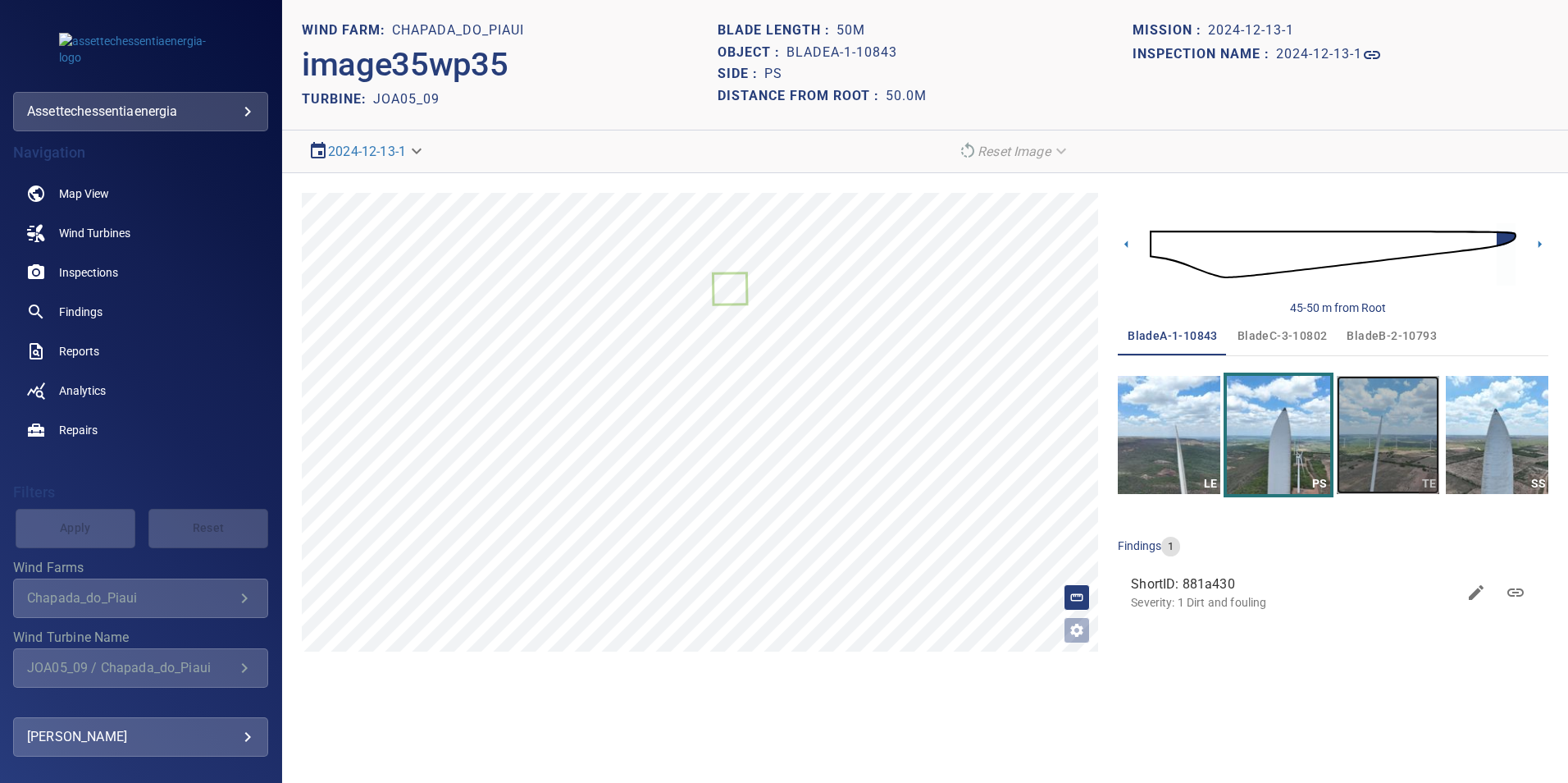
click at [1042, 431] on img "button" at bounding box center [1387, 435] width 103 height 118
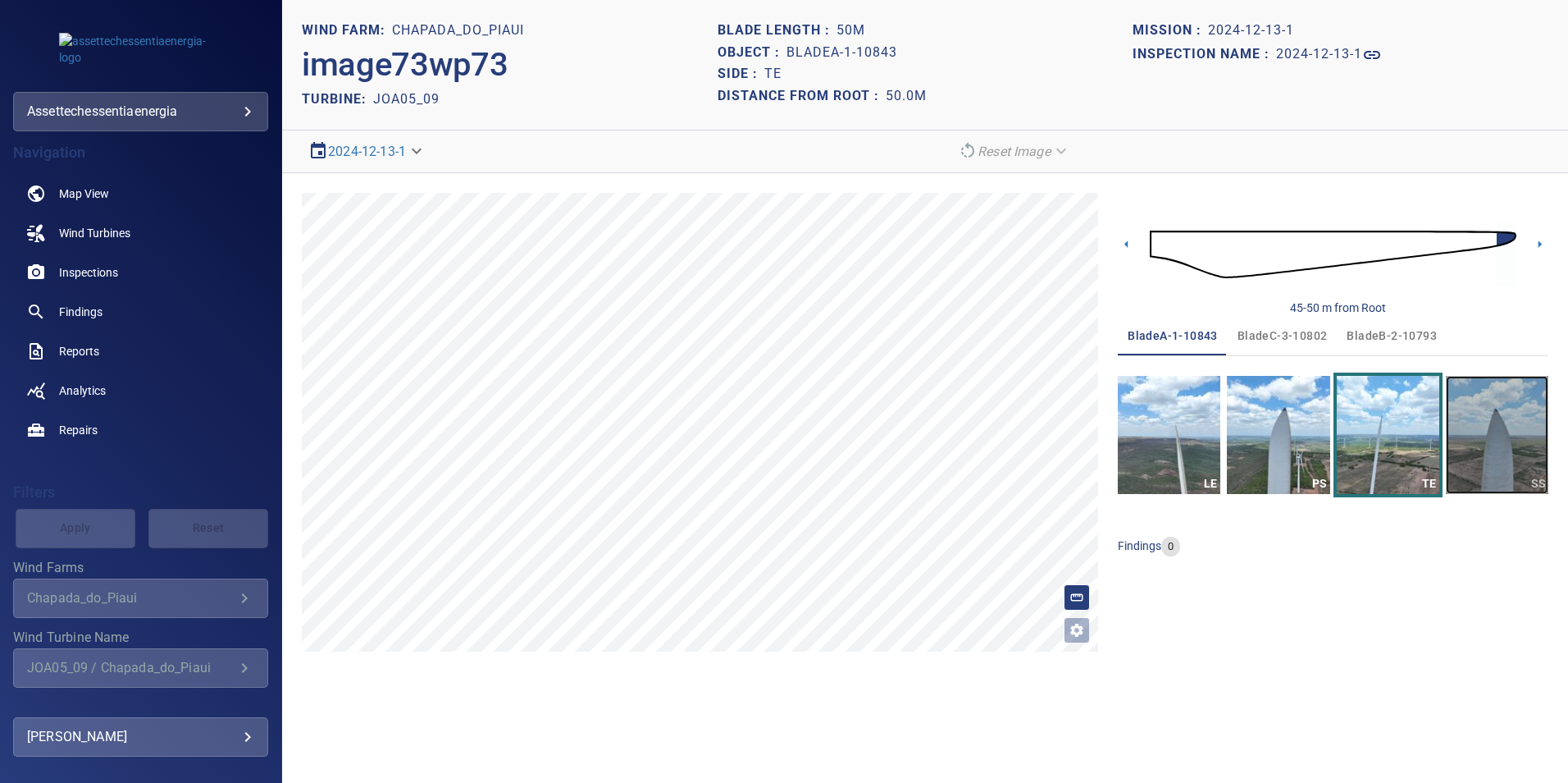
click at [1042, 428] on img "button" at bounding box center [1497, 435] width 103 height 118
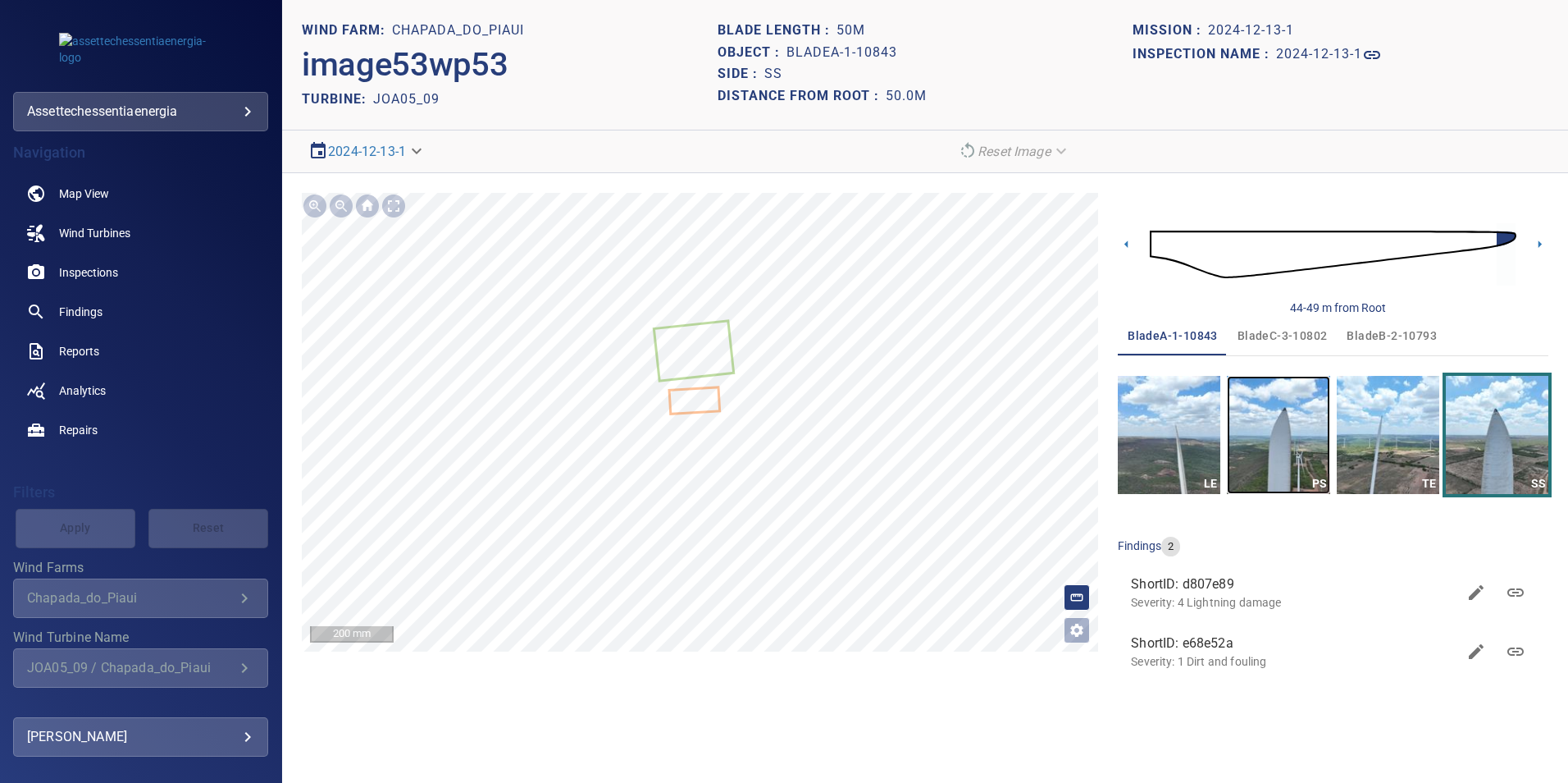
click at [1042, 429] on img "button" at bounding box center [1277, 435] width 103 height 118
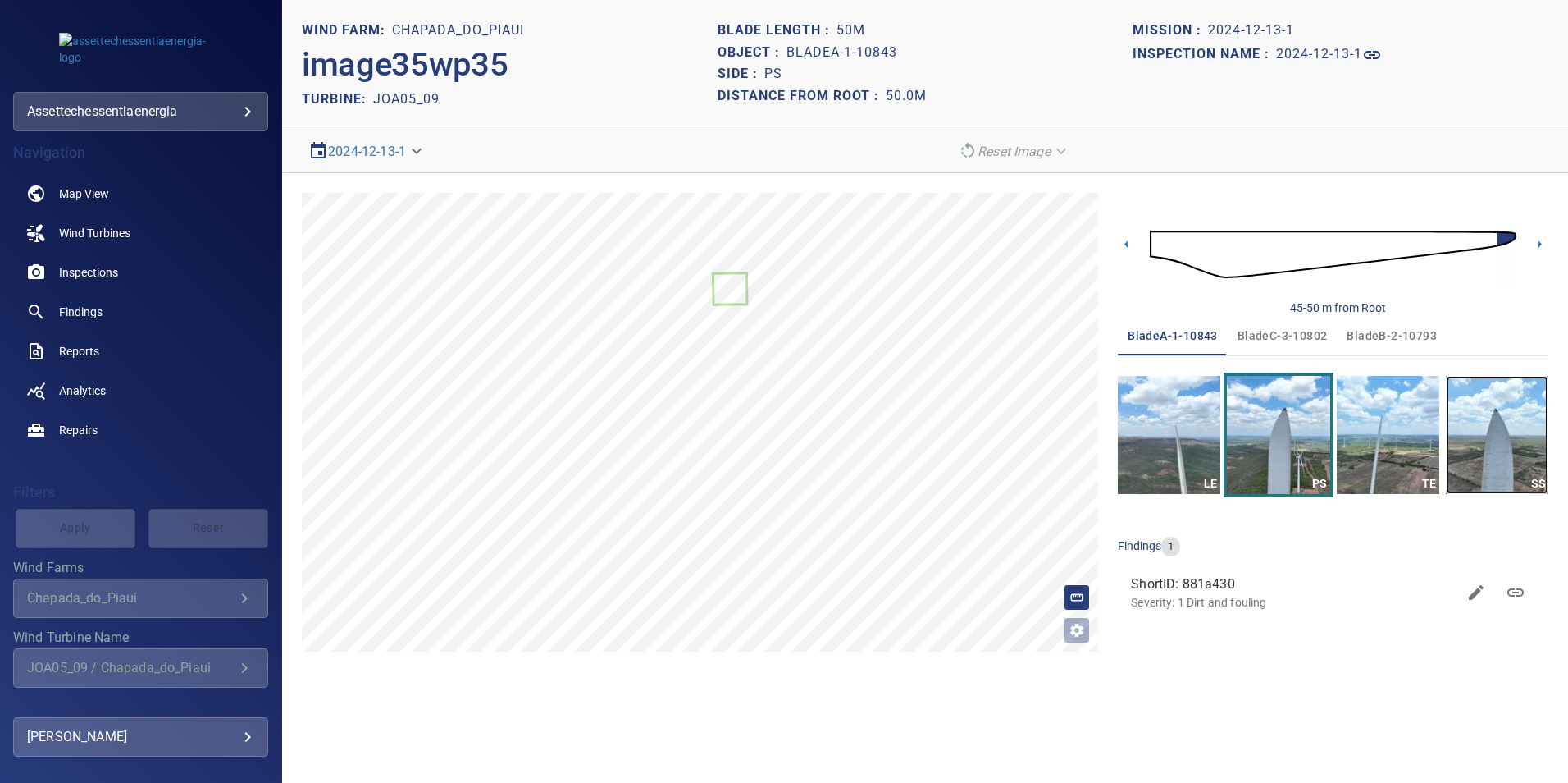
click at [1042, 445] on img "button" at bounding box center [1497, 435] width 103 height 118
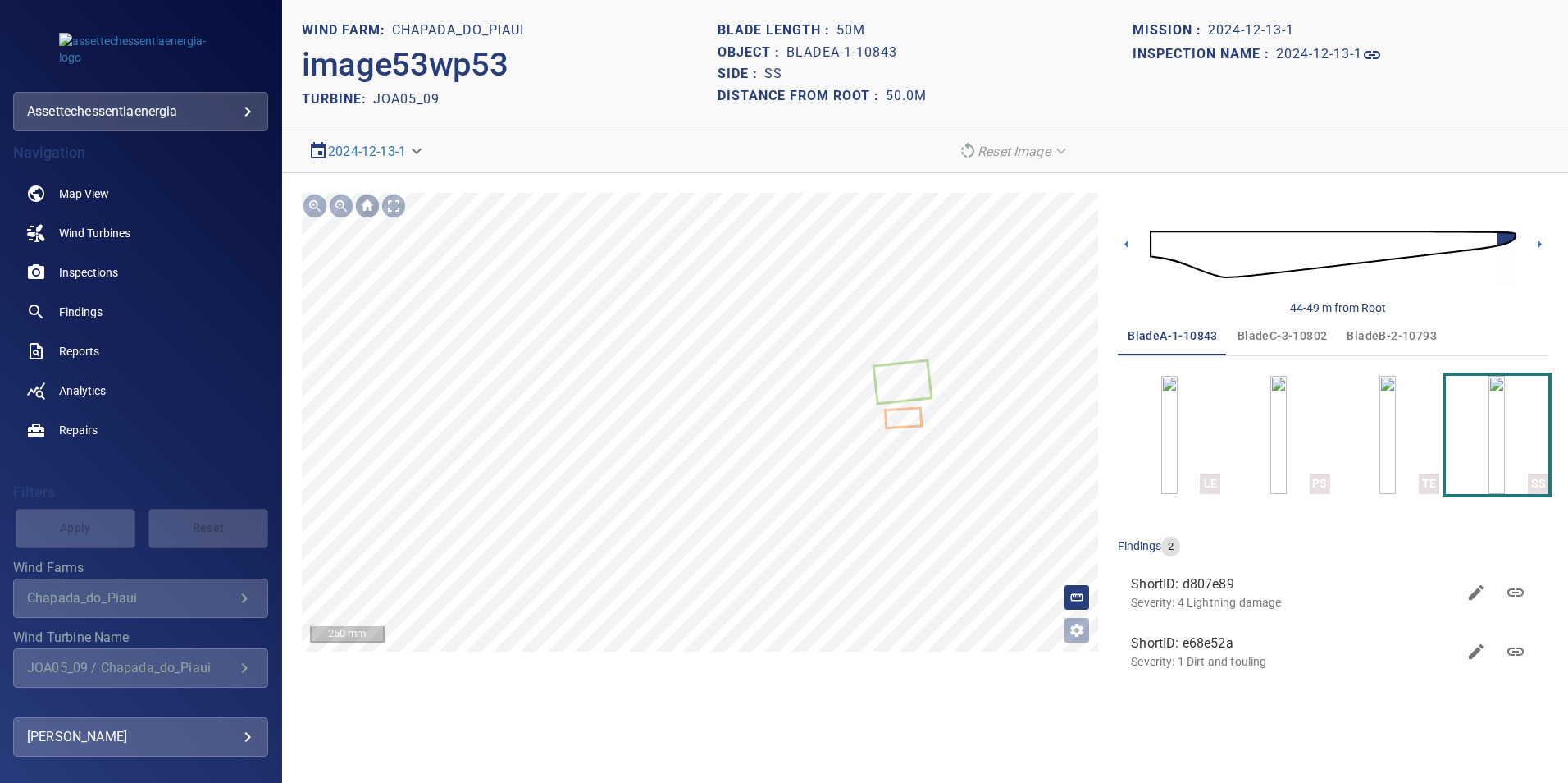
click at [363, 209] on div at bounding box center [367, 206] width 26 height 26
click at [368, 205] on div at bounding box center [367, 206] width 26 height 26
click at [162, 45] on img at bounding box center [141, 49] width 164 height 33
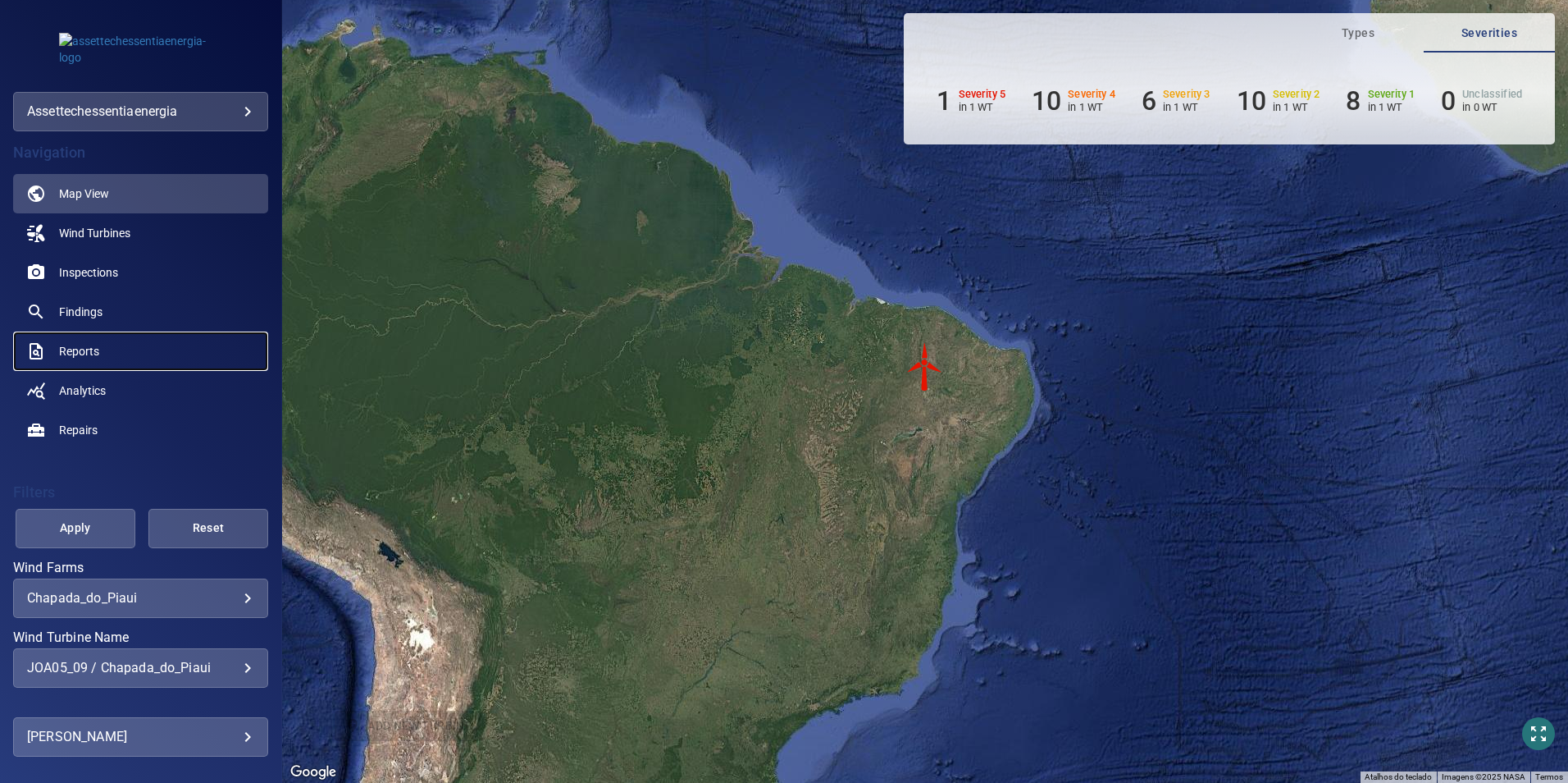
click at [73, 343] on span "Reports" at bounding box center [79, 351] width 40 height 16
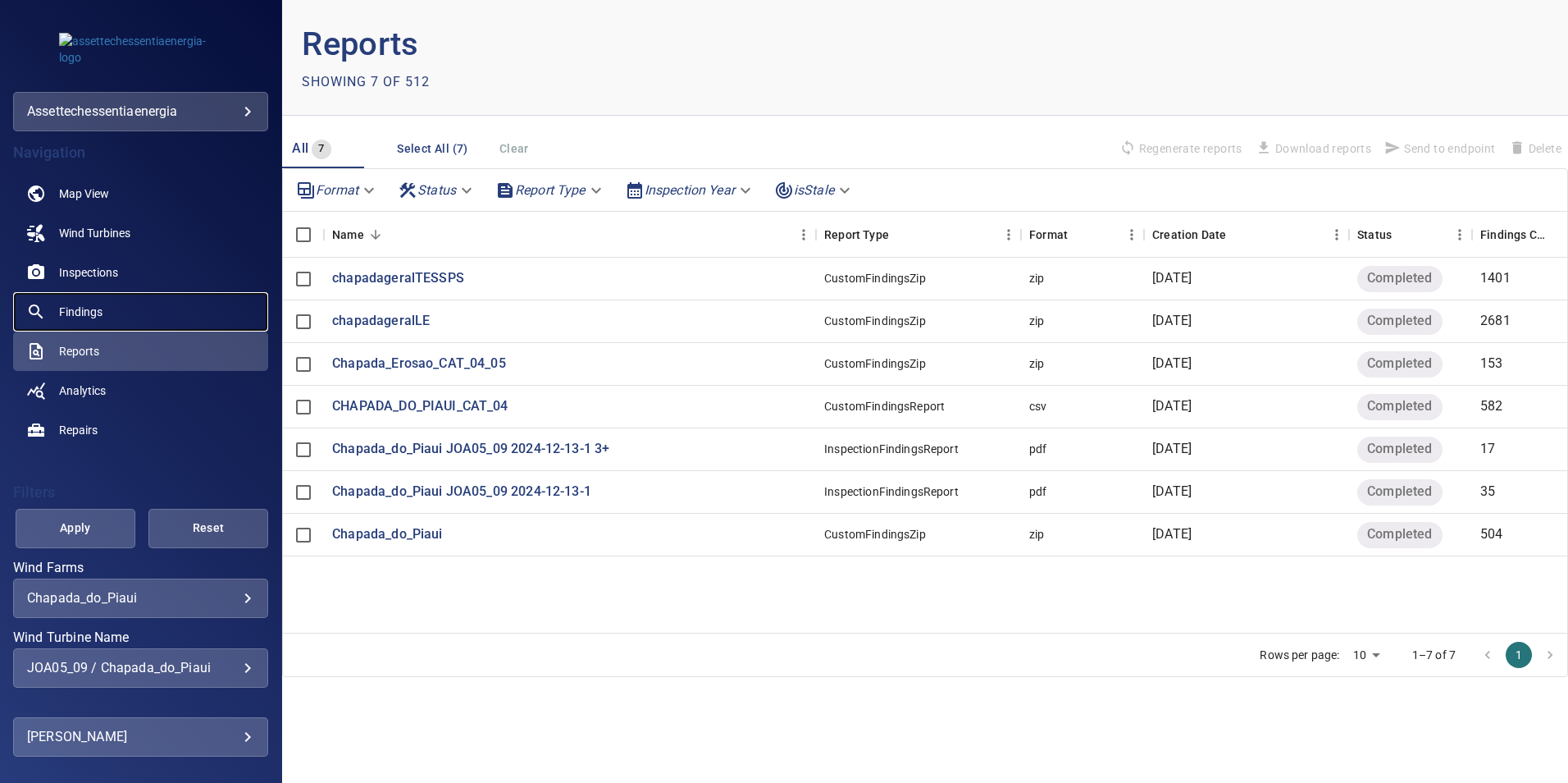
click at [69, 305] on span "Findings" at bounding box center [80, 312] width 43 height 16
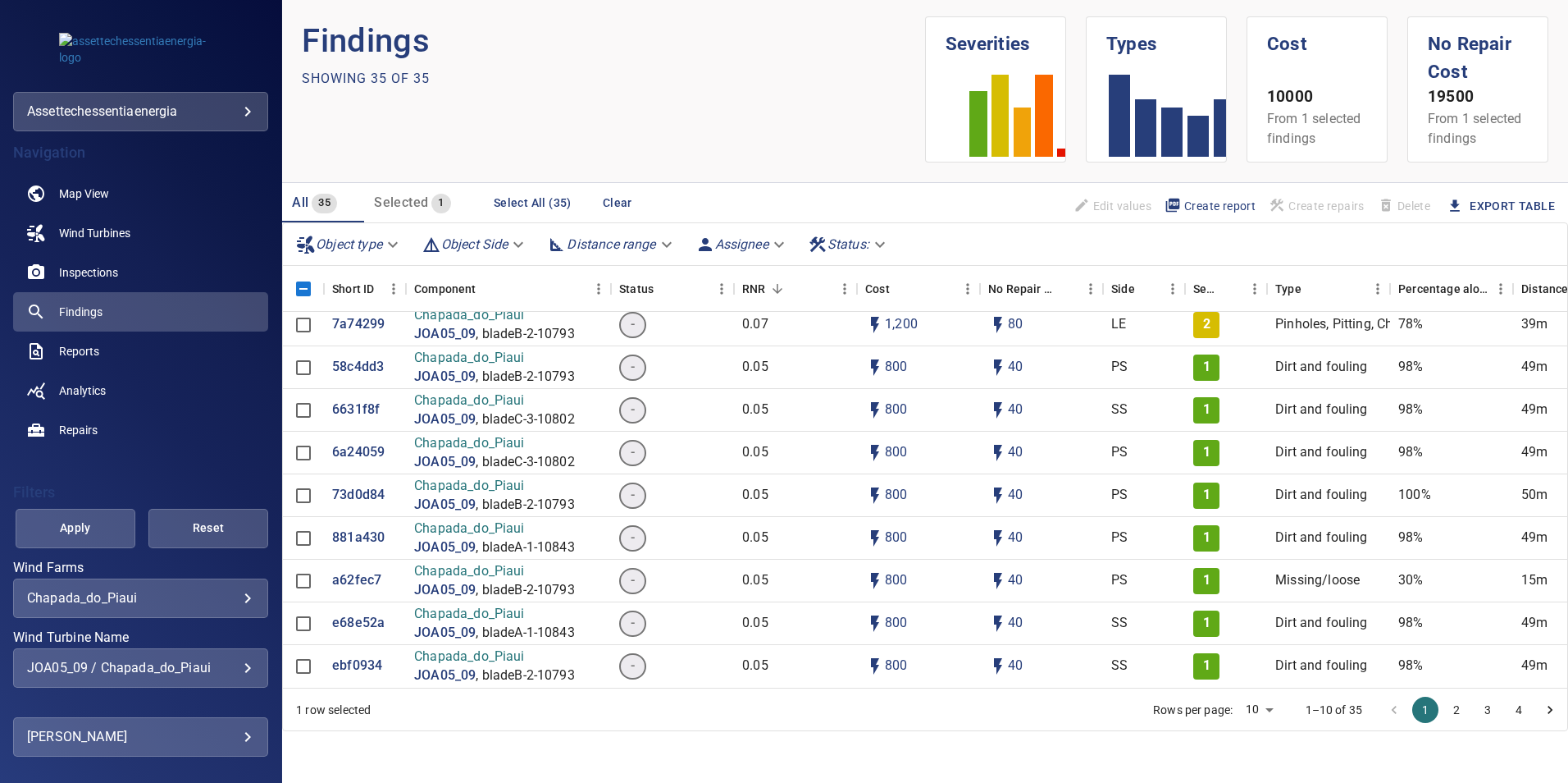
scroll to position [4, 0]
click at [235, 487] on div "JOA05_09 / Chapada_do_Piaui" at bounding box center [140, 668] width 227 height 16
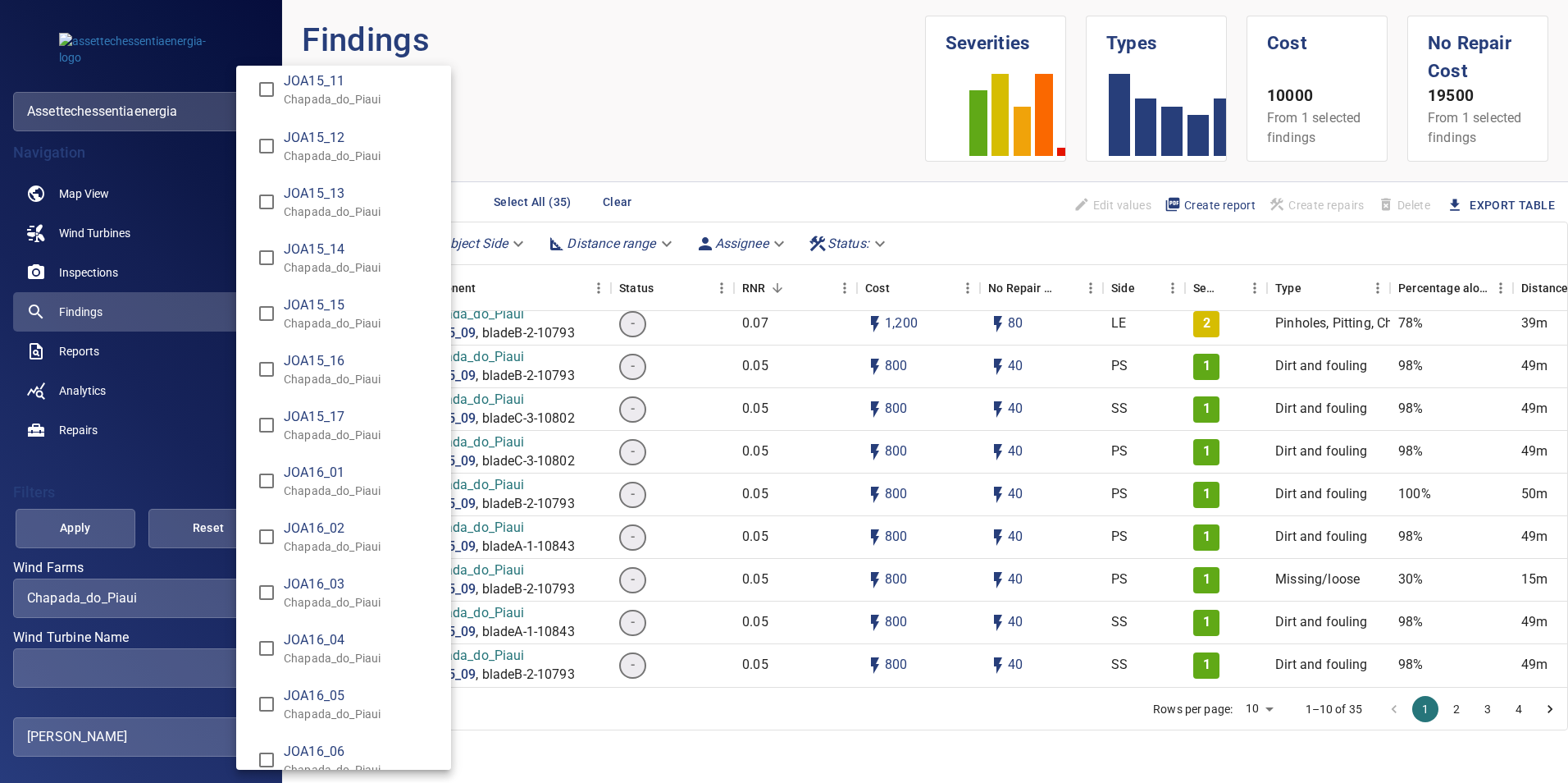
scroll to position [12472, 0]
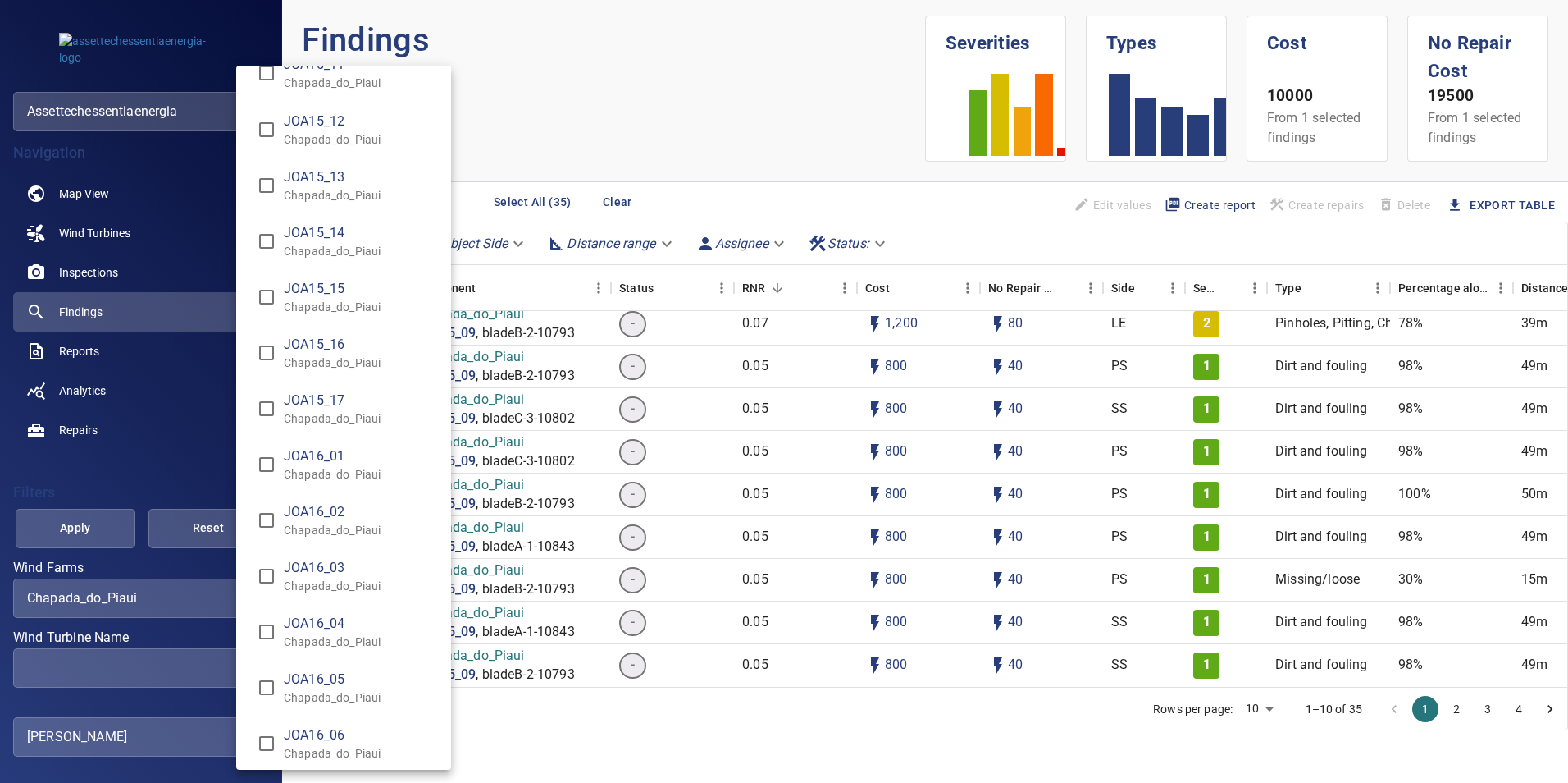
type input "**********"
click at [88, 487] on div "Wind Turbine Name" at bounding box center [784, 391] width 1568 height 783
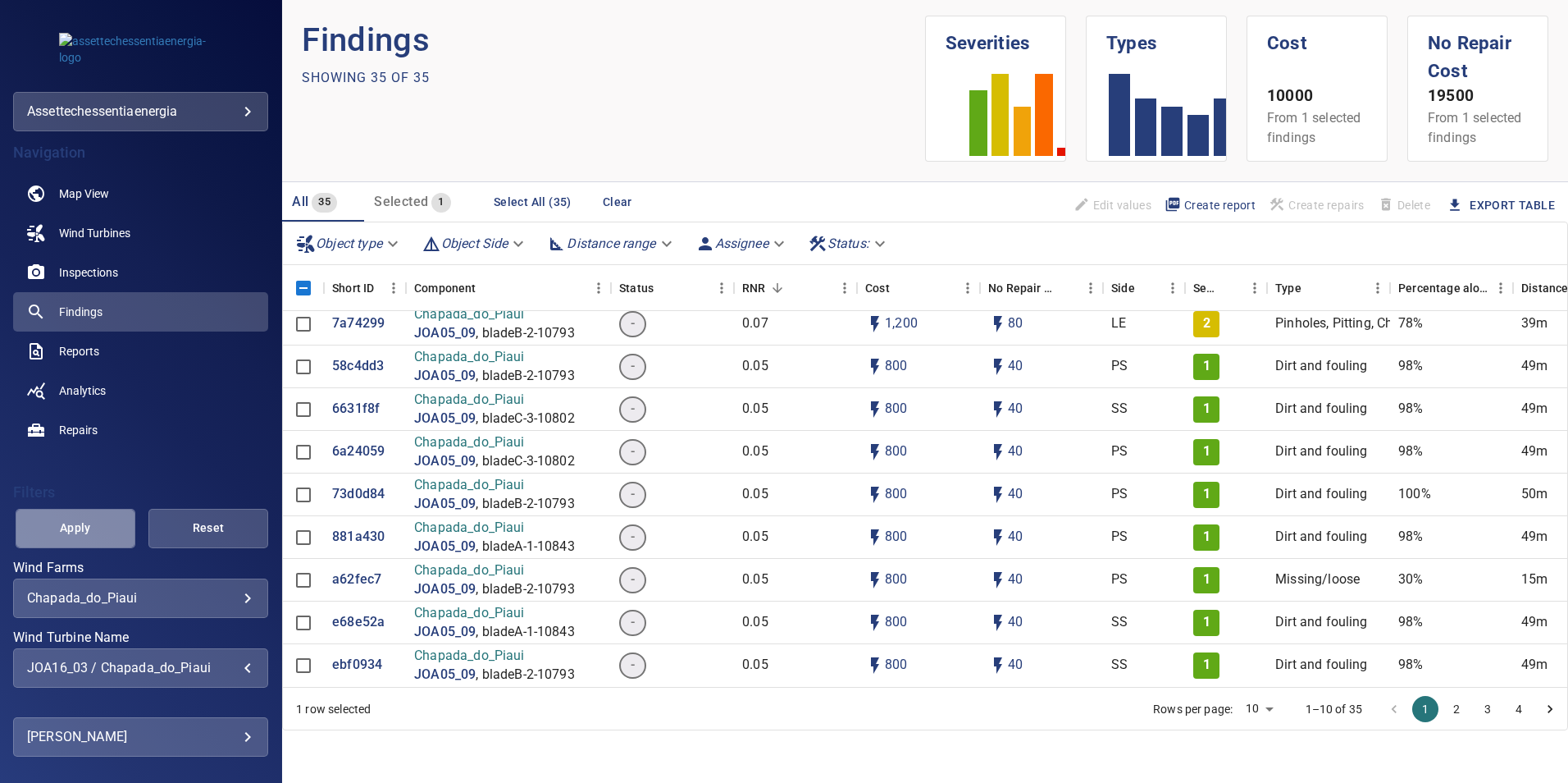
click at [88, 487] on span "Apply" at bounding box center [75, 528] width 79 height 21
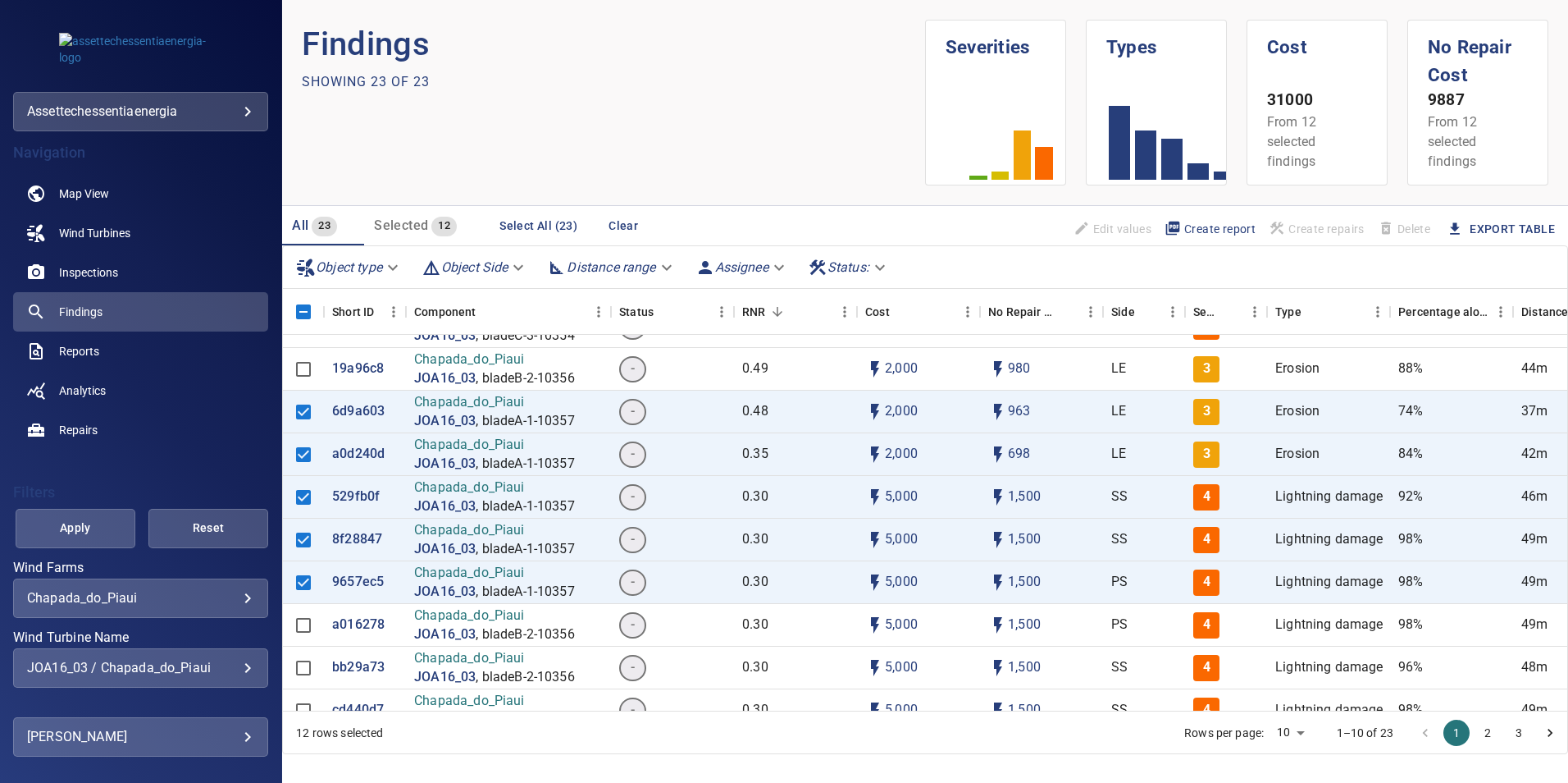
scroll to position [164, 0]
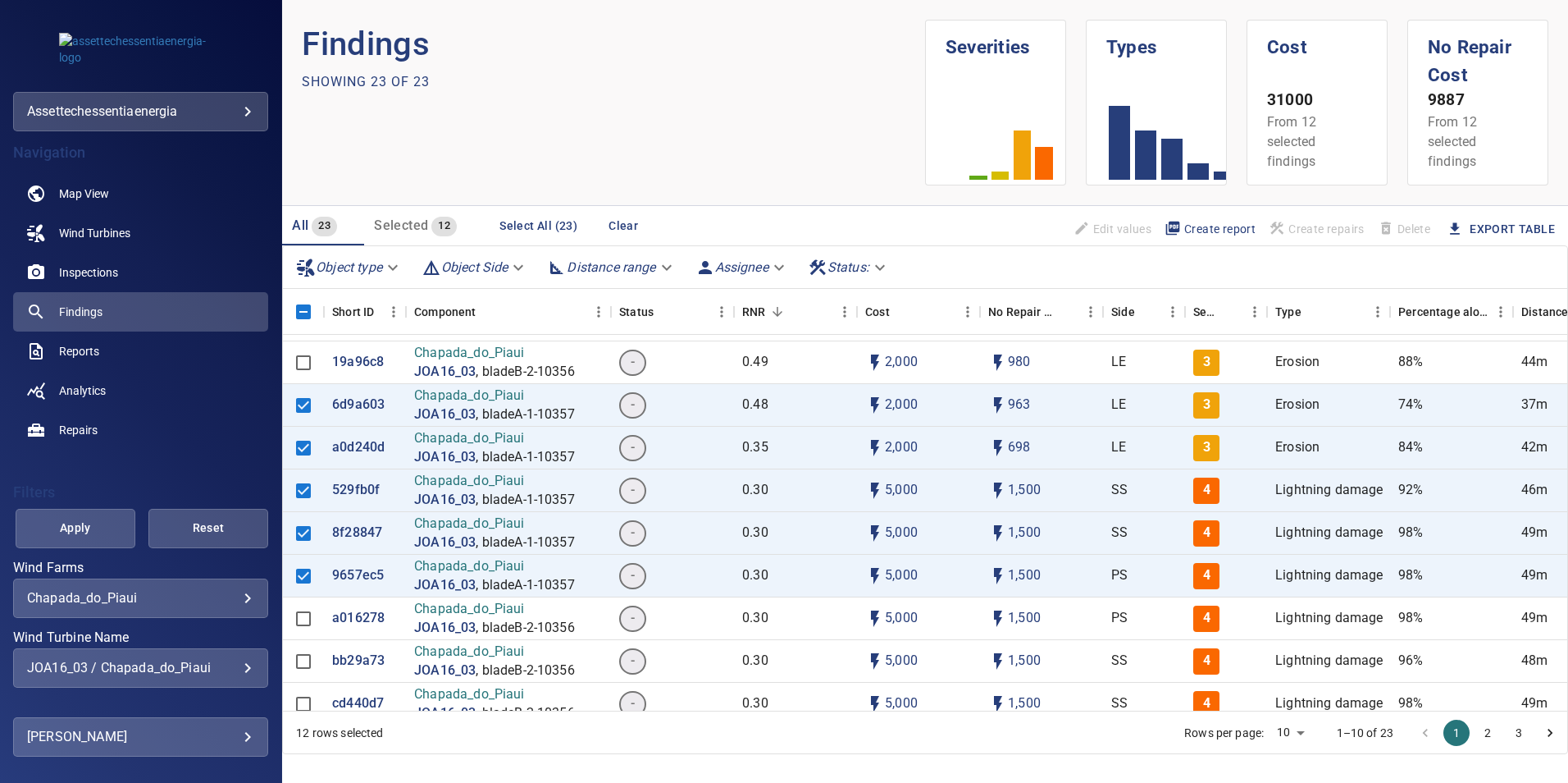
click at [1042, 487] on section "Findings Showing 23 of 23 Severities Types Cost 31000 From 12 selected findings…" at bounding box center [924, 391] width 1286 height 783
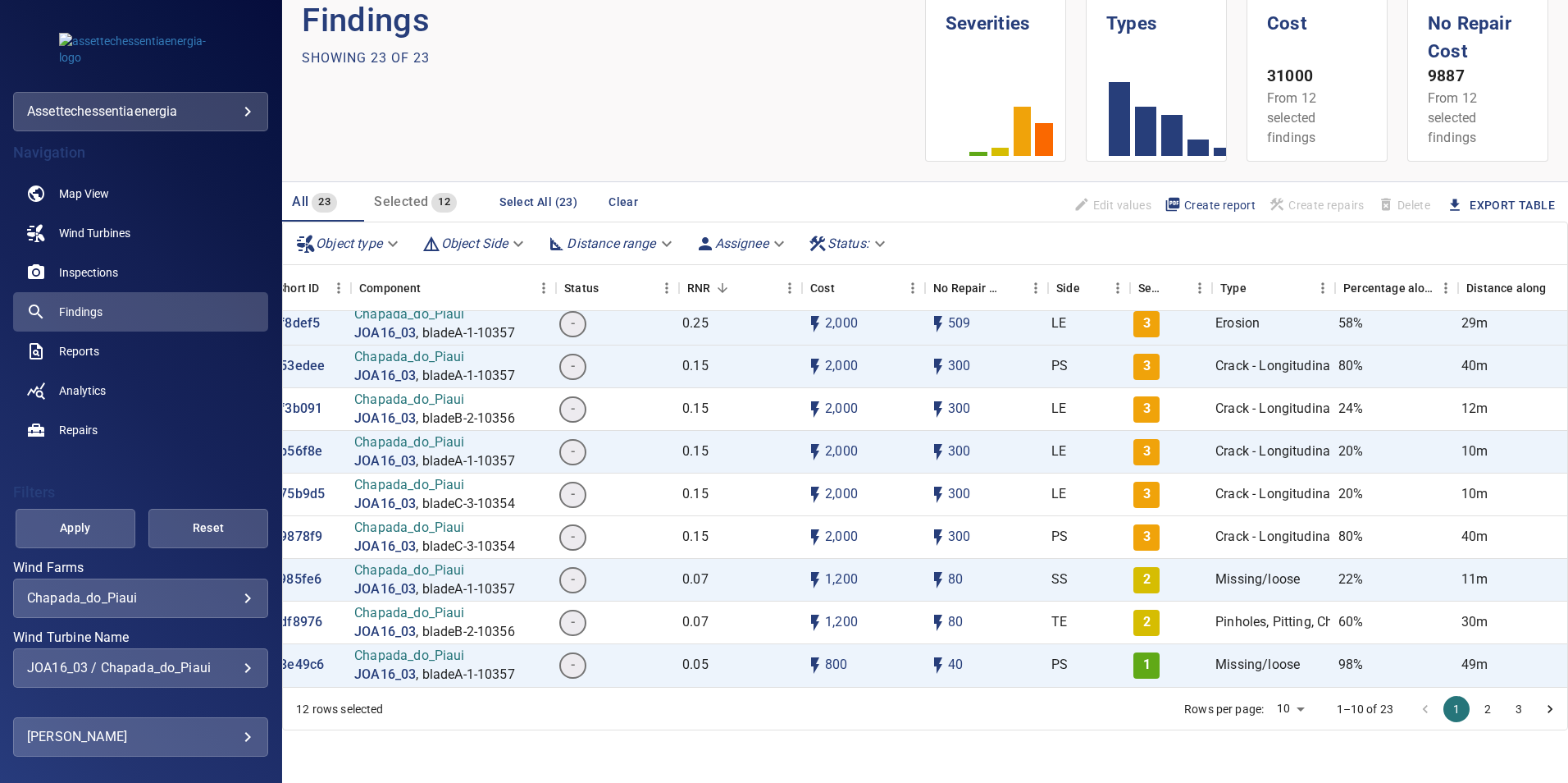
scroll to position [618, 54]
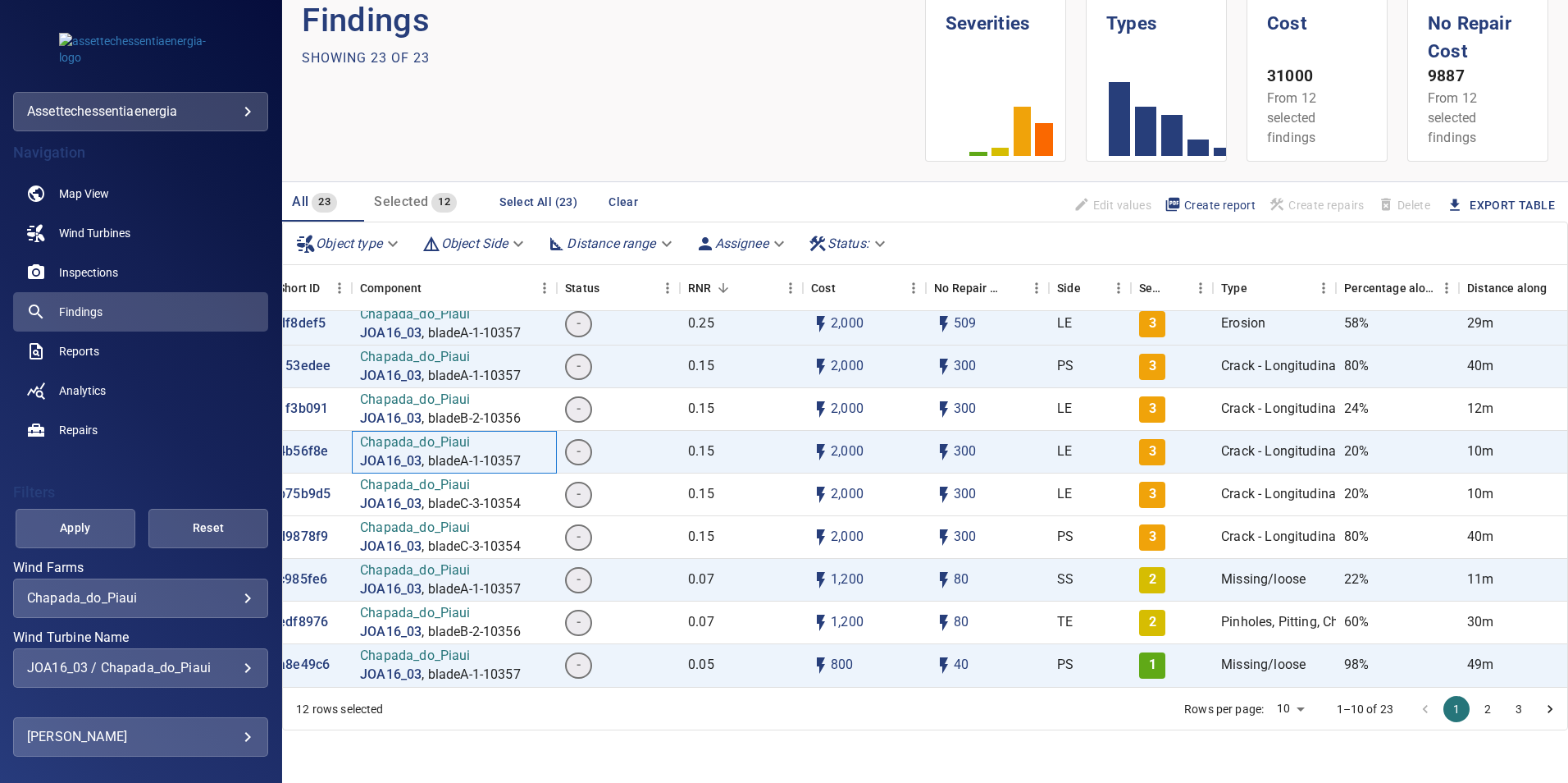
click at [521, 433] on p "Chapada_do_Piaui" at bounding box center [440, 442] width 161 height 19
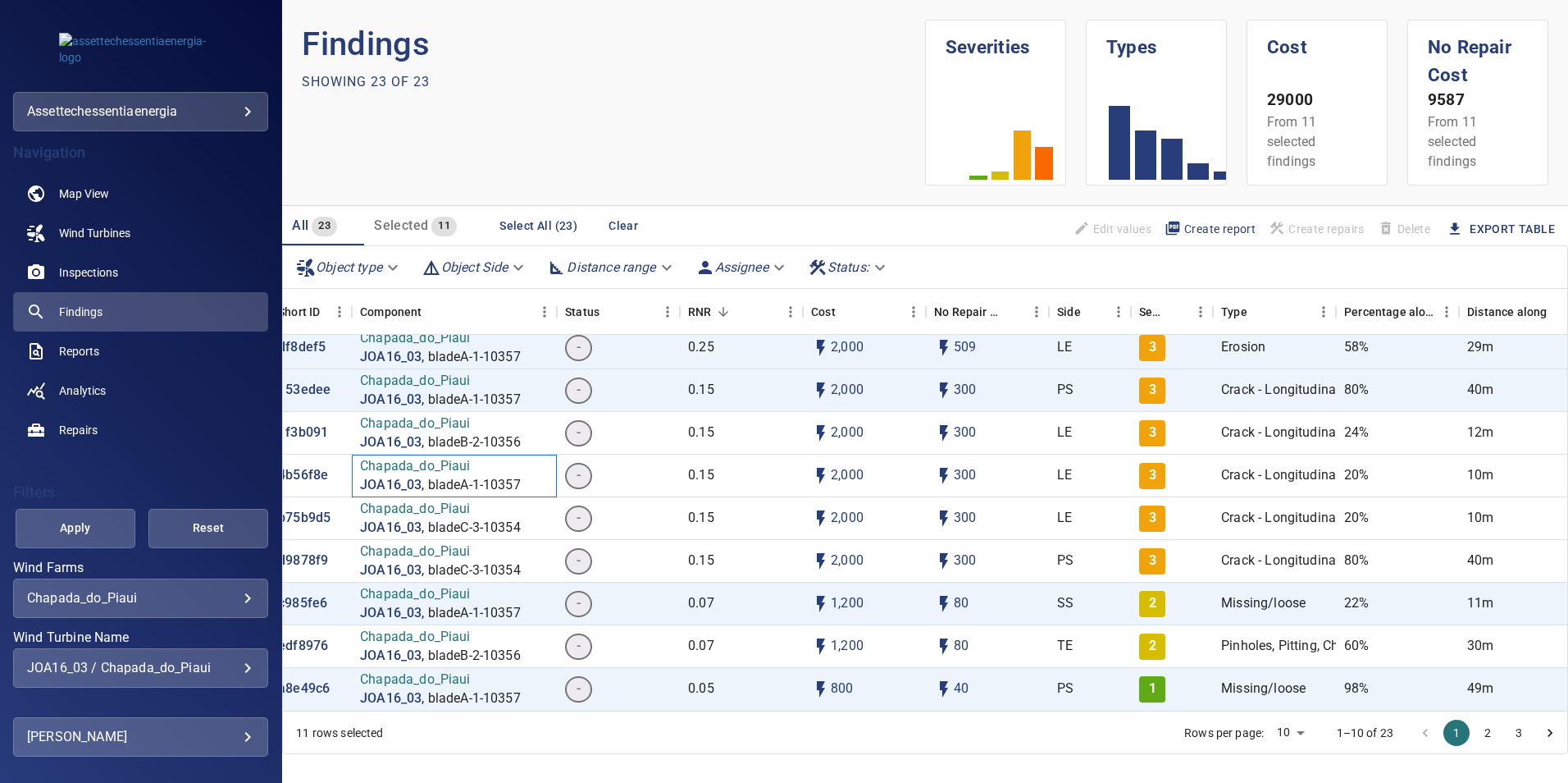
scroll to position [617, 54]
